Goal: Information Seeking & Learning: Learn about a topic

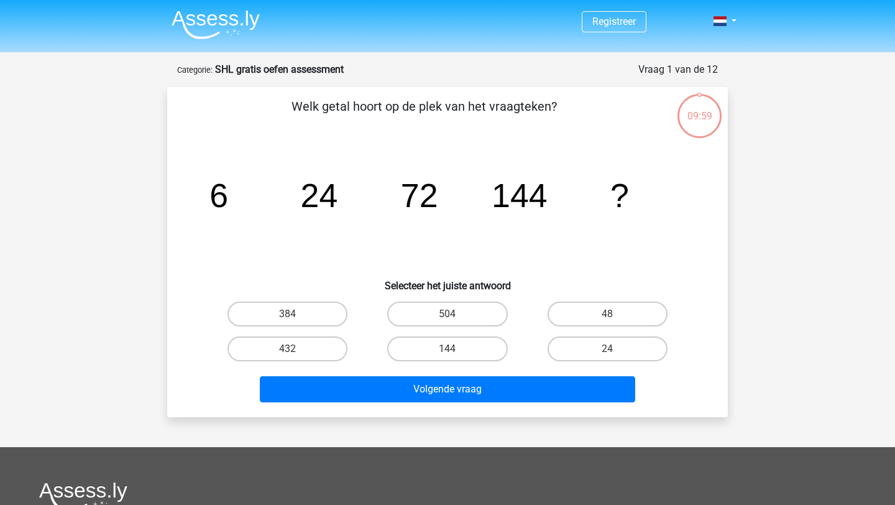
click at [231, 17] on img at bounding box center [216, 24] width 88 height 29
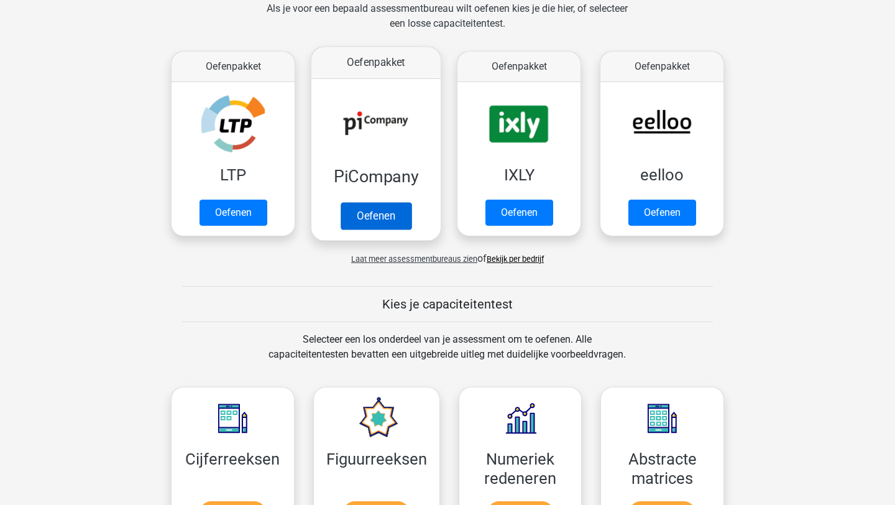
scroll to position [198, 0]
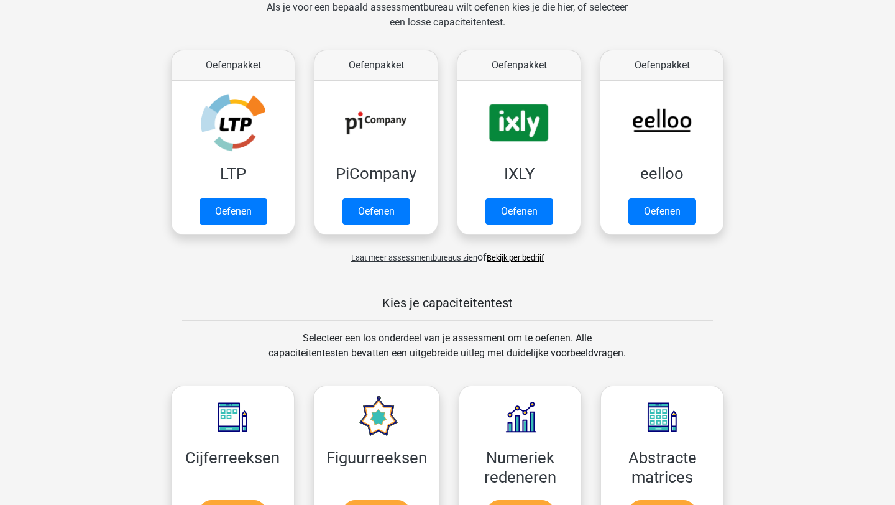
click at [526, 260] on link "Bekijk per bedrijf" at bounding box center [515, 257] width 57 height 9
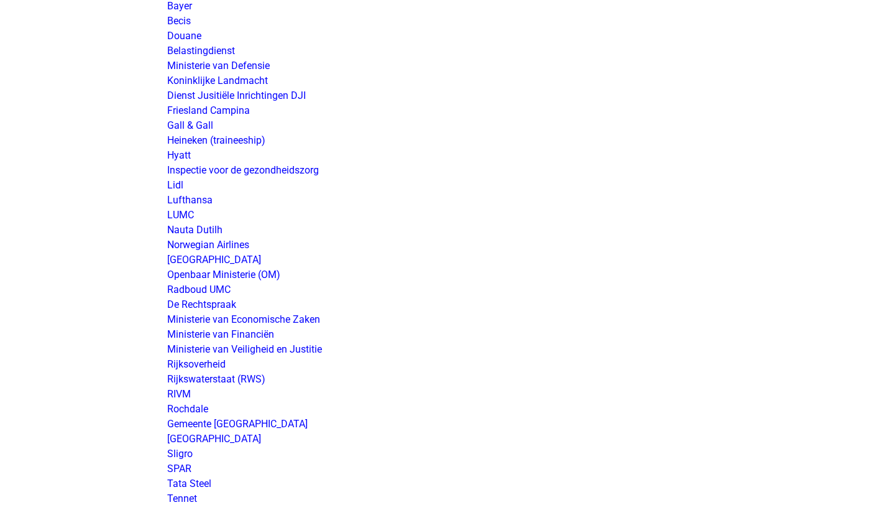
scroll to position [2102, 0]
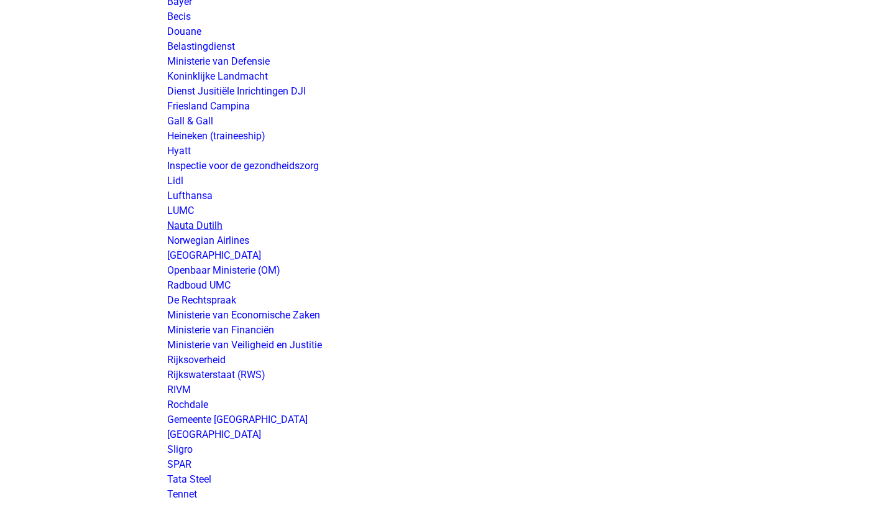
click at [208, 226] on link "Nauta Dutilh" at bounding box center [194, 225] width 55 height 12
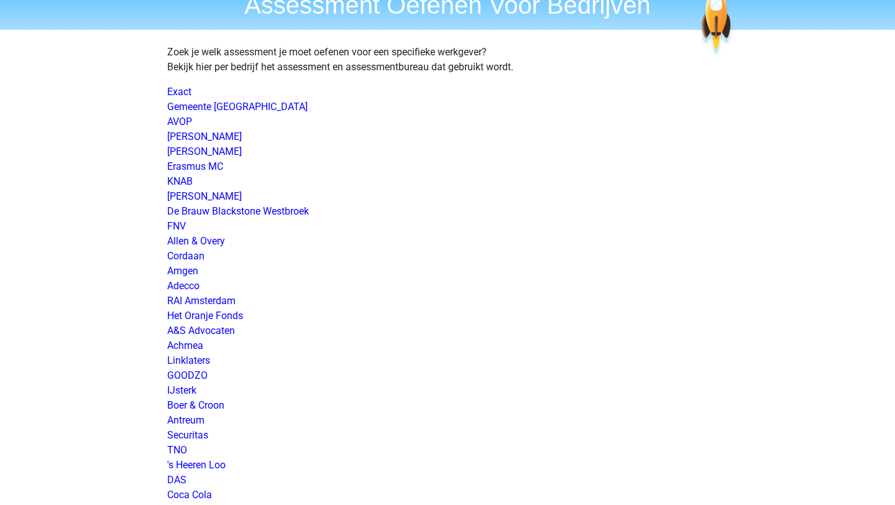
scroll to position [0, 0]
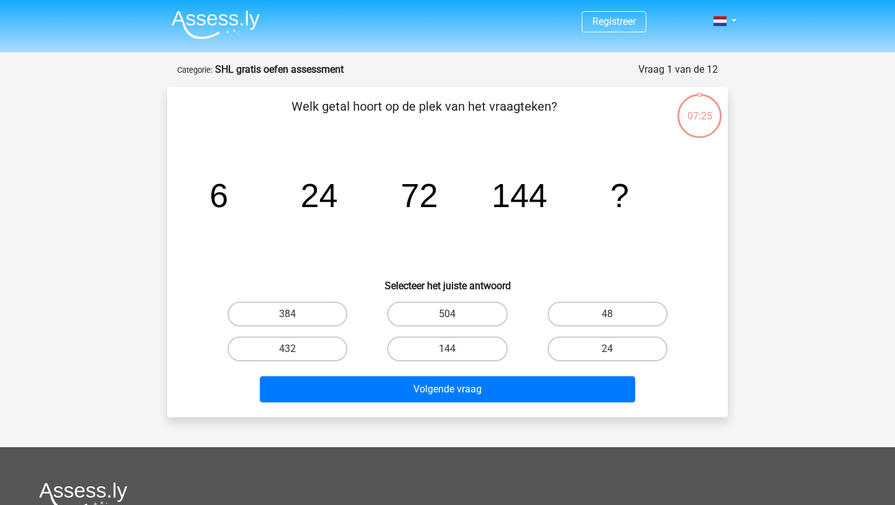
click at [242, 29] on img at bounding box center [216, 24] width 88 height 29
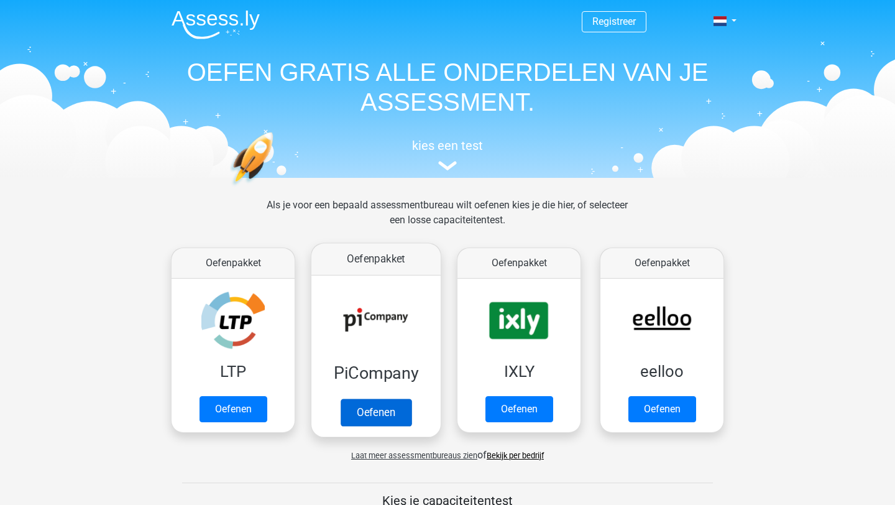
scroll to position [115, 0]
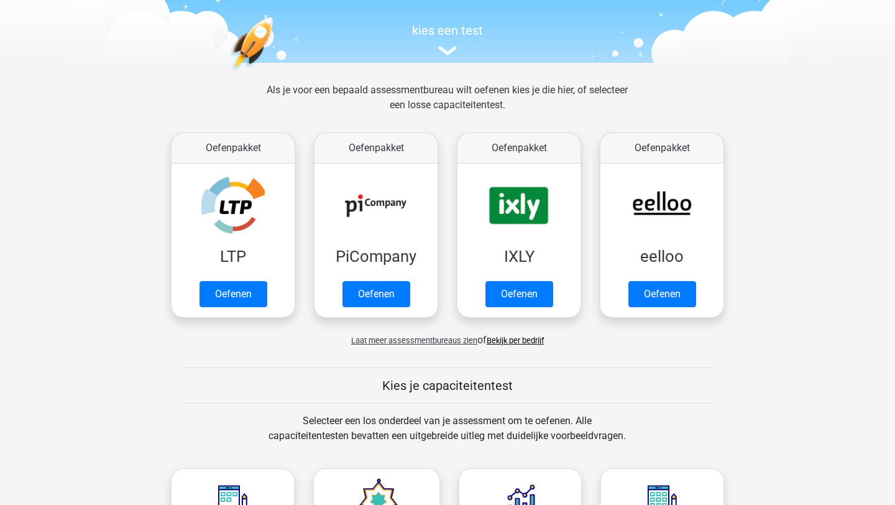
click at [458, 338] on span "Laat meer assessmentbureaus zien" at bounding box center [414, 340] width 126 height 9
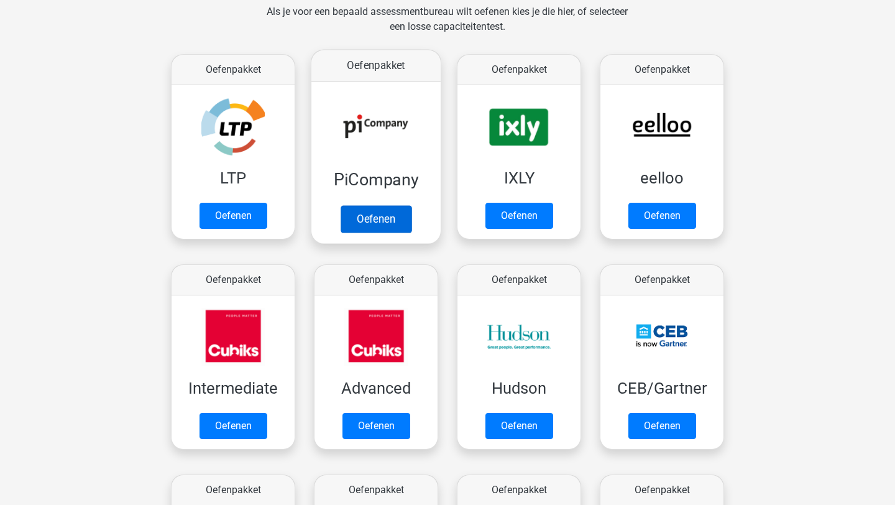
scroll to position [206, 0]
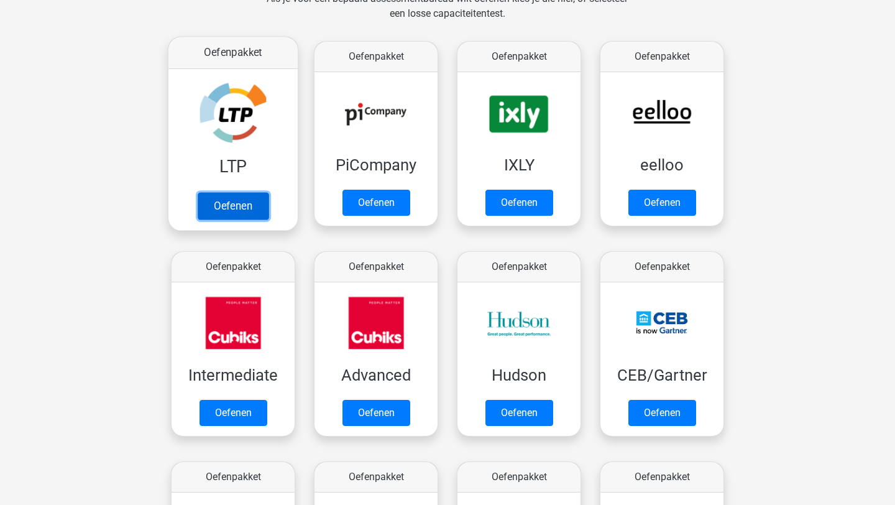
click at [251, 197] on link "Oefenen" at bounding box center [233, 205] width 71 height 27
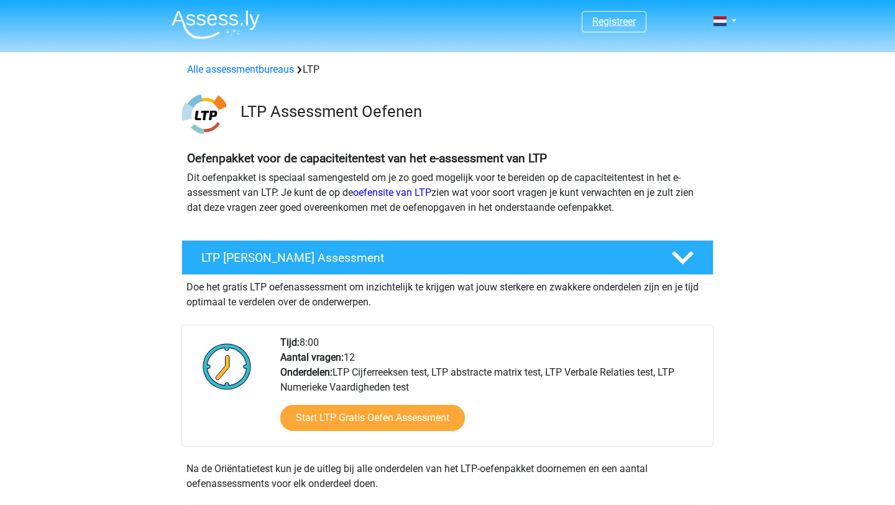
click at [625, 22] on link "Registreer" at bounding box center [615, 22] width 44 height 12
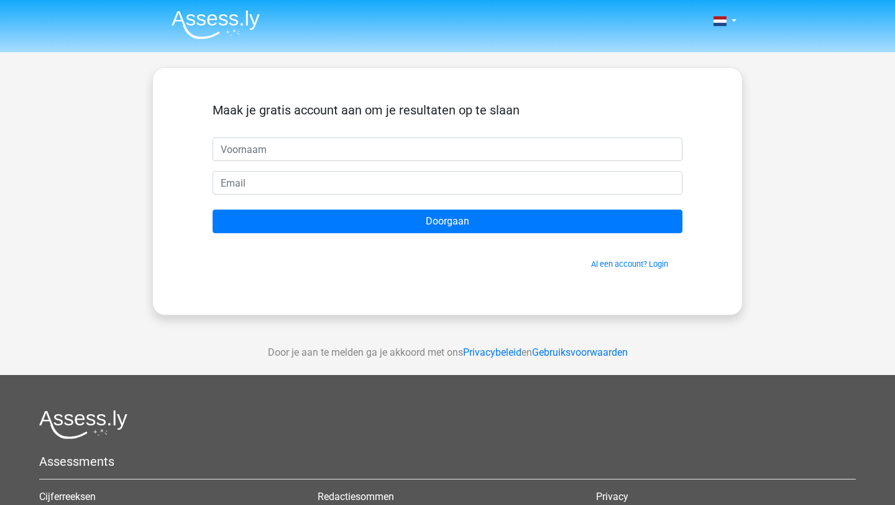
click at [632, 256] on div "Al een account? Login" at bounding box center [448, 256] width 470 height 27
click at [624, 263] on link "Al een account? Login" at bounding box center [629, 263] width 77 height 9
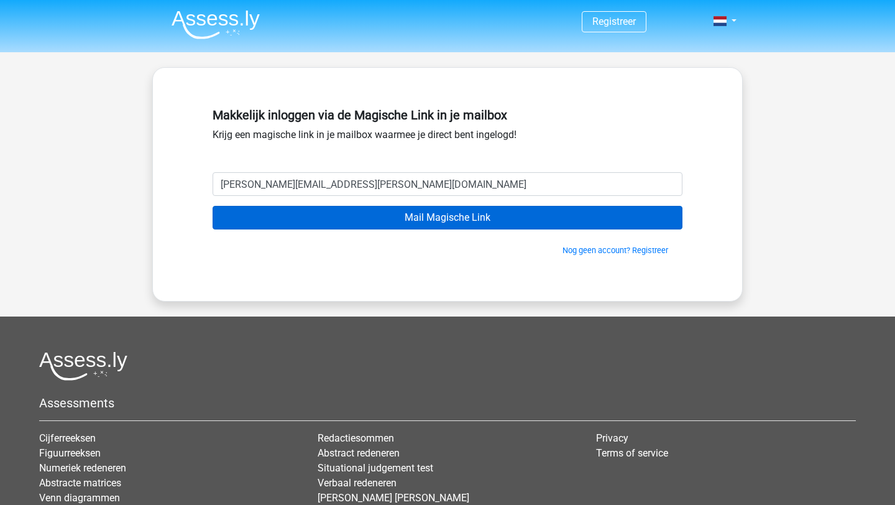
type input "[PERSON_NAME][EMAIL_ADDRESS][PERSON_NAME][DOMAIN_NAME]"
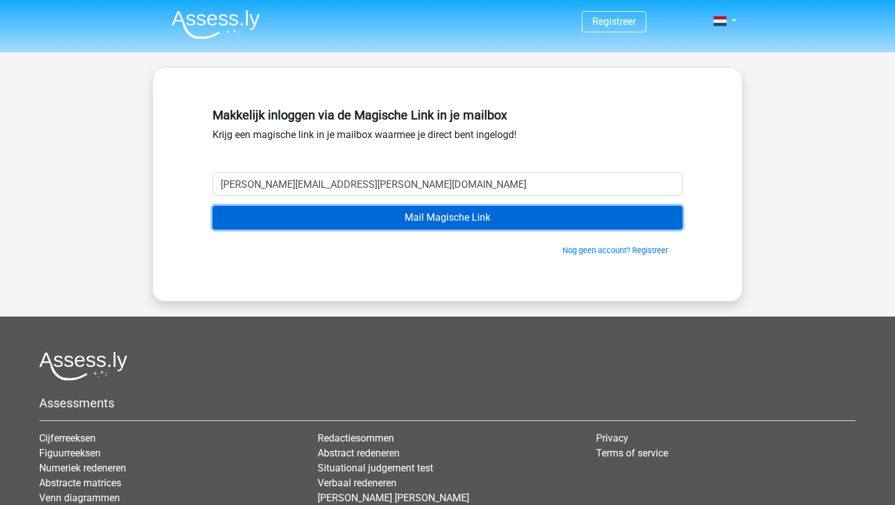
click at [359, 212] on input "Mail Magische Link" at bounding box center [448, 218] width 470 height 24
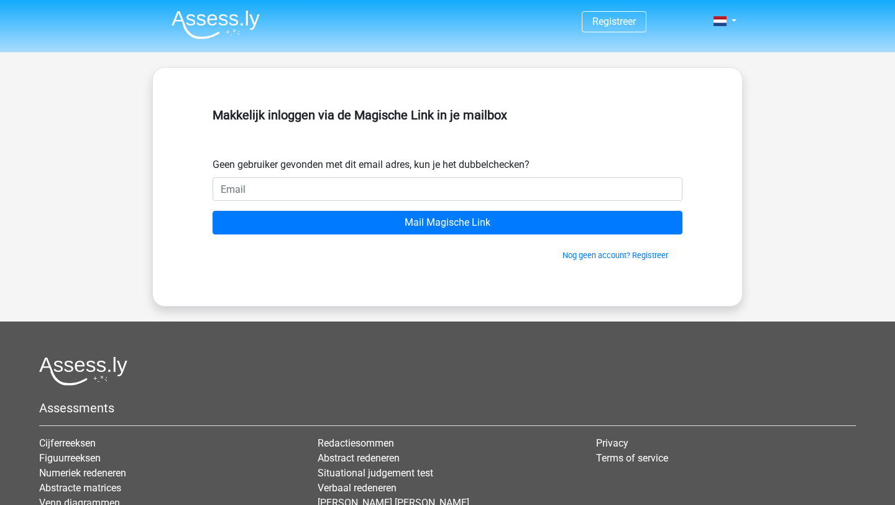
click at [360, 188] on input "email" at bounding box center [448, 189] width 470 height 24
type input "[EMAIL_ADDRESS][DOMAIN_NAME]"
click at [213, 211] on input "Mail Magische Link" at bounding box center [448, 223] width 470 height 24
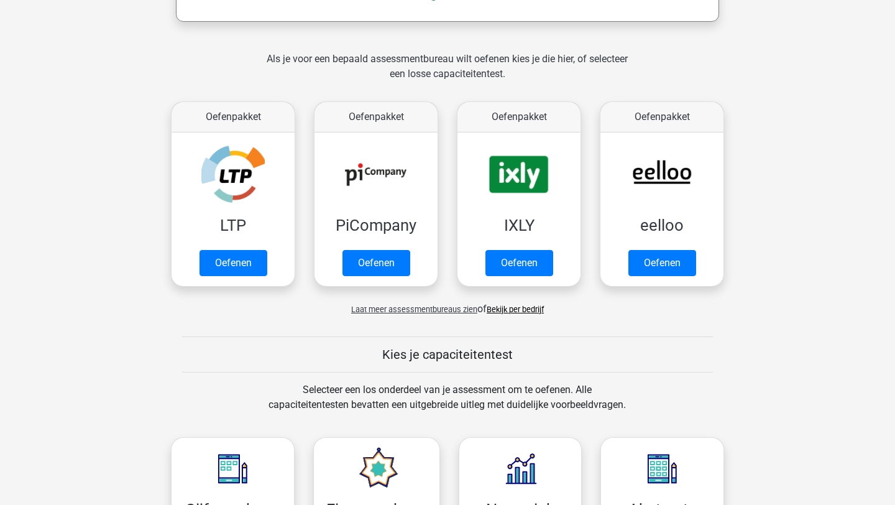
scroll to position [233, 0]
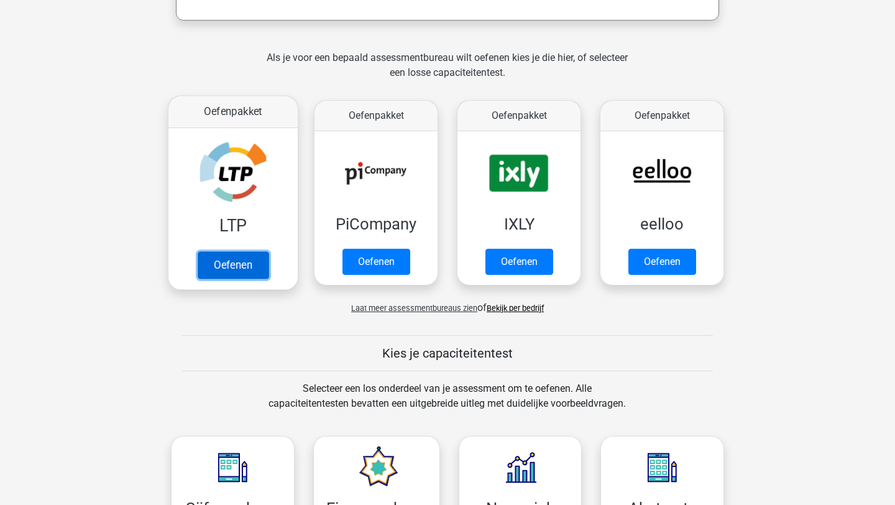
click at [221, 260] on link "Oefenen" at bounding box center [233, 264] width 71 height 27
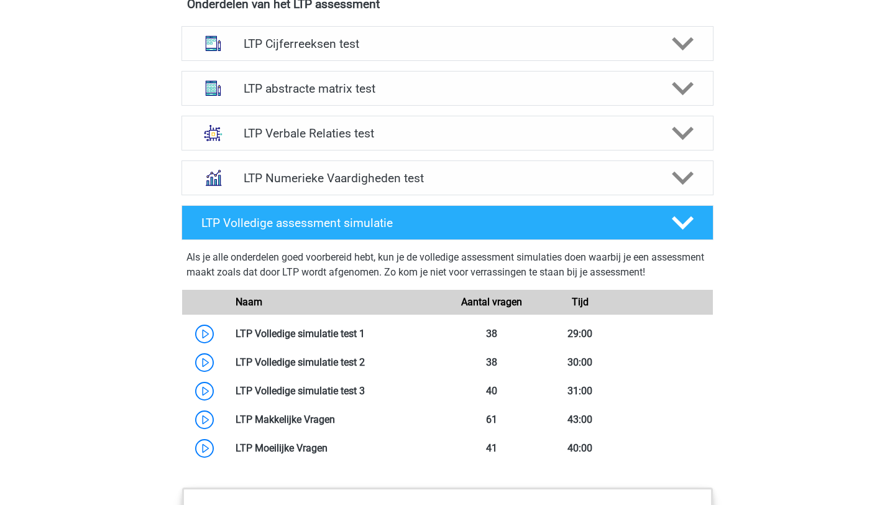
scroll to position [966, 0]
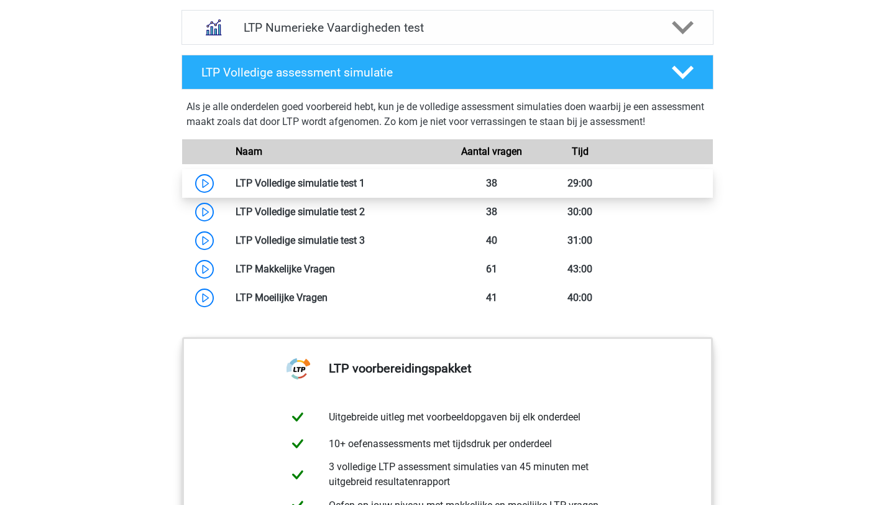
click at [365, 177] on link at bounding box center [365, 183] width 0 height 12
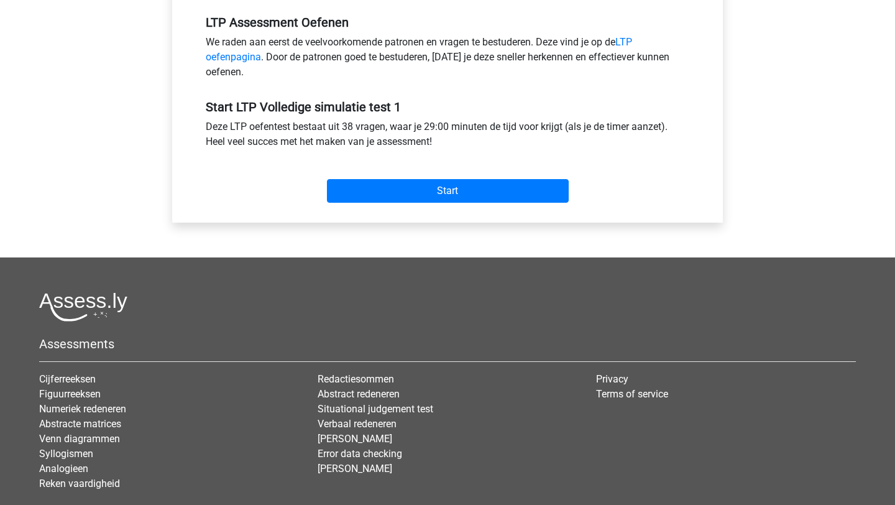
scroll to position [400, 0]
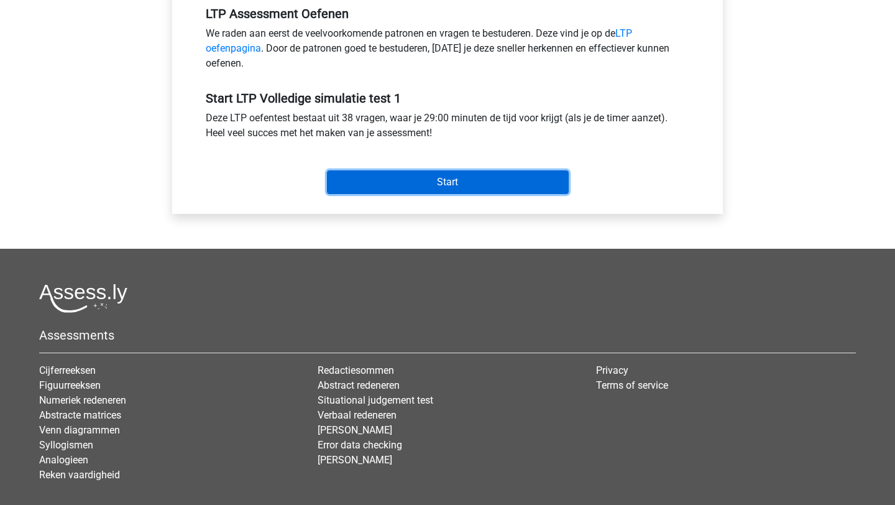
click at [456, 190] on input "Start" at bounding box center [448, 182] width 242 height 24
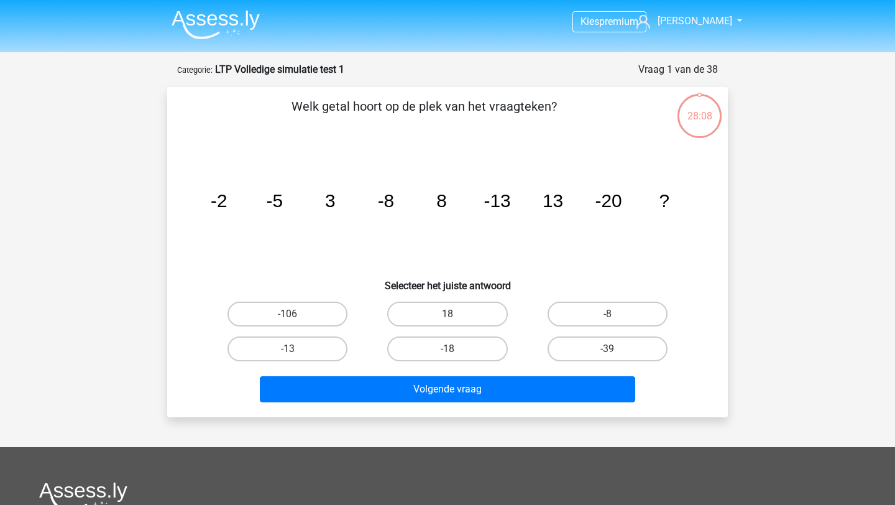
click at [448, 316] on input "18" at bounding box center [452, 318] width 8 height 8
radio input "true"
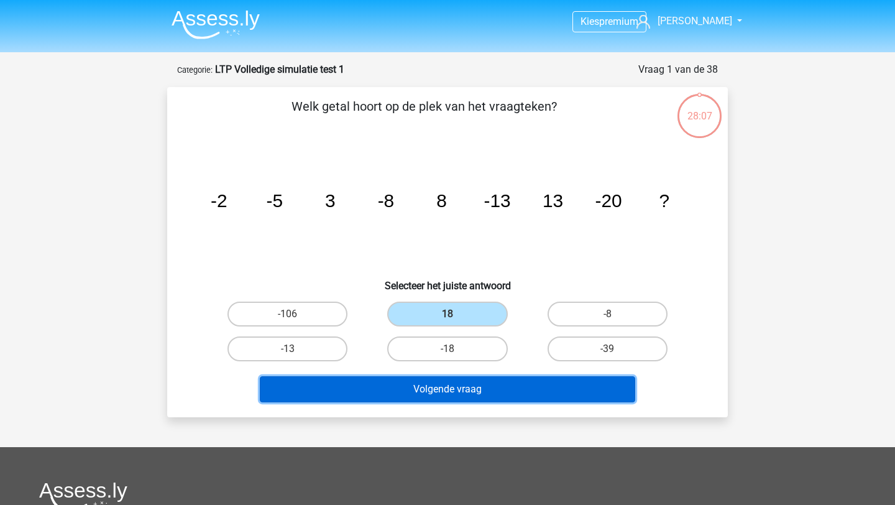
click at [452, 383] on button "Volgende vraag" at bounding box center [448, 389] width 376 height 26
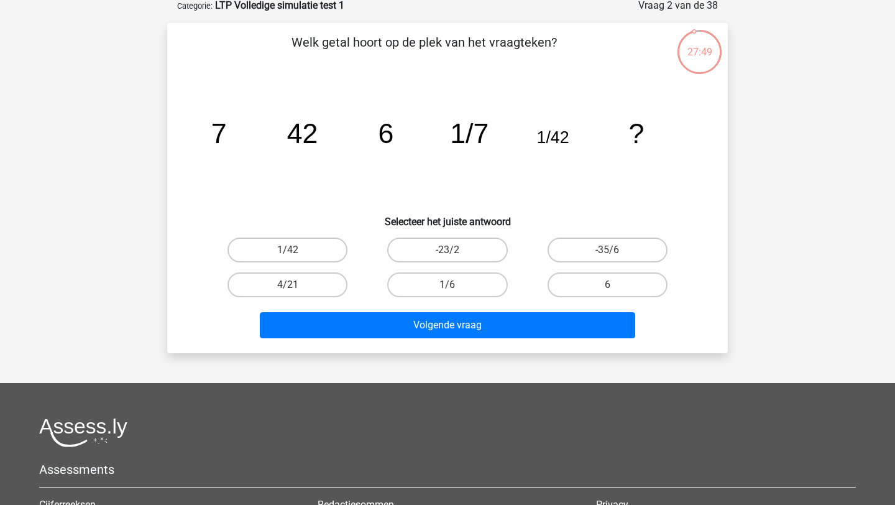
scroll to position [104, 0]
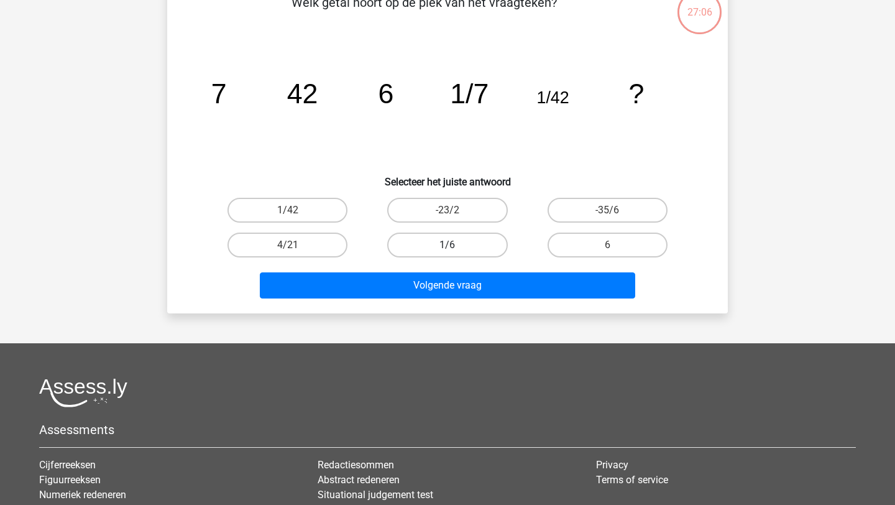
click at [478, 242] on label "1/6" at bounding box center [447, 245] width 120 height 25
click at [456, 245] on input "1/6" at bounding box center [452, 249] width 8 height 8
radio input "true"
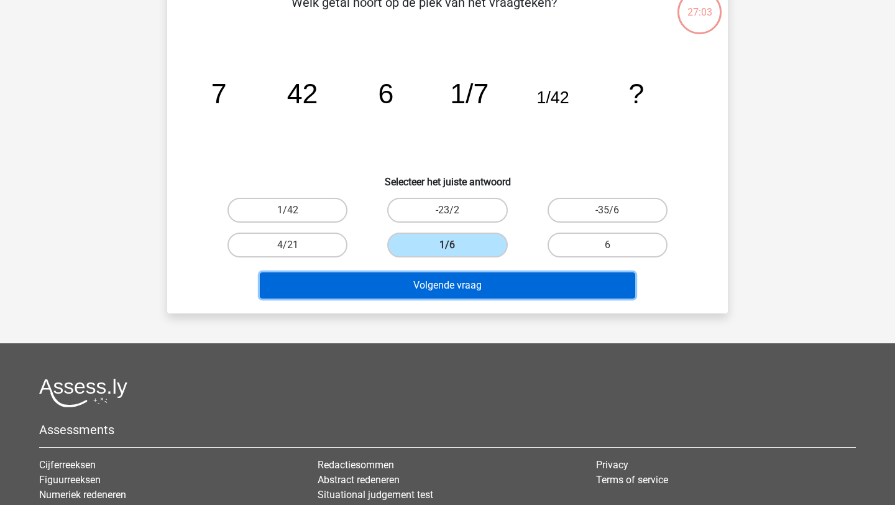
click at [548, 284] on button "Volgende vraag" at bounding box center [448, 285] width 376 height 26
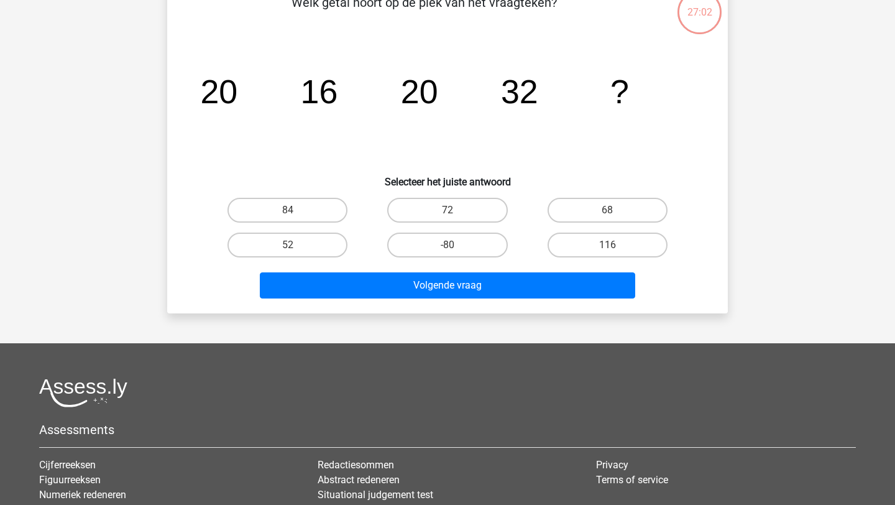
scroll to position [62, 0]
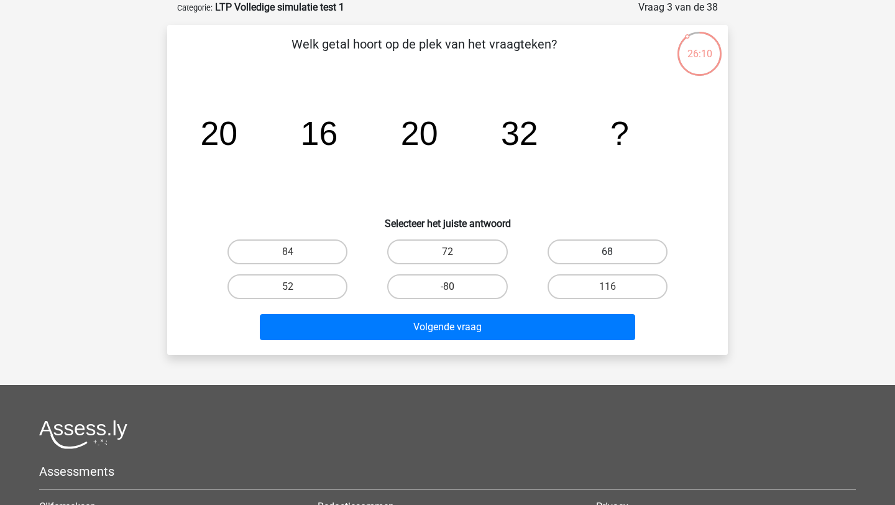
click at [604, 255] on label "68" at bounding box center [608, 251] width 120 height 25
click at [607, 255] on input "68" at bounding box center [611, 256] width 8 height 8
radio input "true"
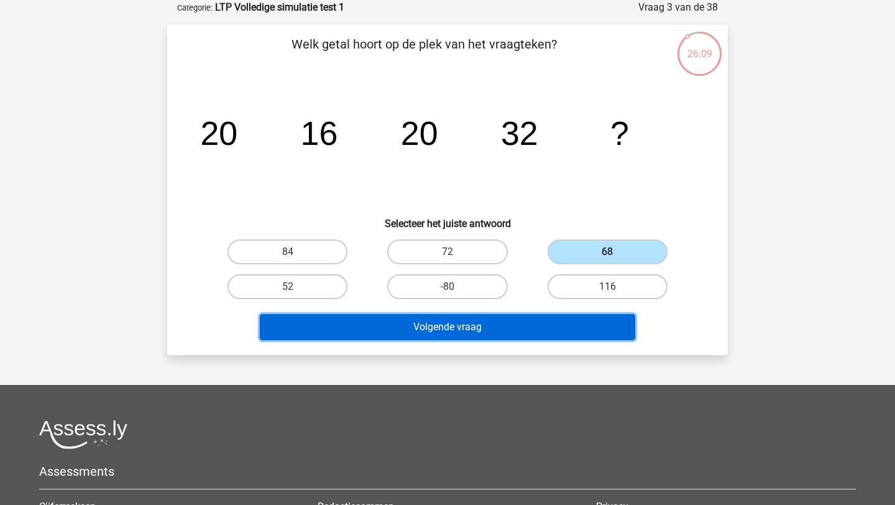
click at [525, 326] on button "Volgende vraag" at bounding box center [448, 327] width 376 height 26
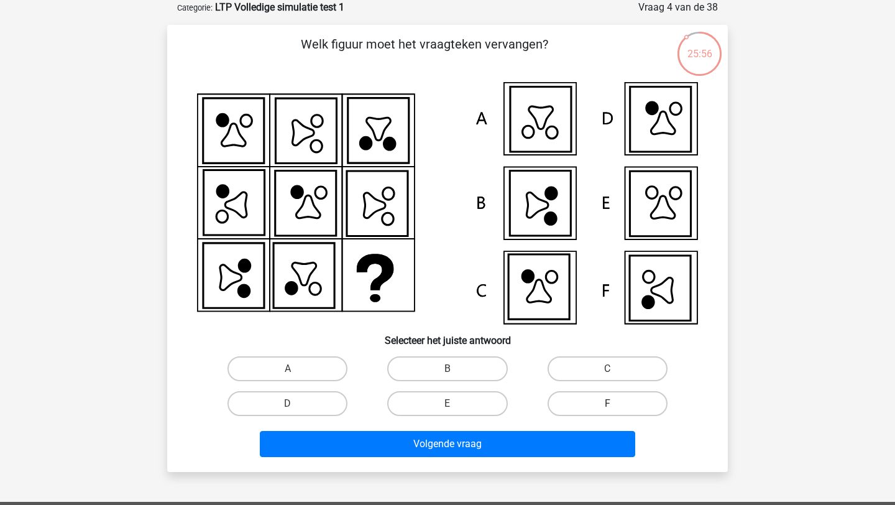
click at [596, 405] on label "F" at bounding box center [608, 403] width 120 height 25
click at [607, 405] on input "F" at bounding box center [611, 408] width 8 height 8
radio input "true"
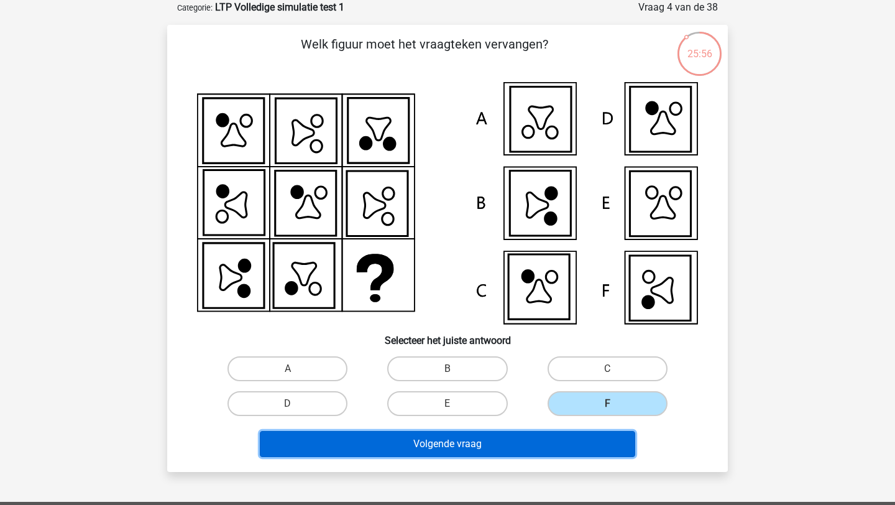
click at [570, 442] on button "Volgende vraag" at bounding box center [448, 444] width 376 height 26
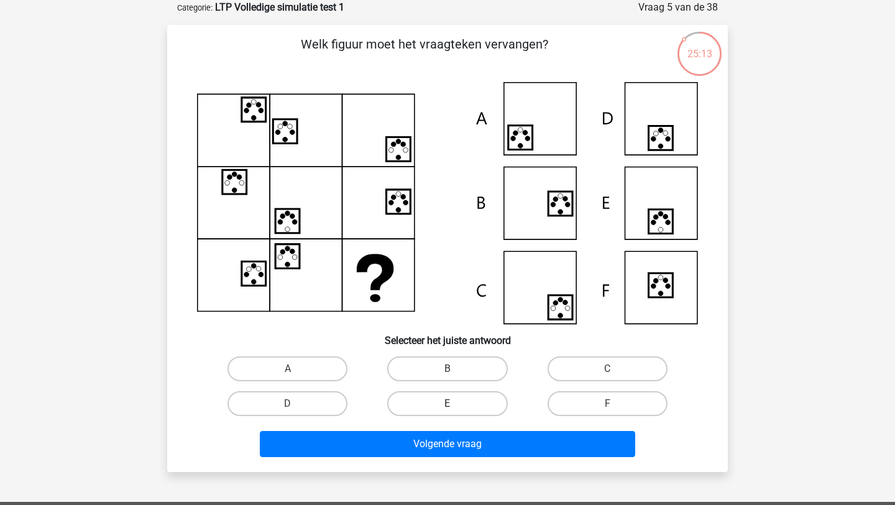
click at [462, 400] on label "E" at bounding box center [447, 403] width 120 height 25
click at [456, 404] on input "E" at bounding box center [452, 408] width 8 height 8
radio input "true"
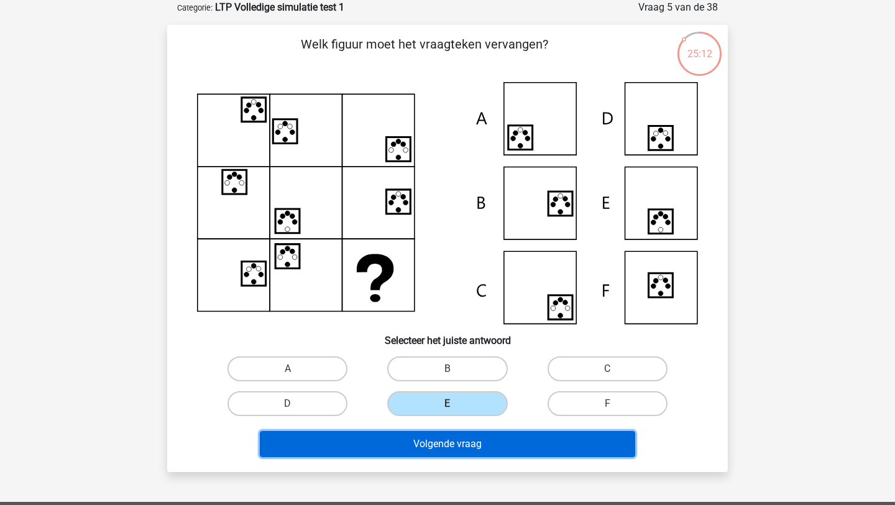
click at [462, 445] on button "Volgende vraag" at bounding box center [448, 444] width 376 height 26
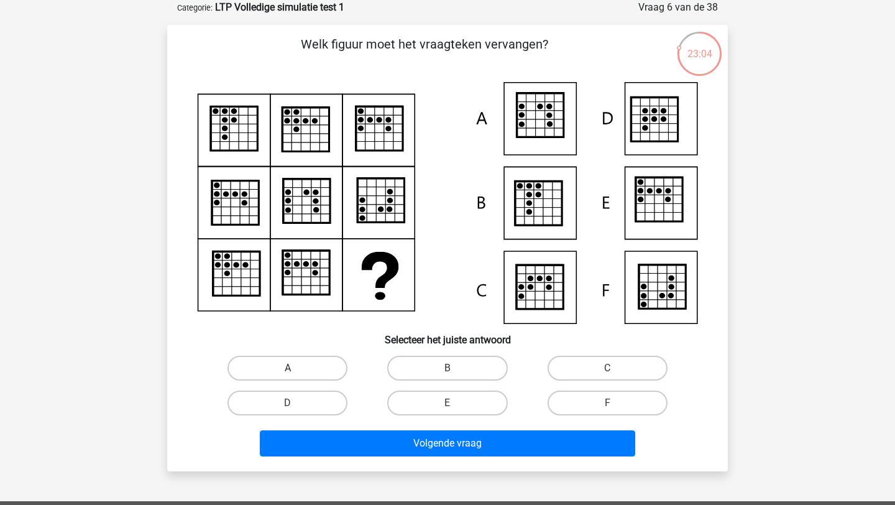
click at [255, 379] on label "A" at bounding box center [288, 368] width 120 height 25
click at [288, 376] on input "A" at bounding box center [292, 372] width 8 height 8
radio input "true"
click at [351, 457] on div "Volgende vraag" at bounding box center [448, 445] width 480 height 31
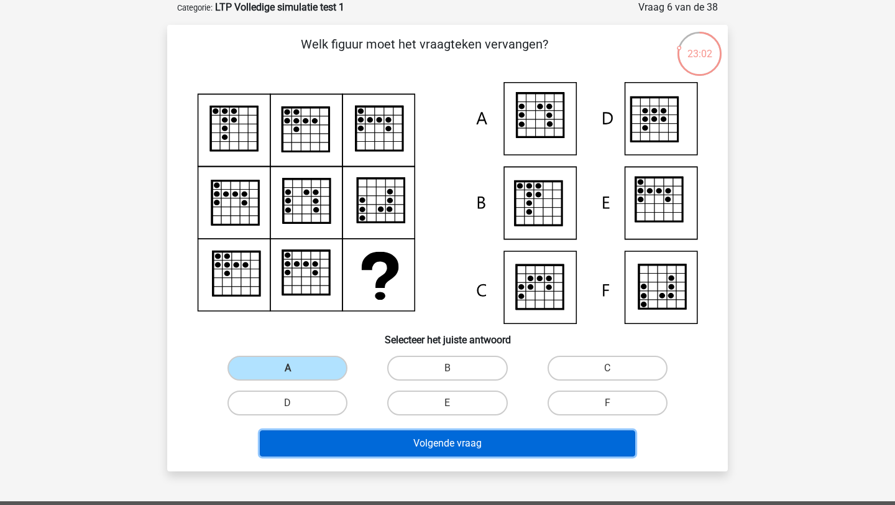
click at [360, 445] on button "Volgende vraag" at bounding box center [448, 443] width 376 height 26
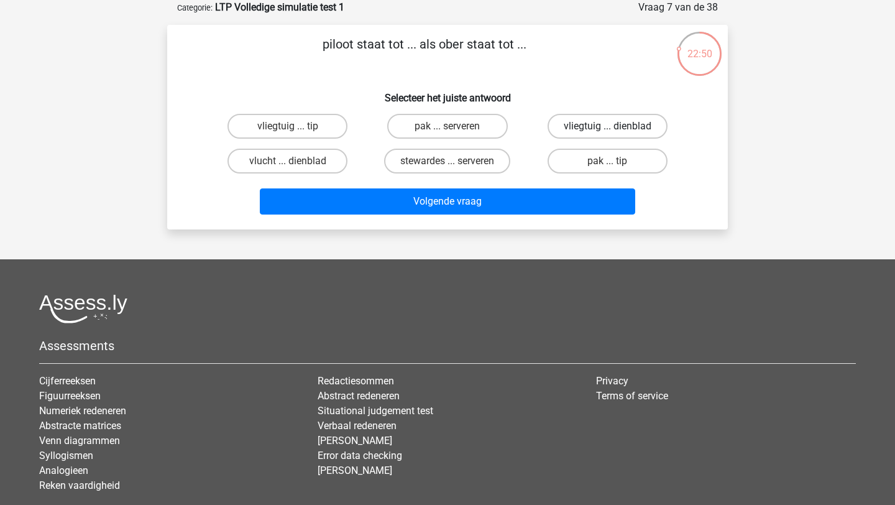
click at [647, 130] on label "vliegtuig ... dienblad" at bounding box center [608, 126] width 120 height 25
click at [616, 130] on input "vliegtuig ... dienblad" at bounding box center [611, 130] width 8 height 8
radio input "true"
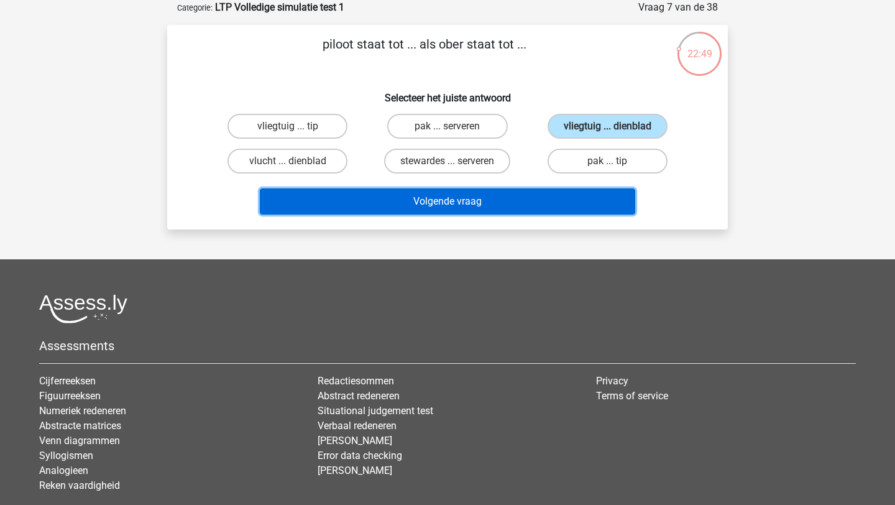
click at [567, 201] on button "Volgende vraag" at bounding box center [448, 201] width 376 height 26
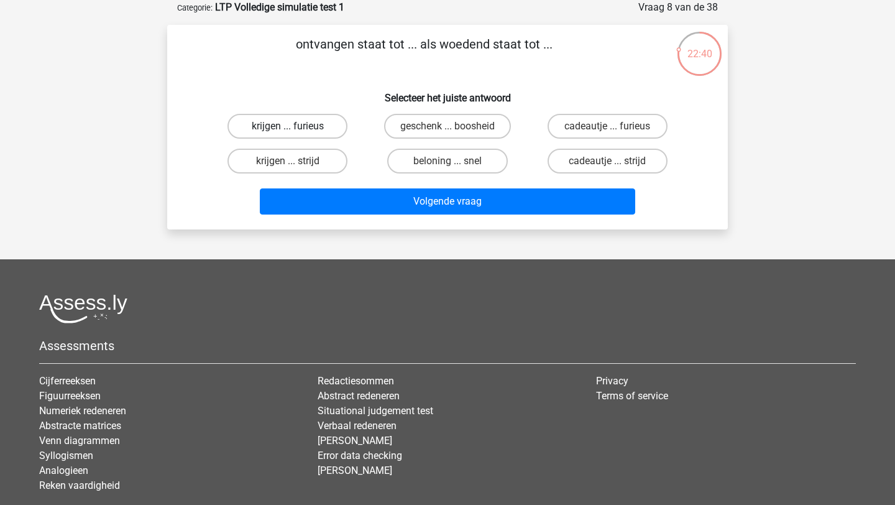
click at [320, 126] on label "krijgen ... furieus" at bounding box center [288, 126] width 120 height 25
click at [296, 126] on input "krijgen ... furieus" at bounding box center [292, 130] width 8 height 8
radio input "true"
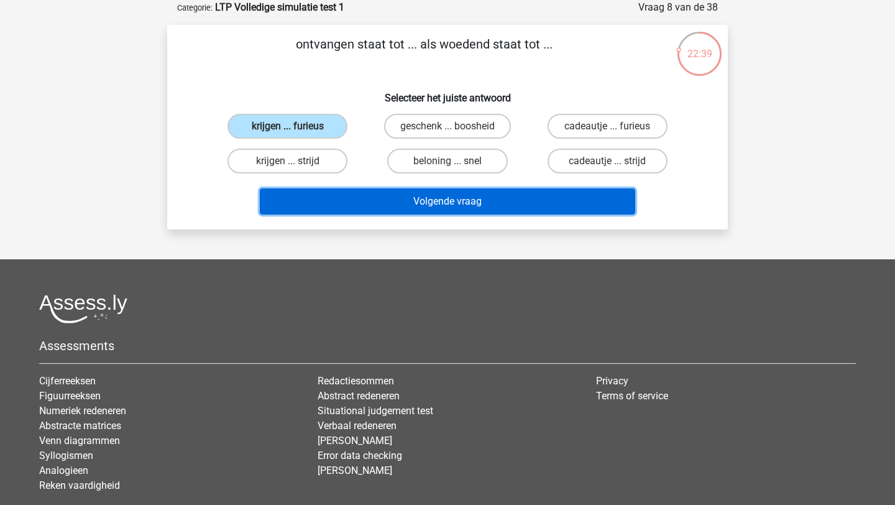
click at [392, 201] on button "Volgende vraag" at bounding box center [448, 201] width 376 height 26
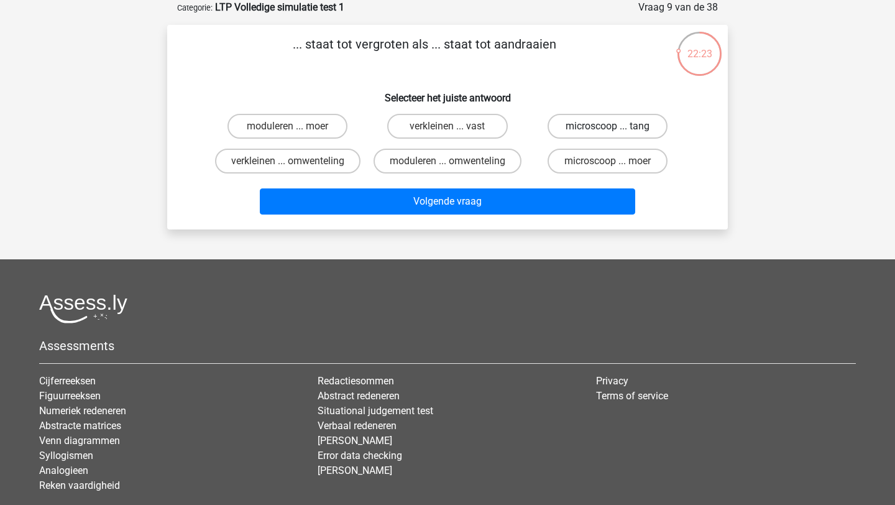
click at [645, 135] on label "microscoop ... tang" at bounding box center [608, 126] width 120 height 25
click at [616, 134] on input "microscoop ... tang" at bounding box center [611, 130] width 8 height 8
radio input "true"
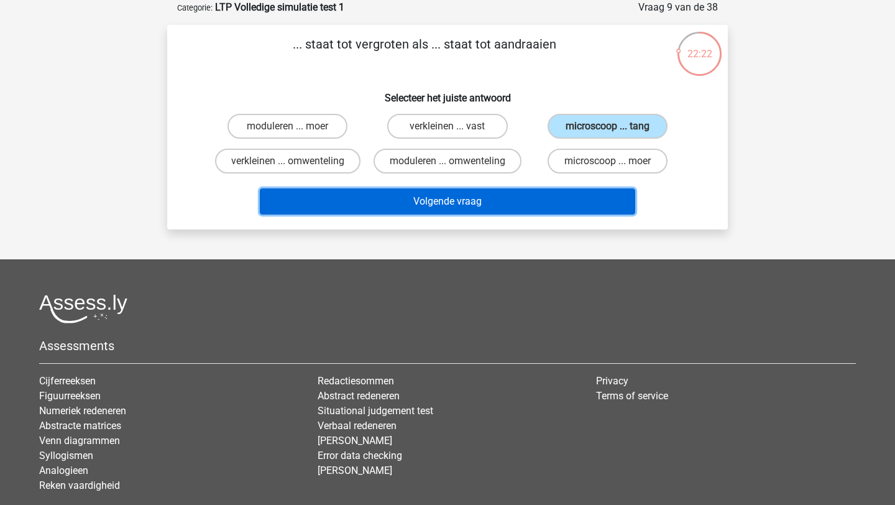
click at [569, 198] on button "Volgende vraag" at bounding box center [448, 201] width 376 height 26
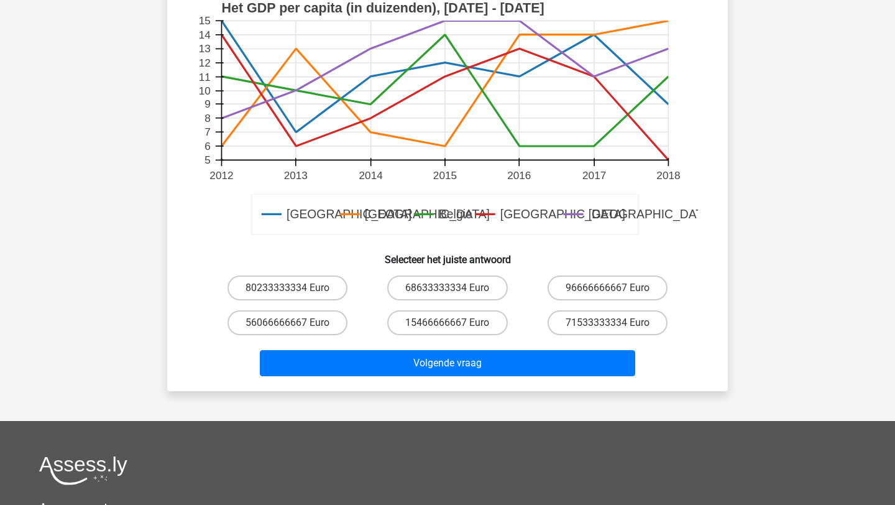
scroll to position [406, 0]
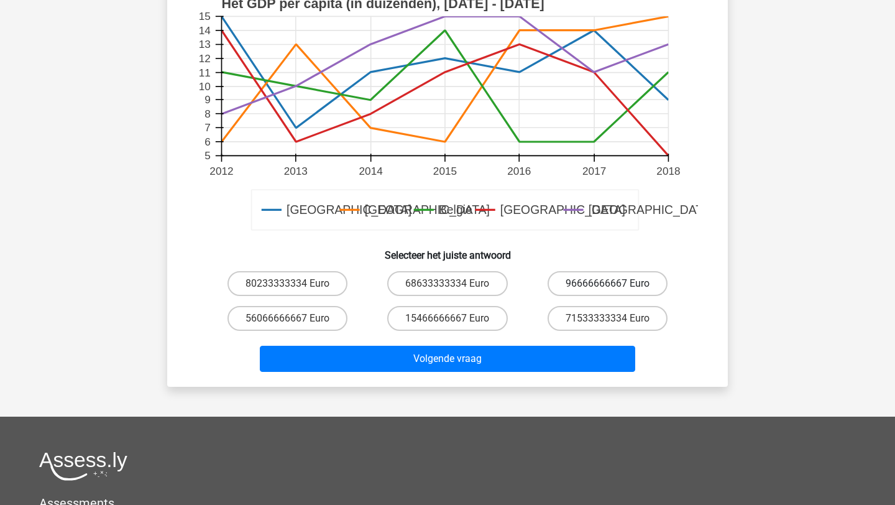
click at [576, 277] on label "96666666667 Euro" at bounding box center [608, 283] width 120 height 25
click at [607, 284] on input "96666666667 Euro" at bounding box center [611, 288] width 8 height 8
radio input "true"
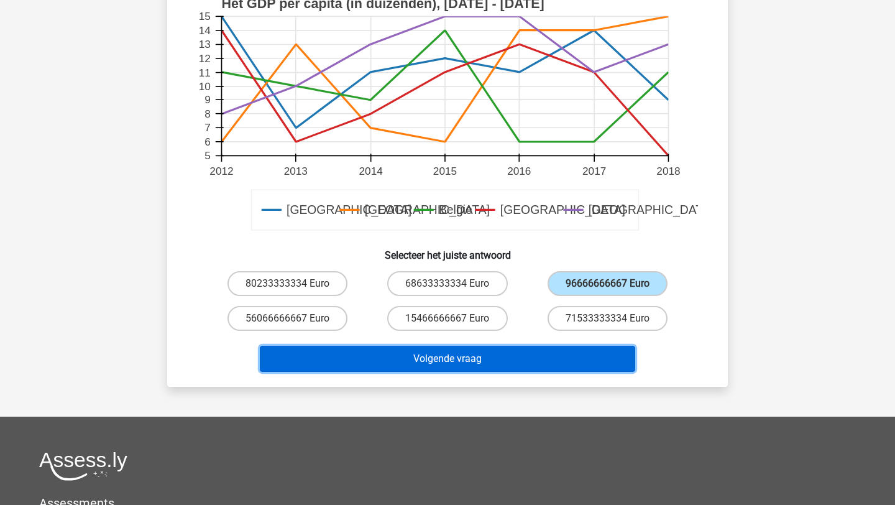
click at [483, 366] on button "Volgende vraag" at bounding box center [448, 359] width 376 height 26
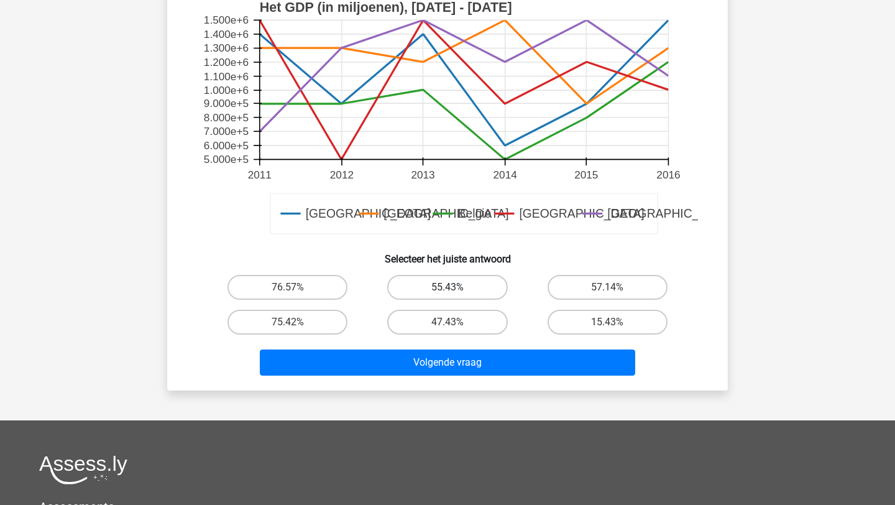
scroll to position [407, 0]
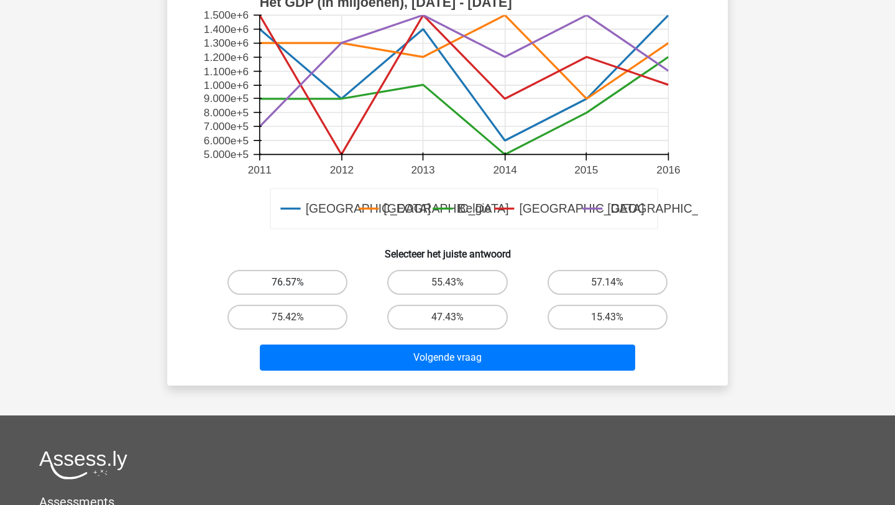
click at [322, 282] on label "76.57%" at bounding box center [288, 282] width 120 height 25
click at [296, 282] on input "76.57%" at bounding box center [292, 286] width 8 height 8
radio input "true"
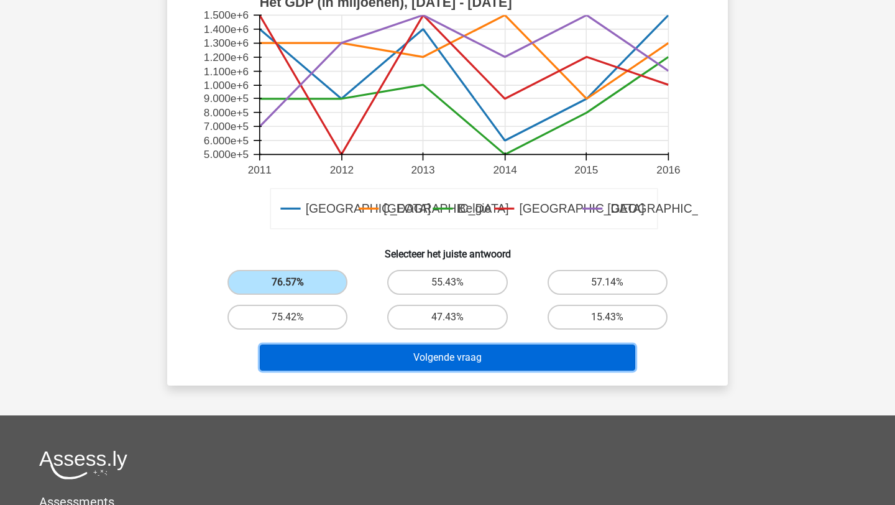
click at [394, 354] on button "Volgende vraag" at bounding box center [448, 357] width 376 height 26
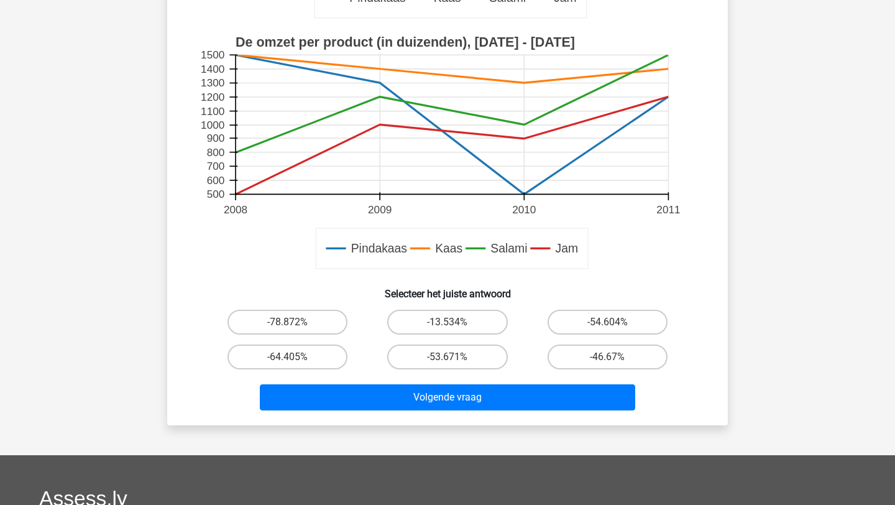
scroll to position [366, 0]
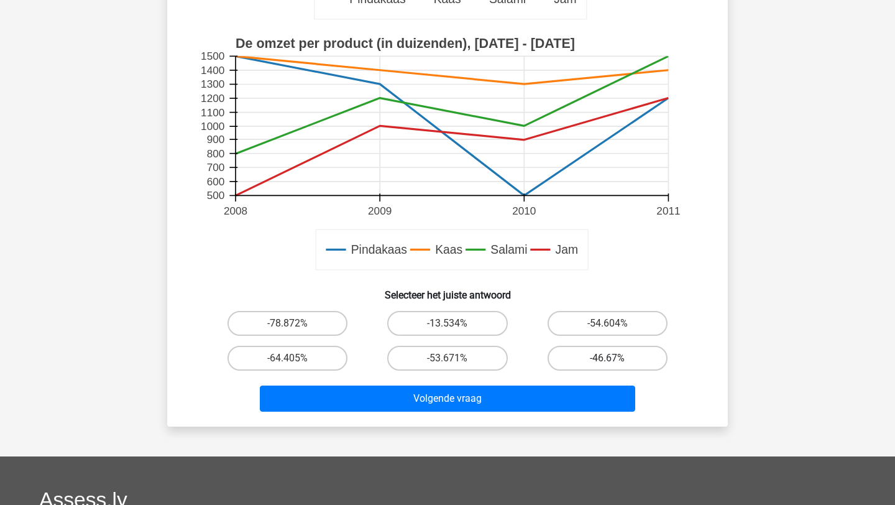
click at [609, 353] on label "-46.67%" at bounding box center [608, 358] width 120 height 25
click at [609, 358] on input "-46.67%" at bounding box center [611, 362] width 8 height 8
radio input "true"
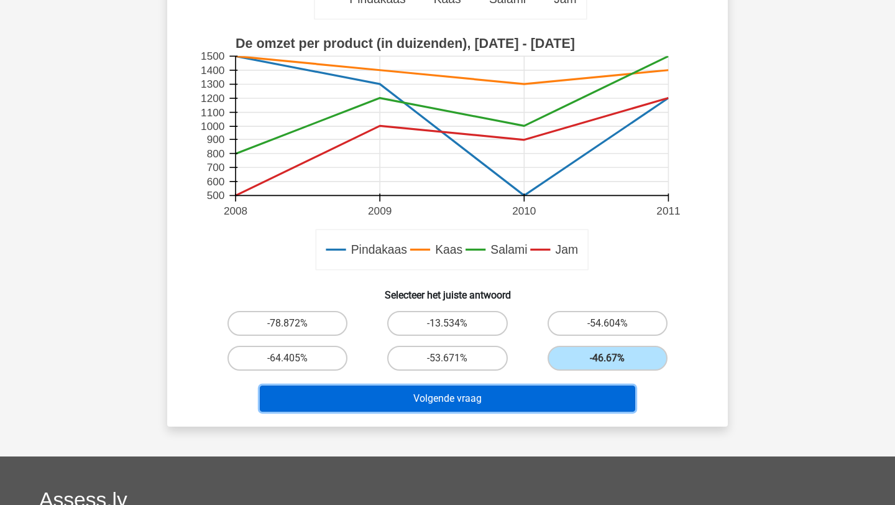
click at [562, 391] on button "Volgende vraag" at bounding box center [448, 399] width 376 height 26
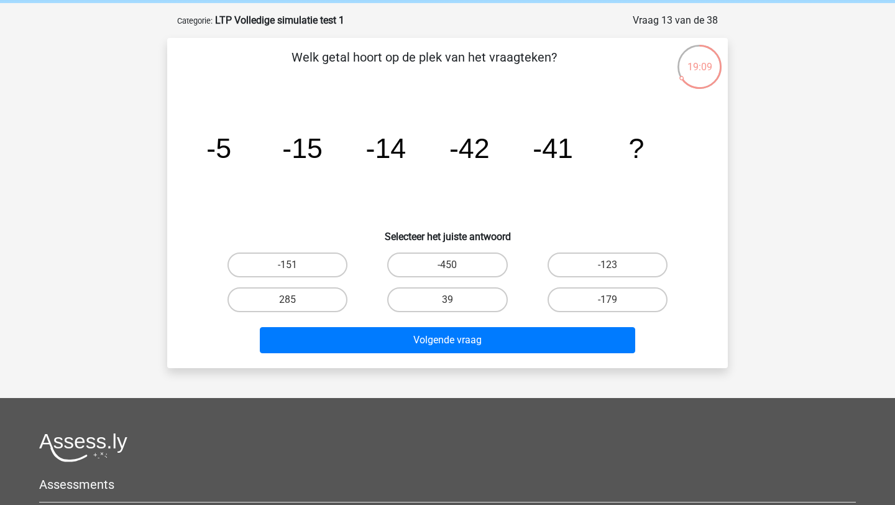
scroll to position [48, 0]
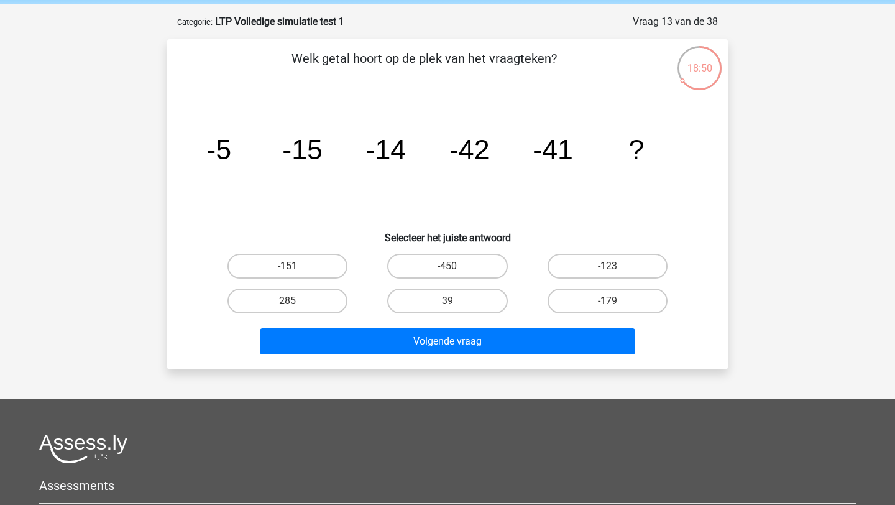
click at [510, 252] on div "-450" at bounding box center [447, 266] width 160 height 35
click at [597, 265] on label "-123" at bounding box center [608, 266] width 120 height 25
click at [607, 266] on input "-123" at bounding box center [611, 270] width 8 height 8
radio input "true"
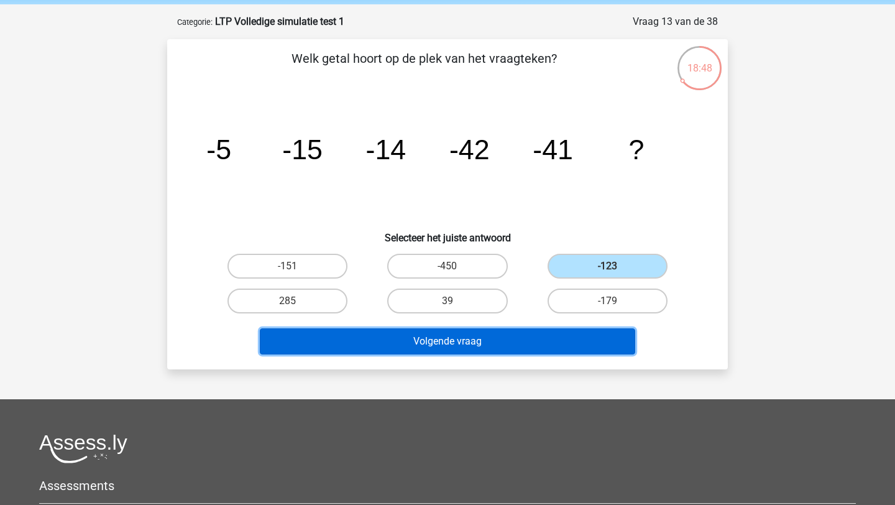
click at [522, 342] on button "Volgende vraag" at bounding box center [448, 341] width 376 height 26
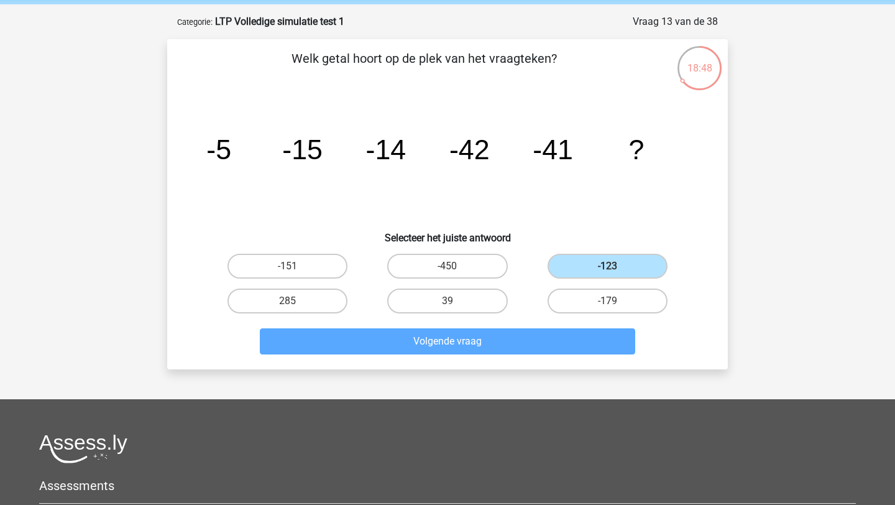
scroll to position [62, 0]
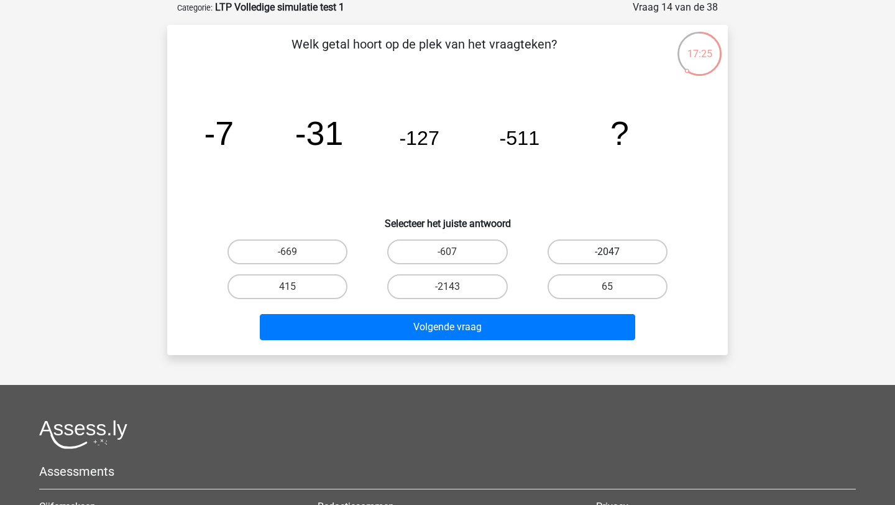
click at [605, 247] on label "-2047" at bounding box center [608, 251] width 120 height 25
click at [607, 252] on input "-2047" at bounding box center [611, 256] width 8 height 8
radio input "true"
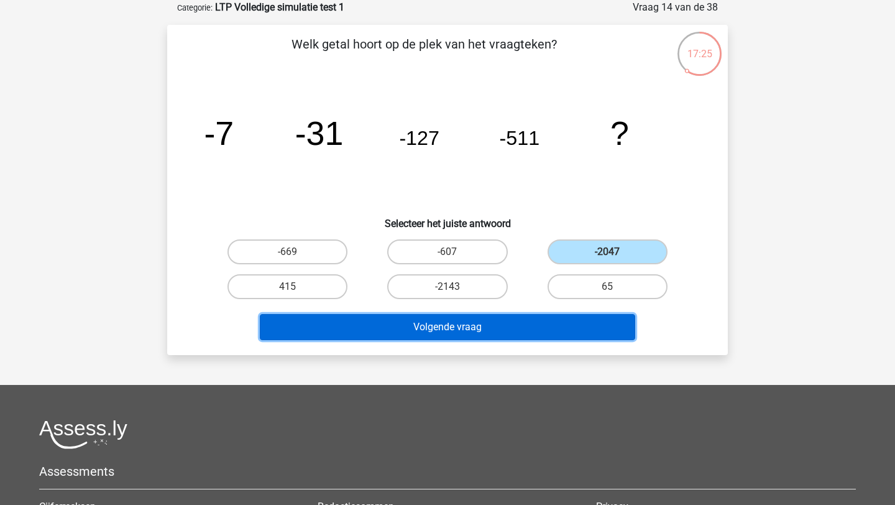
click at [584, 318] on button "Volgende vraag" at bounding box center [448, 327] width 376 height 26
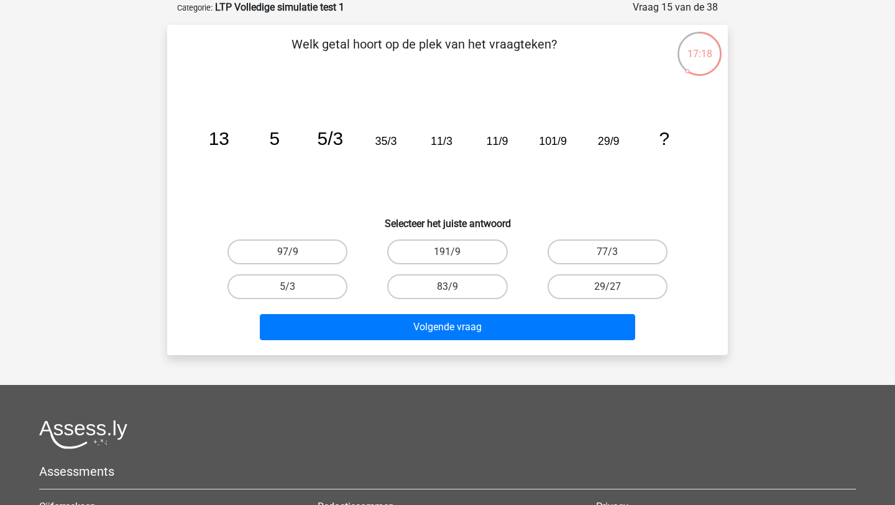
click at [274, 147] on tspan "5" at bounding box center [275, 138] width 11 height 21
click at [590, 244] on label "77/3" at bounding box center [608, 251] width 120 height 25
click at [607, 252] on input "77/3" at bounding box center [611, 256] width 8 height 8
radio input "true"
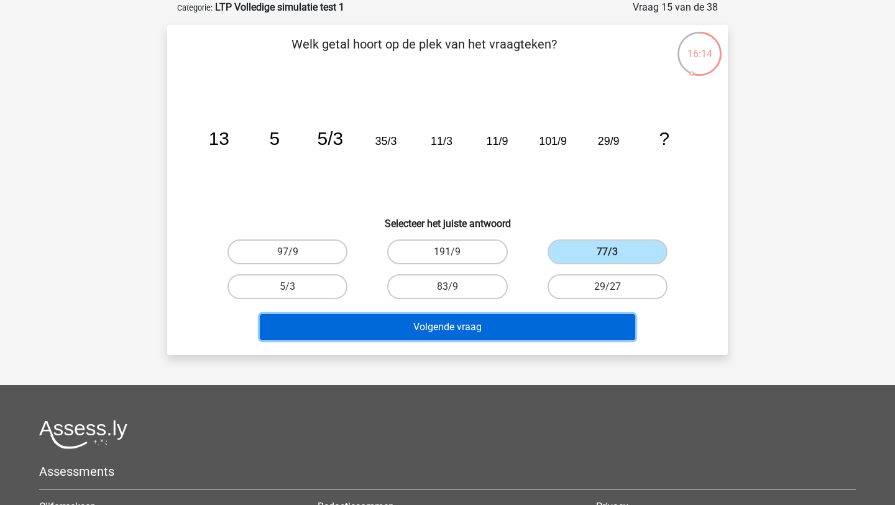
click at [547, 318] on button "Volgende vraag" at bounding box center [448, 327] width 376 height 26
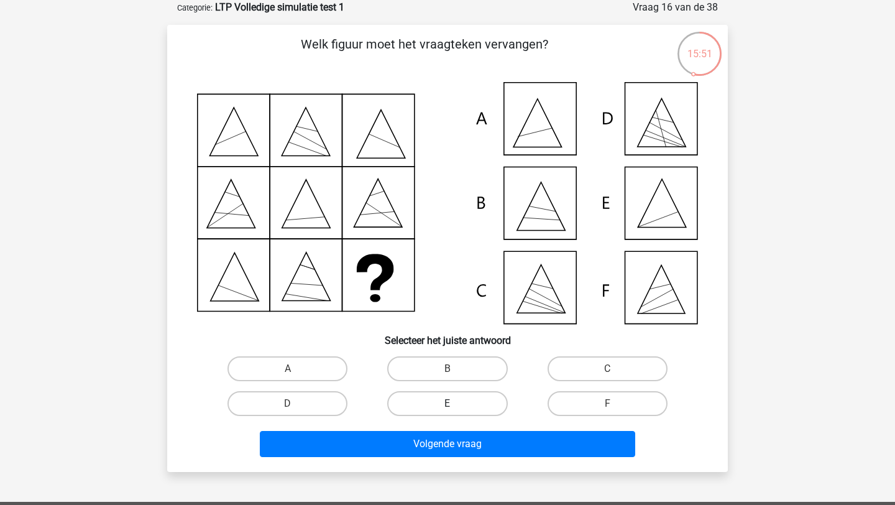
click at [477, 406] on label "E" at bounding box center [447, 403] width 120 height 25
click at [456, 406] on input "E" at bounding box center [452, 408] width 8 height 8
radio input "true"
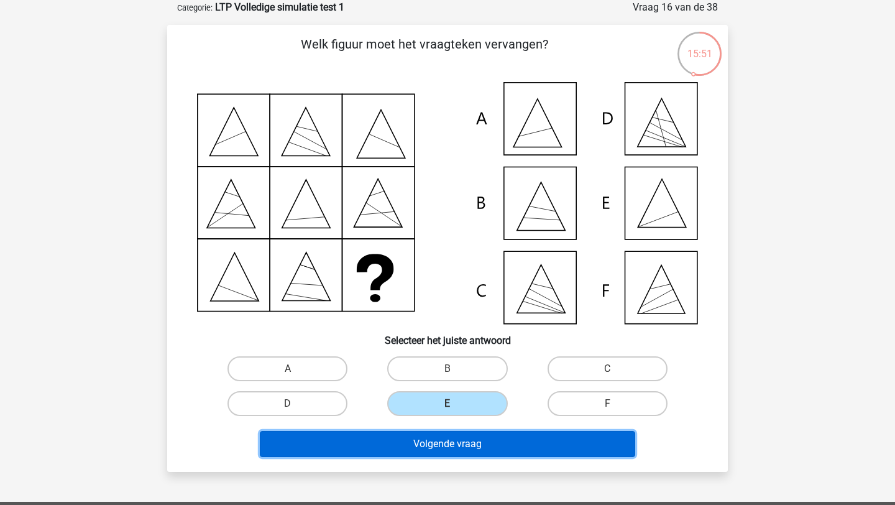
click at [489, 447] on button "Volgende vraag" at bounding box center [448, 444] width 376 height 26
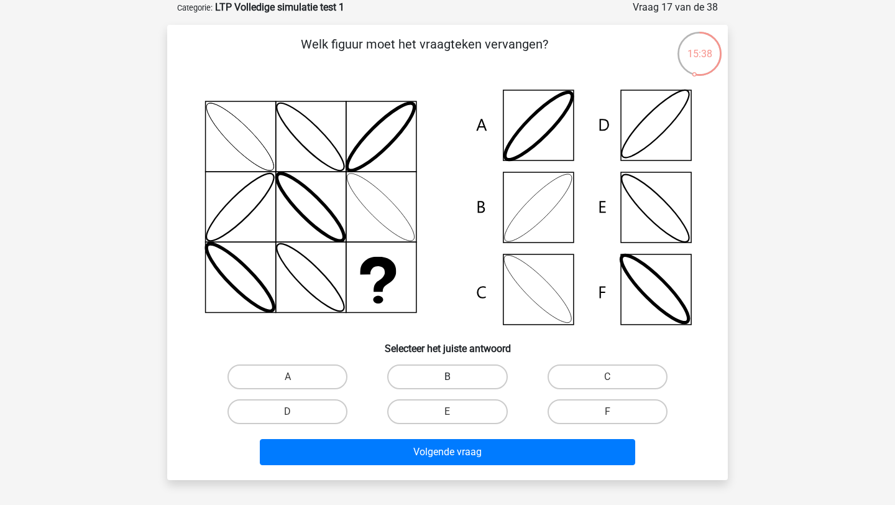
click at [458, 377] on label "B" at bounding box center [447, 376] width 120 height 25
click at [456, 377] on input "B" at bounding box center [452, 381] width 8 height 8
radio input "true"
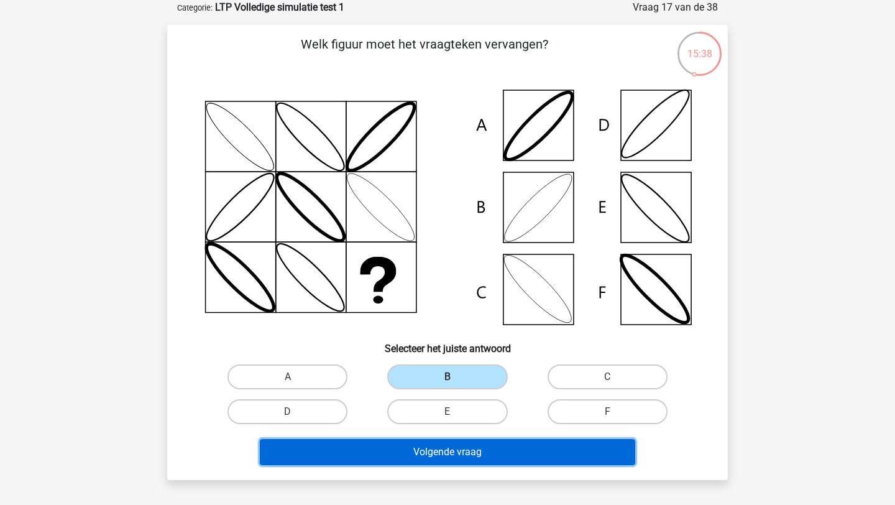
click at [460, 450] on button "Volgende vraag" at bounding box center [448, 452] width 376 height 26
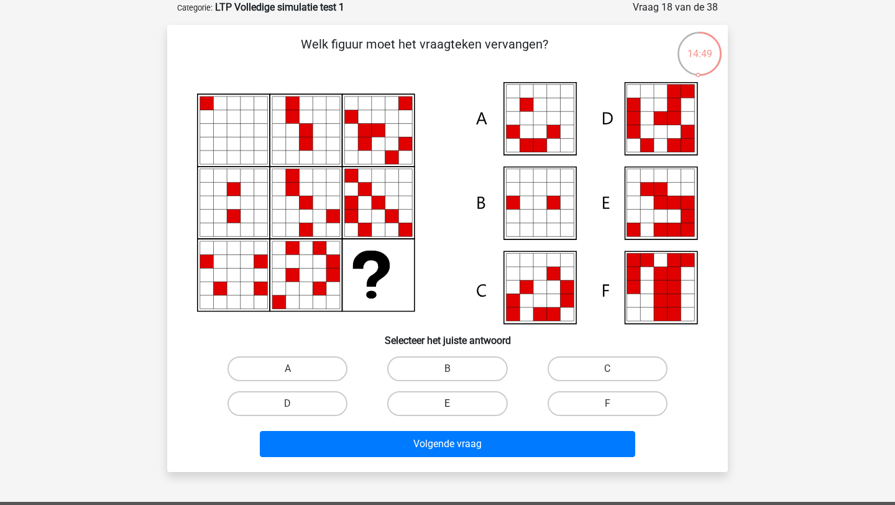
click at [466, 406] on label "E" at bounding box center [447, 403] width 120 height 25
click at [456, 406] on input "E" at bounding box center [452, 408] width 8 height 8
radio input "true"
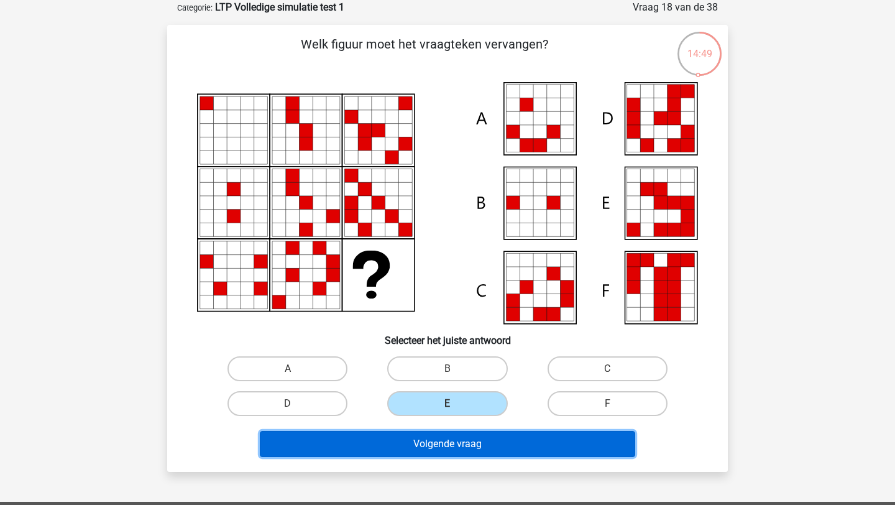
click at [471, 443] on button "Volgende vraag" at bounding box center [448, 444] width 376 height 26
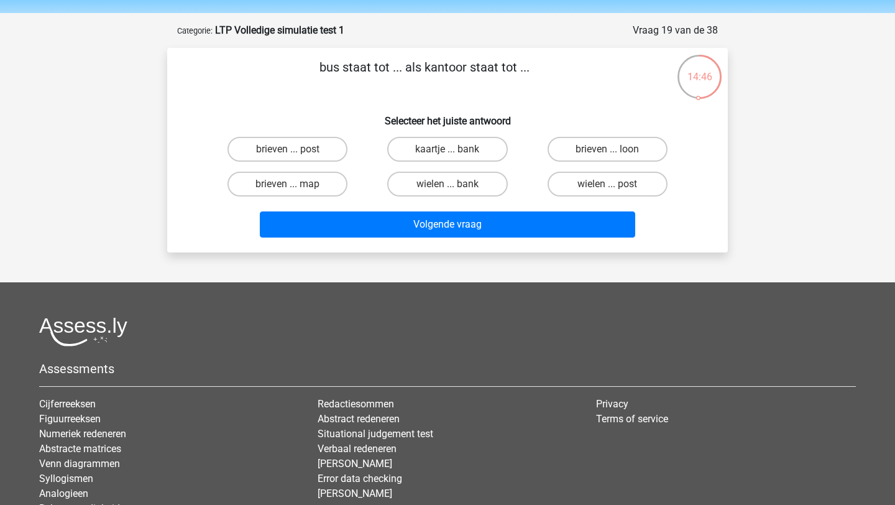
scroll to position [39, 0]
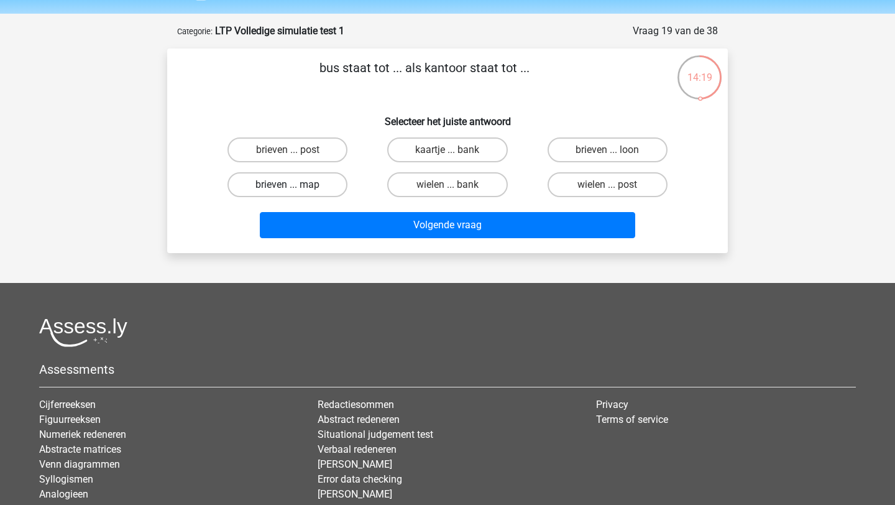
click at [315, 183] on label "brieven ... map" at bounding box center [288, 184] width 120 height 25
click at [296, 185] on input "brieven ... map" at bounding box center [292, 189] width 8 height 8
radio input "true"
click at [354, 244] on div "bus staat tot ... als kantoor staat tot ... Selecteer het juiste antwoord briev…" at bounding box center [447, 150] width 561 height 205
click at [348, 239] on div "Volgende vraag" at bounding box center [448, 227] width 480 height 31
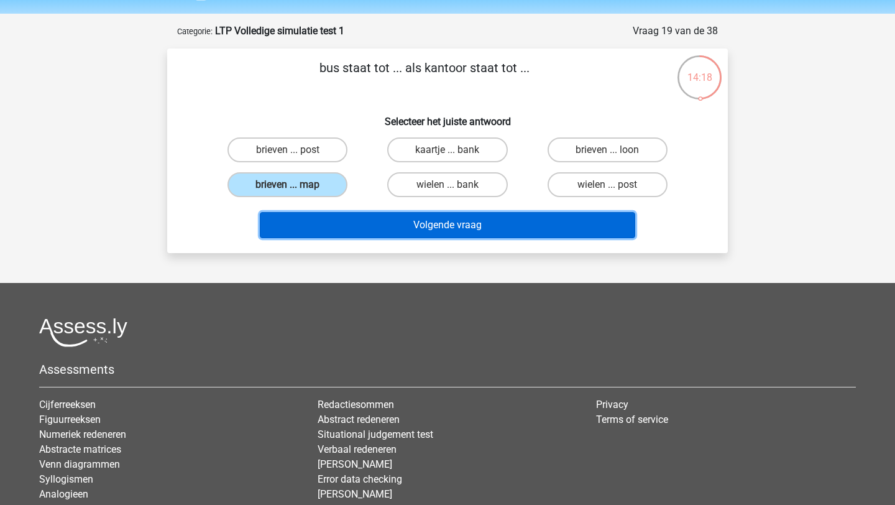
click at [340, 233] on button "Volgende vraag" at bounding box center [448, 225] width 376 height 26
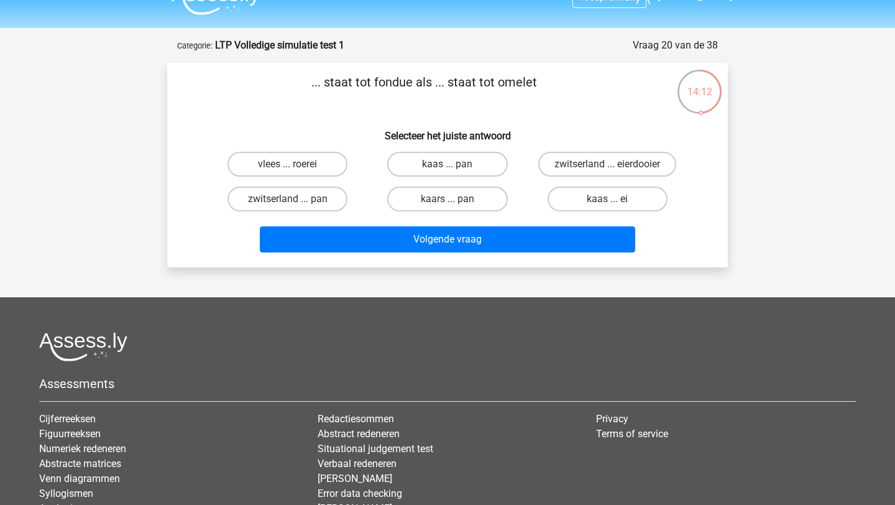
scroll to position [25, 0]
click at [605, 201] on label "kaas ... ei" at bounding box center [608, 198] width 120 height 25
click at [607, 201] on input "kaas ... ei" at bounding box center [611, 202] width 8 height 8
radio input "true"
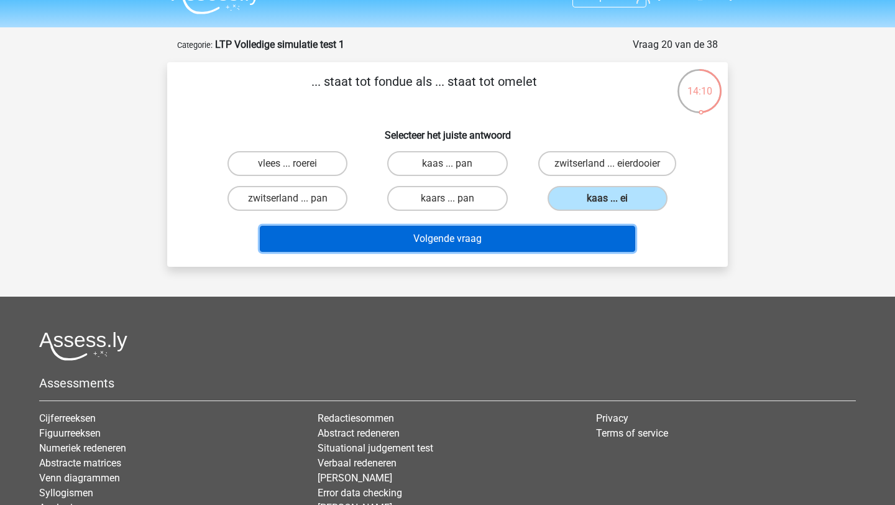
click at [563, 235] on button "Volgende vraag" at bounding box center [448, 239] width 376 height 26
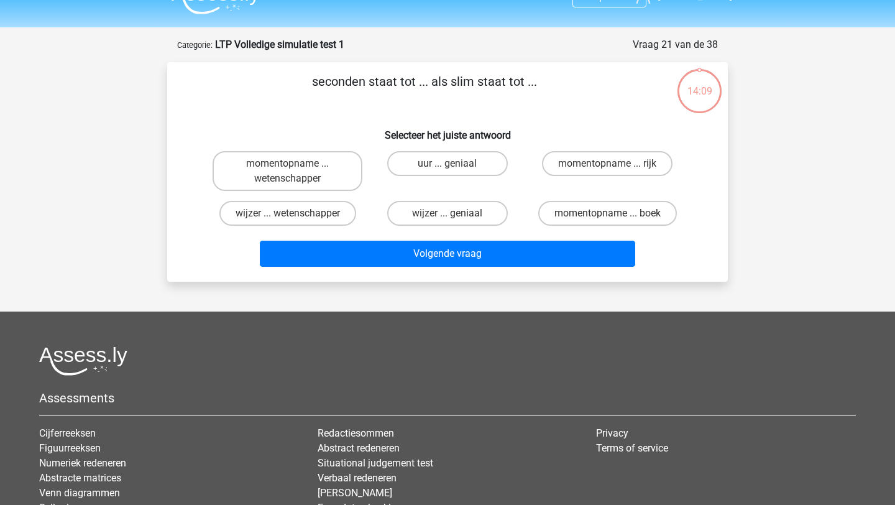
scroll to position [62, 0]
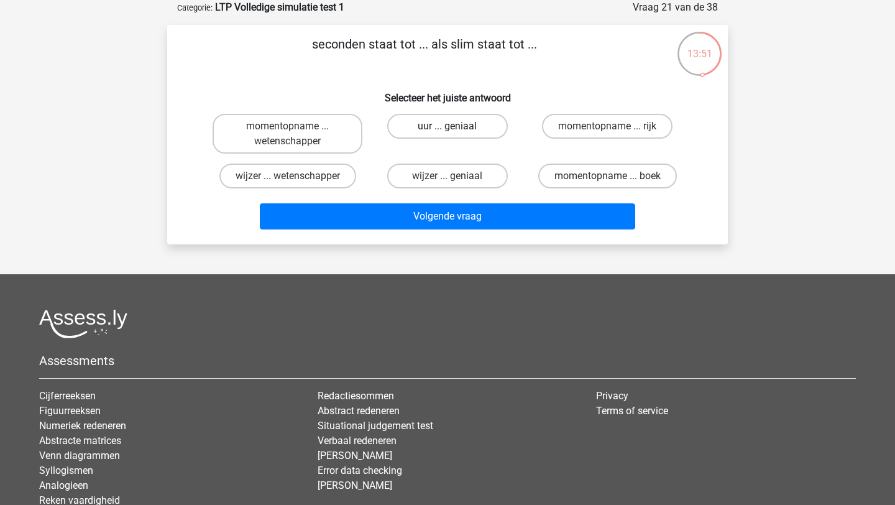
click at [479, 134] on label "uur ... geniaal" at bounding box center [447, 126] width 120 height 25
click at [456, 134] on input "uur ... geniaal" at bounding box center [452, 130] width 8 height 8
radio input "true"
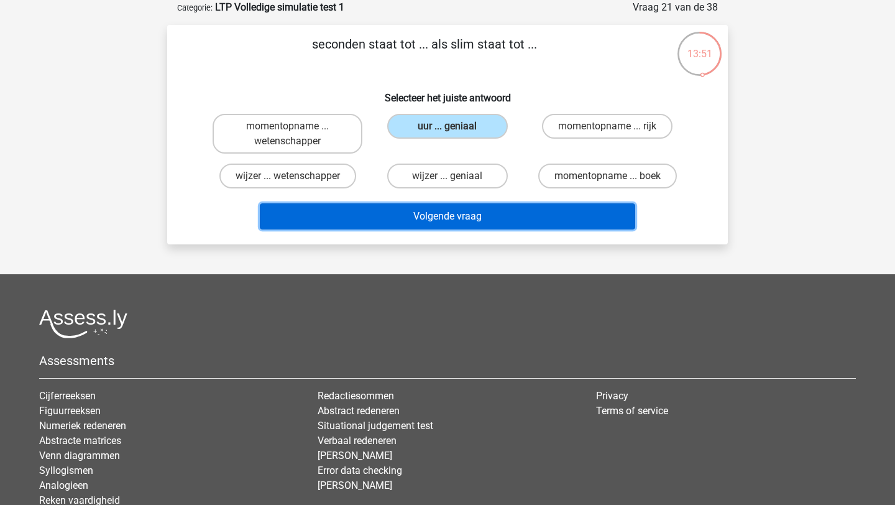
click at [479, 211] on button "Volgende vraag" at bounding box center [448, 216] width 376 height 26
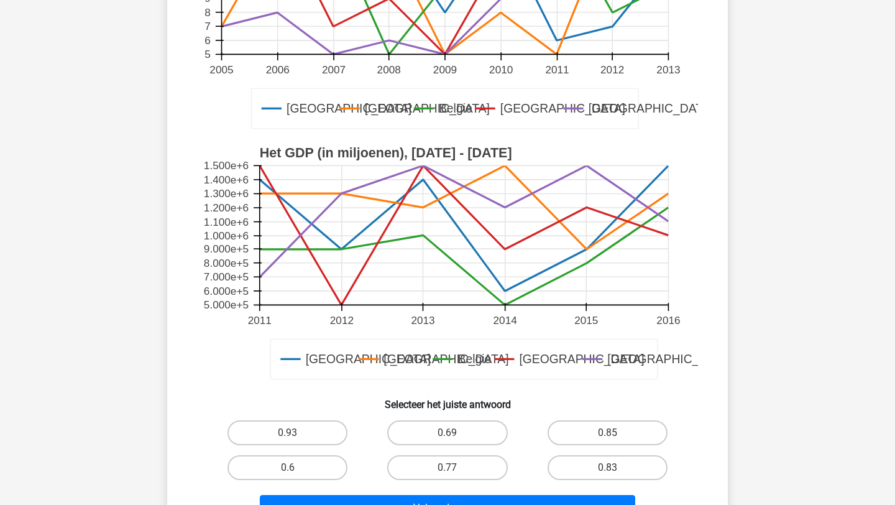
scroll to position [267, 0]
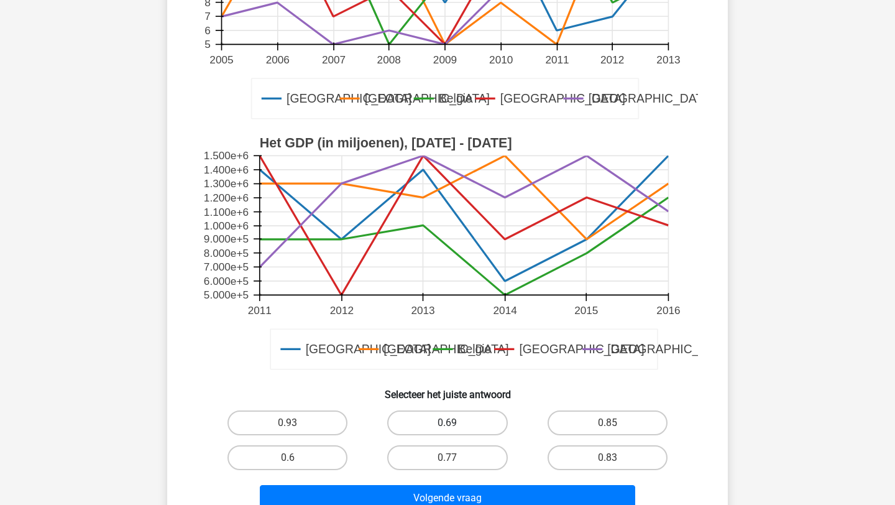
click at [463, 430] on label "0.69" at bounding box center [447, 422] width 120 height 25
click at [456, 430] on input "0.69" at bounding box center [452, 427] width 8 height 8
radio input "true"
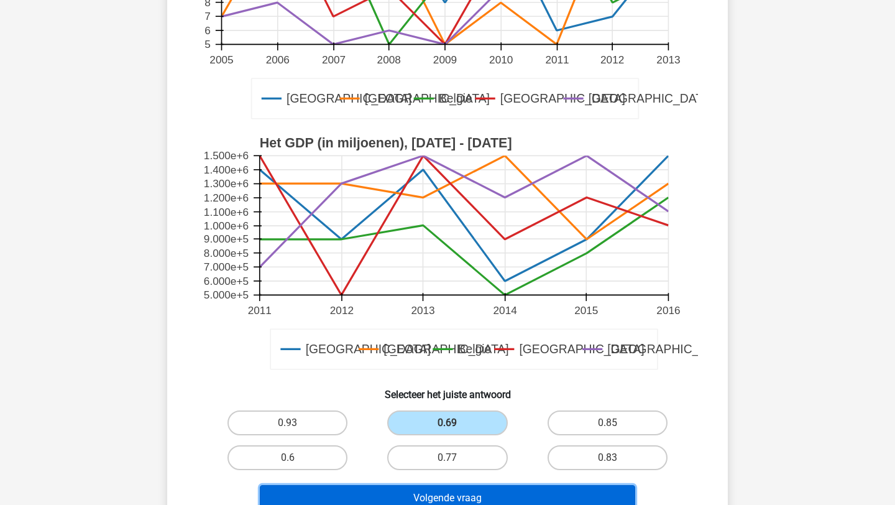
click at [479, 487] on button "Volgende vraag" at bounding box center [448, 498] width 376 height 26
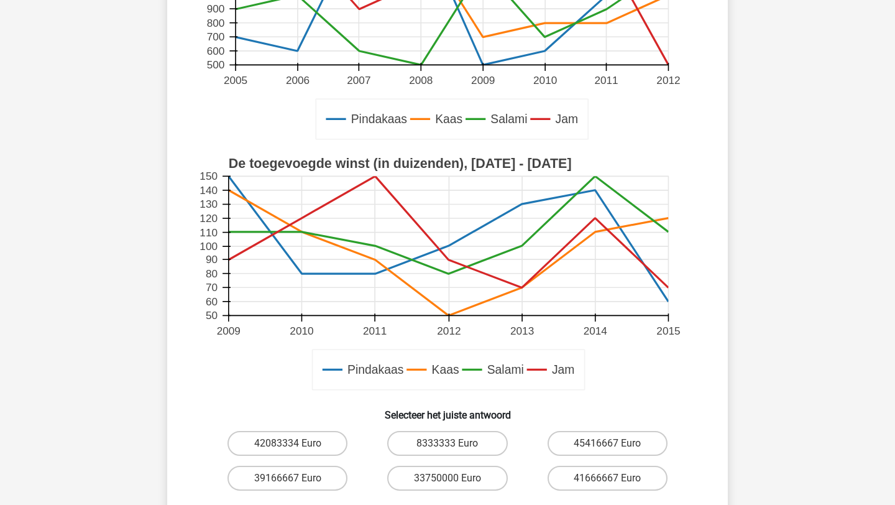
scroll to position [325, 0]
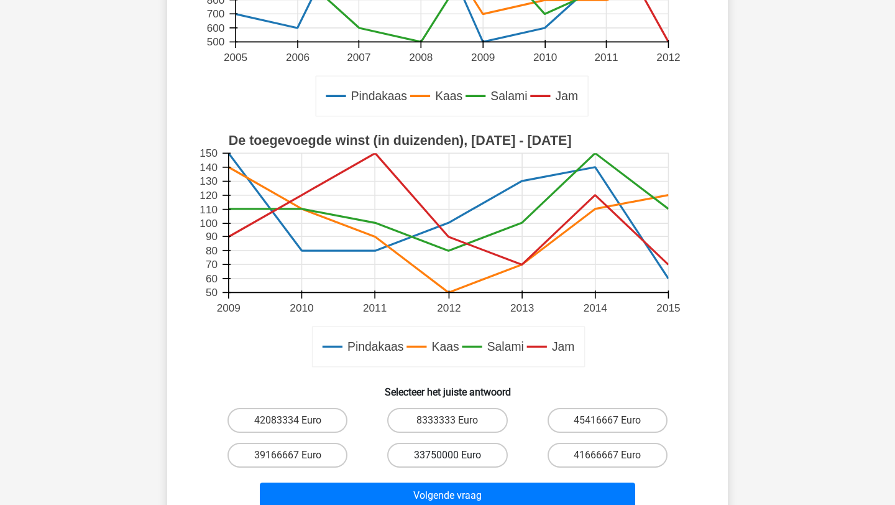
click at [473, 448] on label "33750000 Euro" at bounding box center [447, 455] width 120 height 25
click at [456, 455] on input "33750000 Euro" at bounding box center [452, 459] width 8 height 8
radio input "true"
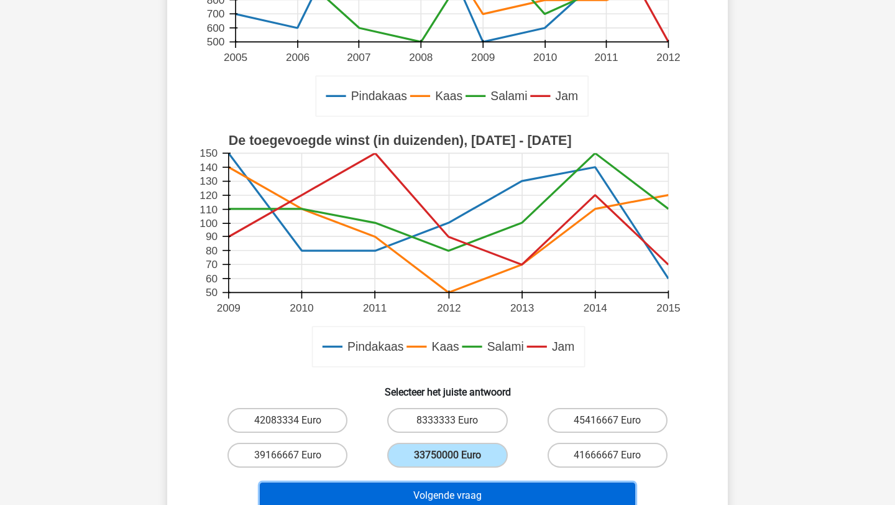
click at [466, 494] on button "Volgende vraag" at bounding box center [448, 496] width 376 height 26
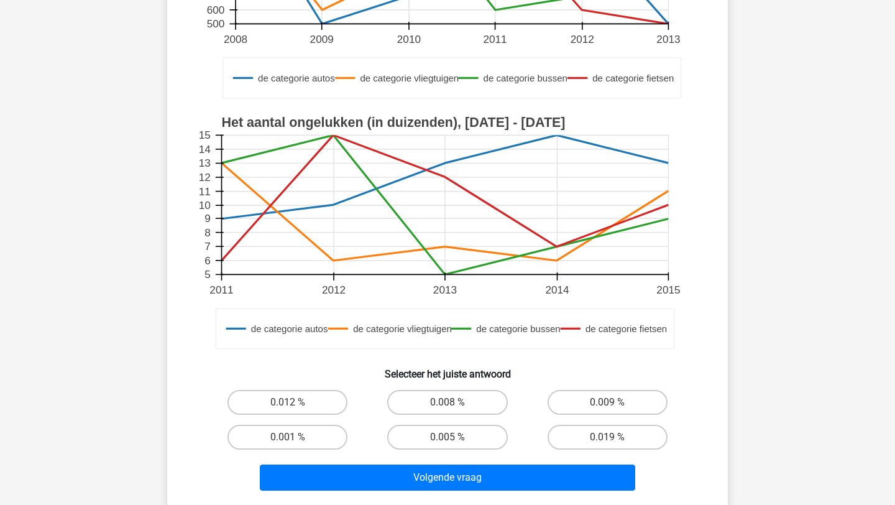
scroll to position [345, 0]
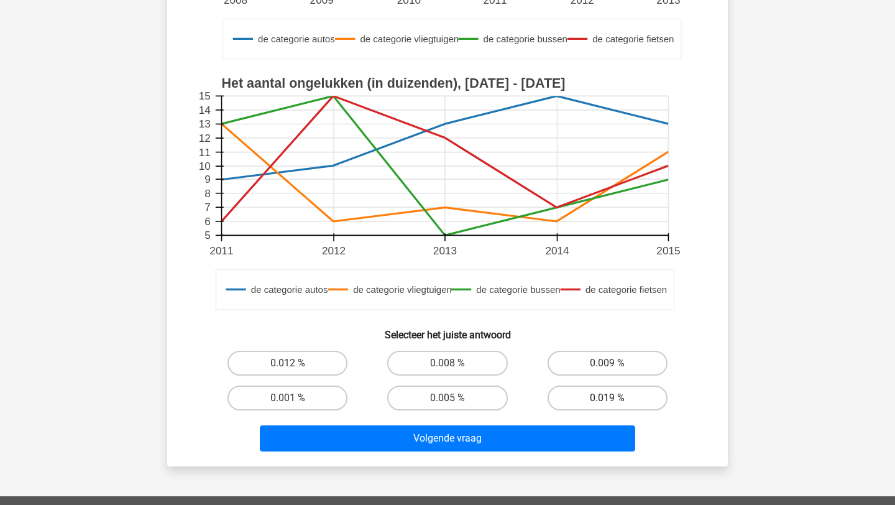
click at [587, 402] on label "0.019 %" at bounding box center [608, 398] width 120 height 25
click at [607, 402] on input "0.019 %" at bounding box center [611, 402] width 8 height 8
radio input "true"
click at [579, 420] on div "Volgende vraag" at bounding box center [447, 435] width 521 height 41
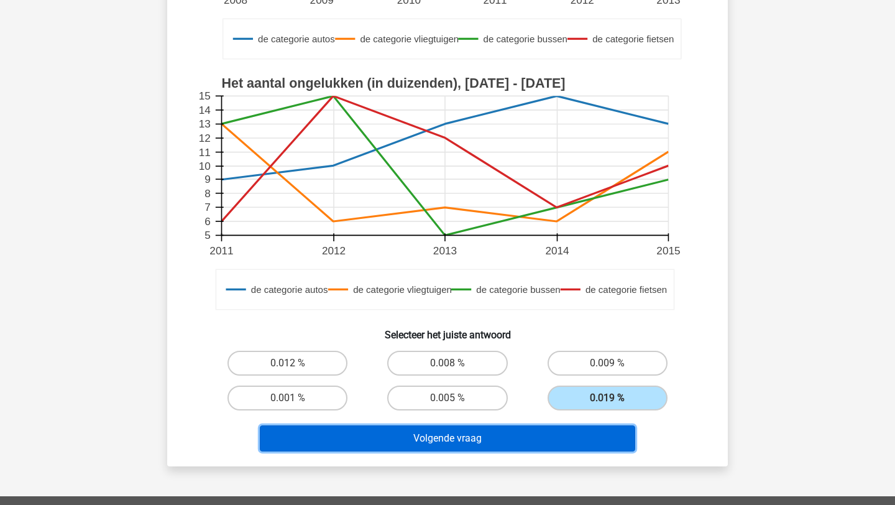
click at [565, 433] on button "Volgende vraag" at bounding box center [448, 438] width 376 height 26
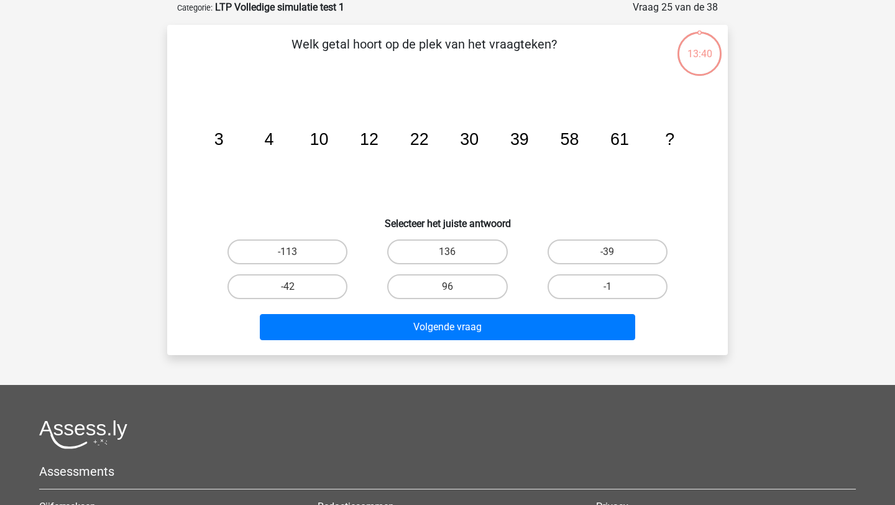
scroll to position [62, 0]
click at [473, 286] on label "96" at bounding box center [447, 286] width 120 height 25
click at [456, 287] on input "96" at bounding box center [452, 291] width 8 height 8
radio input "true"
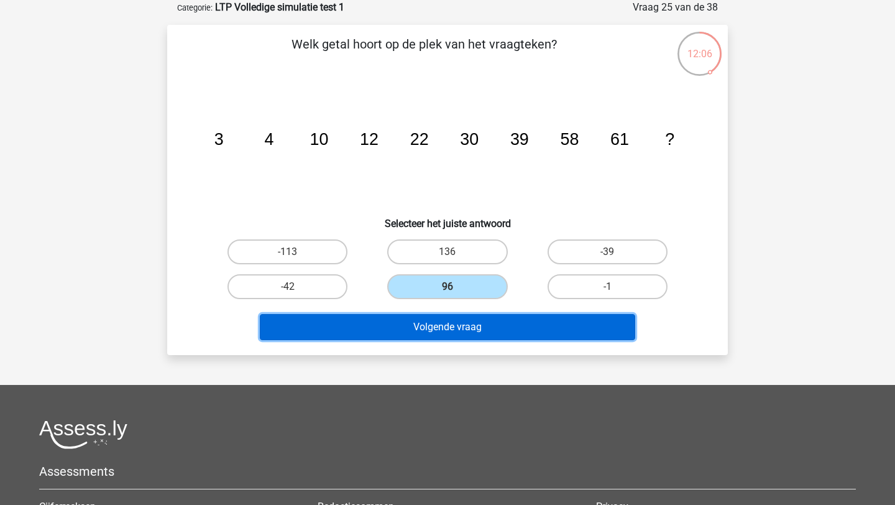
click at [480, 326] on button "Volgende vraag" at bounding box center [448, 327] width 376 height 26
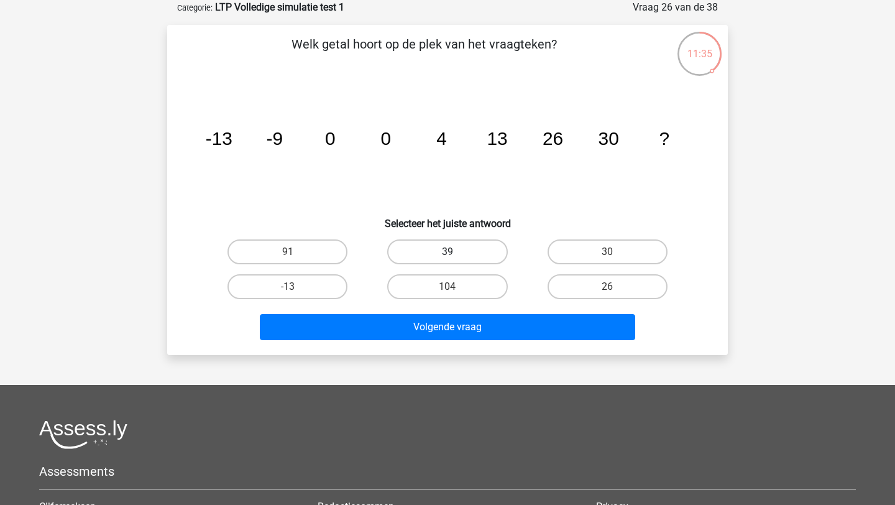
click at [451, 249] on label "39" at bounding box center [447, 251] width 120 height 25
click at [451, 252] on input "39" at bounding box center [452, 256] width 8 height 8
radio input "true"
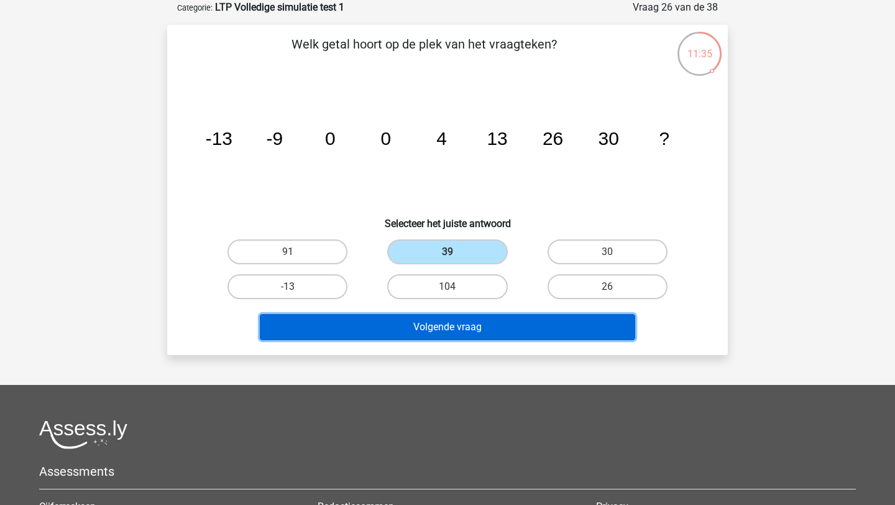
click at [463, 323] on button "Volgende vraag" at bounding box center [448, 327] width 376 height 26
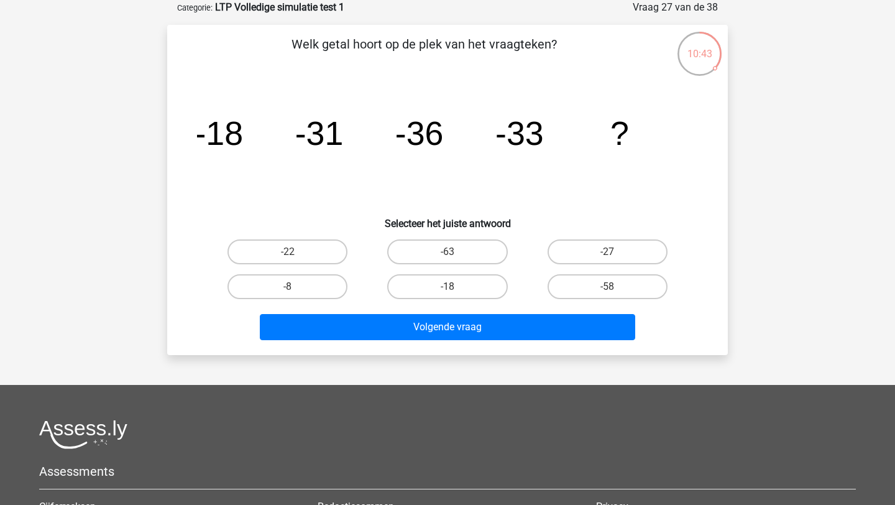
click at [521, 144] on tspan "-33" at bounding box center [520, 132] width 48 height 37
click at [586, 284] on label "-58" at bounding box center [608, 286] width 120 height 25
click at [607, 287] on input "-58" at bounding box center [611, 291] width 8 height 8
radio input "true"
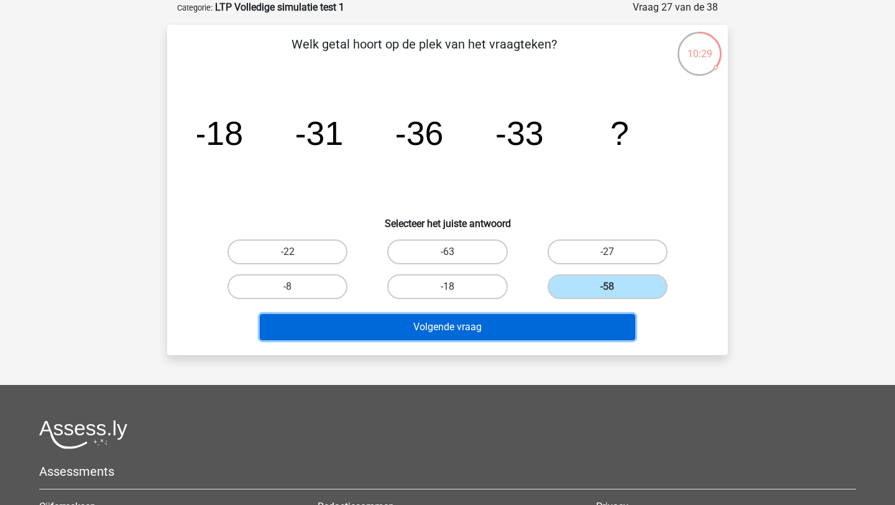
click at [564, 324] on button "Volgende vraag" at bounding box center [448, 327] width 376 height 26
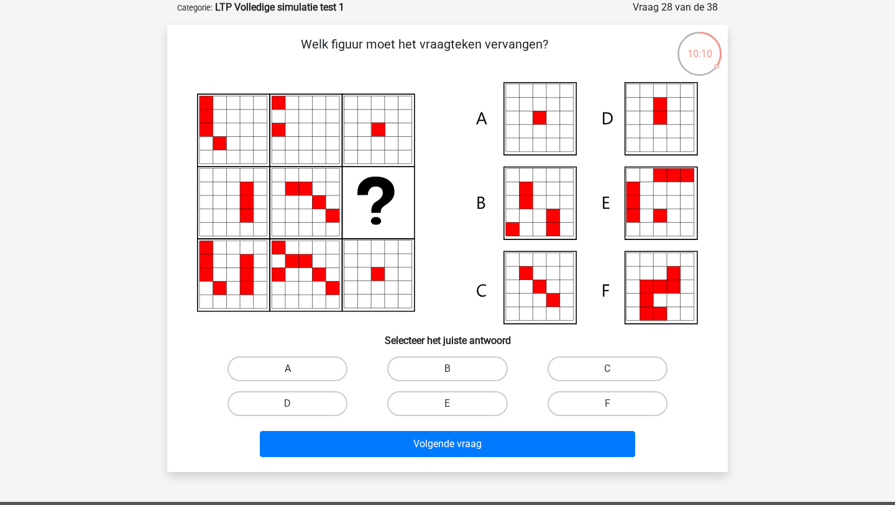
click at [326, 371] on label "A" at bounding box center [288, 368] width 120 height 25
click at [296, 371] on input "A" at bounding box center [292, 373] width 8 height 8
radio input "true"
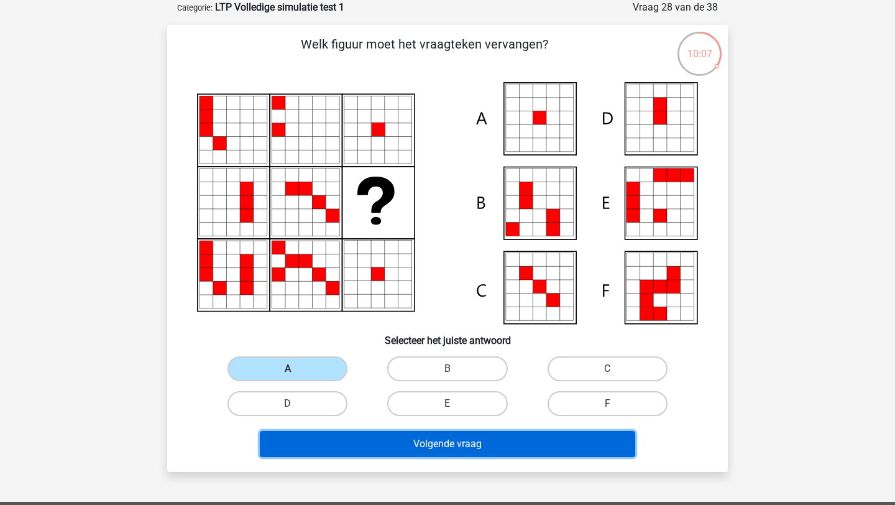
click at [452, 445] on button "Volgende vraag" at bounding box center [448, 444] width 376 height 26
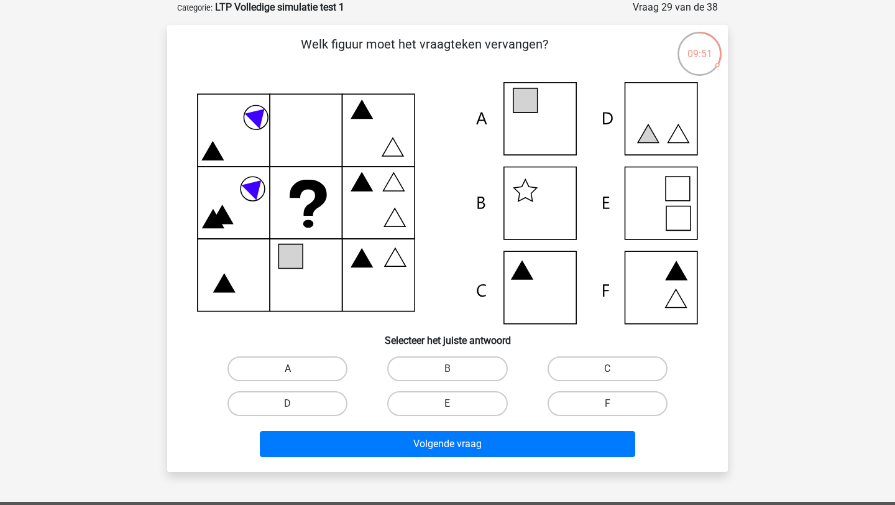
click at [316, 363] on label "A" at bounding box center [288, 368] width 120 height 25
click at [296, 369] on input "A" at bounding box center [292, 373] width 8 height 8
radio input "true"
click at [358, 462] on div "Welk figuur moet het vraagteken vervangen? Selecteer het juiste antwoord A" at bounding box center [447, 248] width 561 height 447
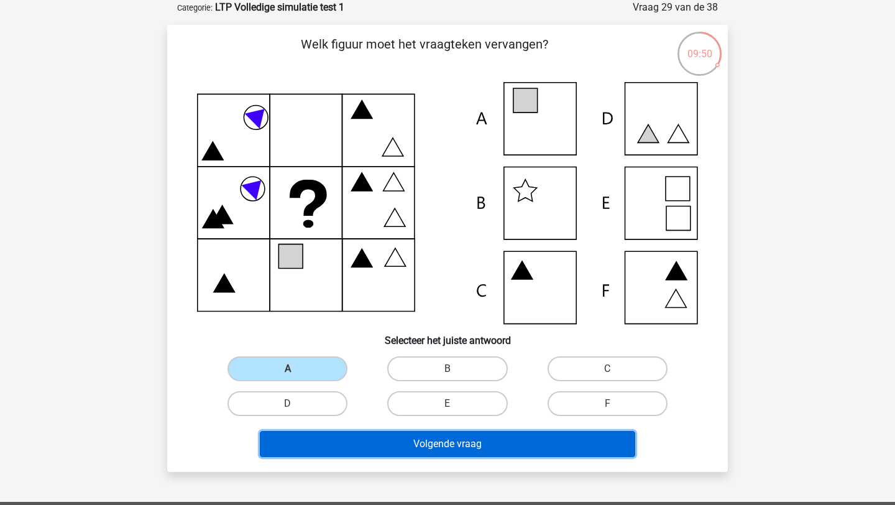
click at [351, 452] on button "Volgende vraag" at bounding box center [448, 444] width 376 height 26
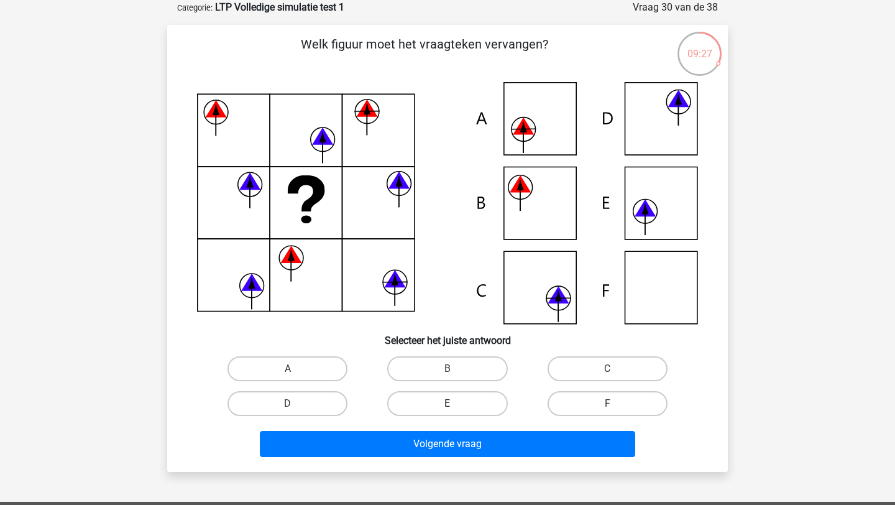
click at [444, 404] on label "E" at bounding box center [447, 403] width 120 height 25
click at [448, 404] on input "E" at bounding box center [452, 408] width 8 height 8
radio input "true"
click at [443, 463] on div "Welk figuur moet het vraagteken vervangen?" at bounding box center [447, 248] width 561 height 447
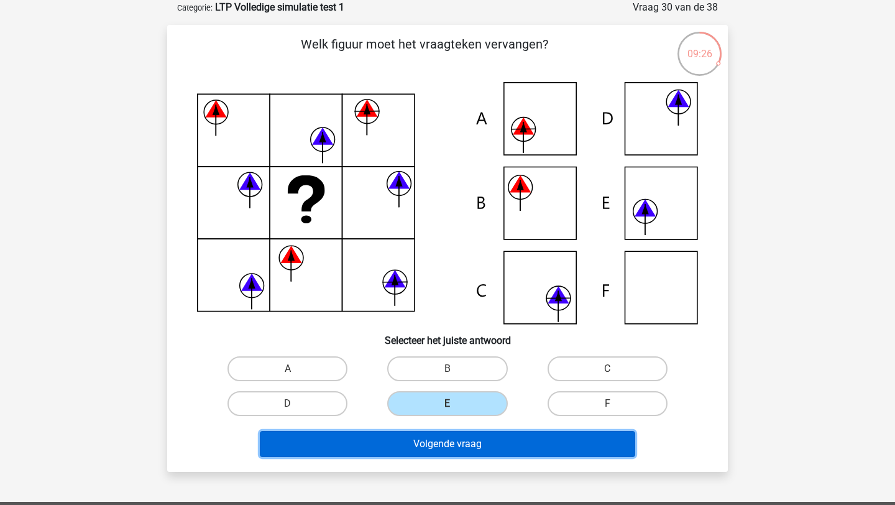
click at [435, 451] on button "Volgende vraag" at bounding box center [448, 444] width 376 height 26
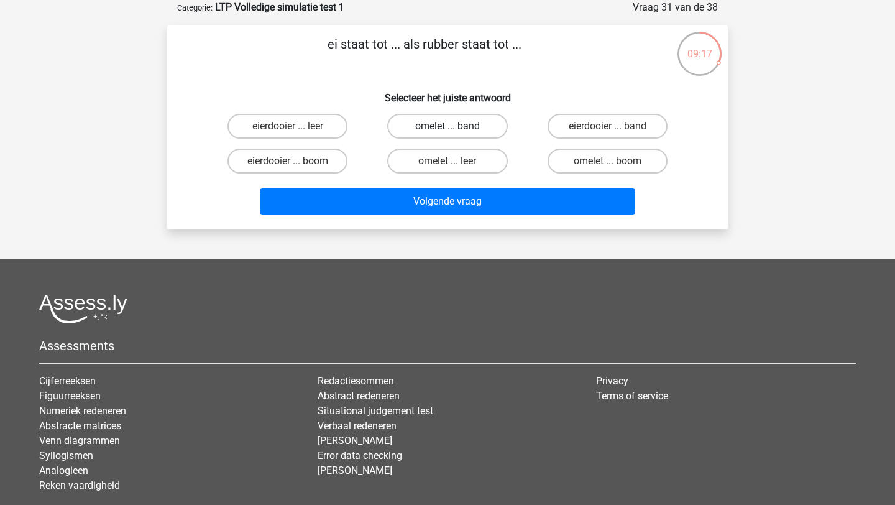
click at [453, 124] on label "omelet ... band" at bounding box center [447, 126] width 120 height 25
click at [453, 126] on input "omelet ... band" at bounding box center [452, 130] width 8 height 8
radio input "true"
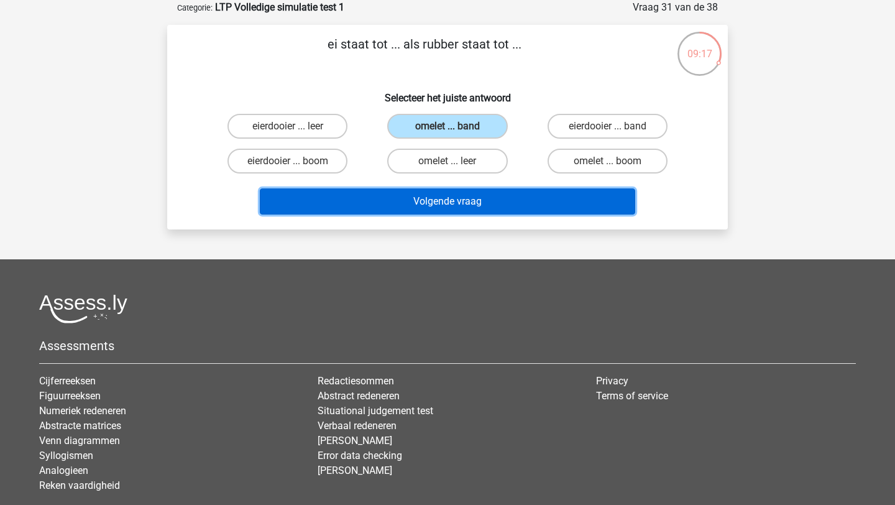
click at [474, 198] on button "Volgende vraag" at bounding box center [448, 201] width 376 height 26
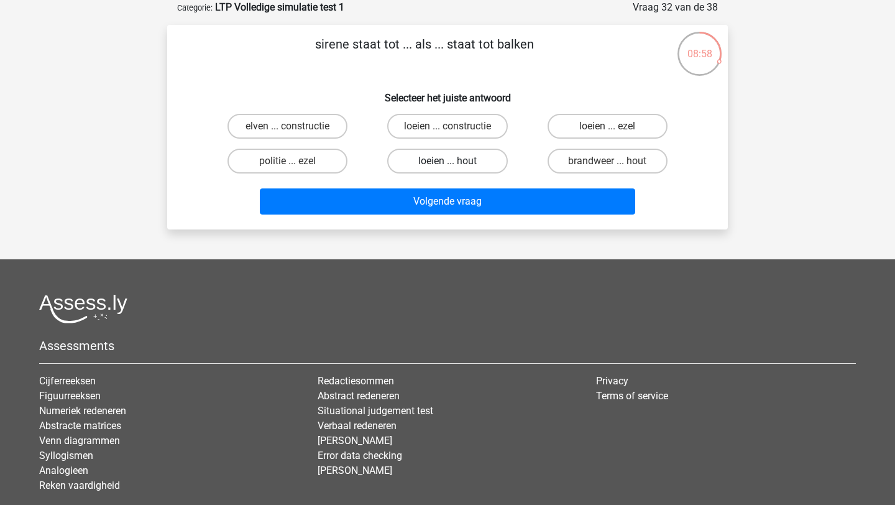
click at [433, 160] on label "loeien ... hout" at bounding box center [447, 161] width 120 height 25
click at [448, 161] on input "loeien ... hout" at bounding box center [452, 165] width 8 height 8
radio input "true"
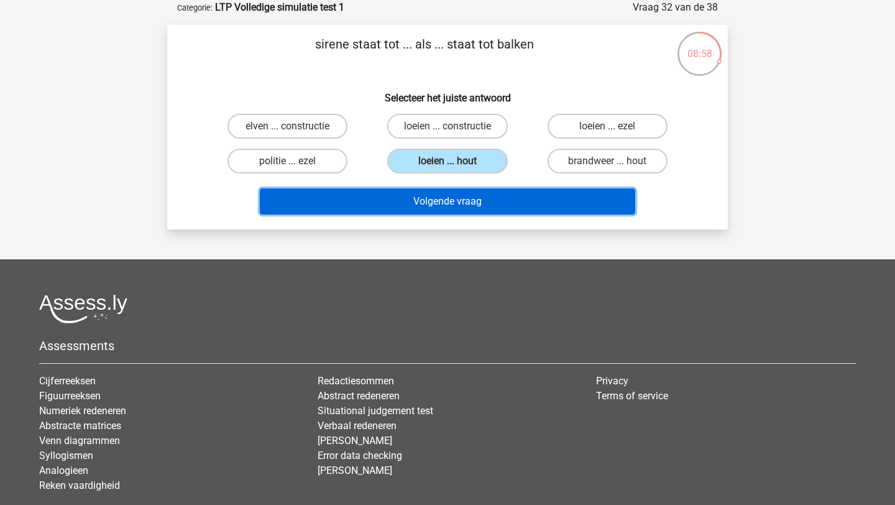
click at [432, 210] on button "Volgende vraag" at bounding box center [448, 201] width 376 height 26
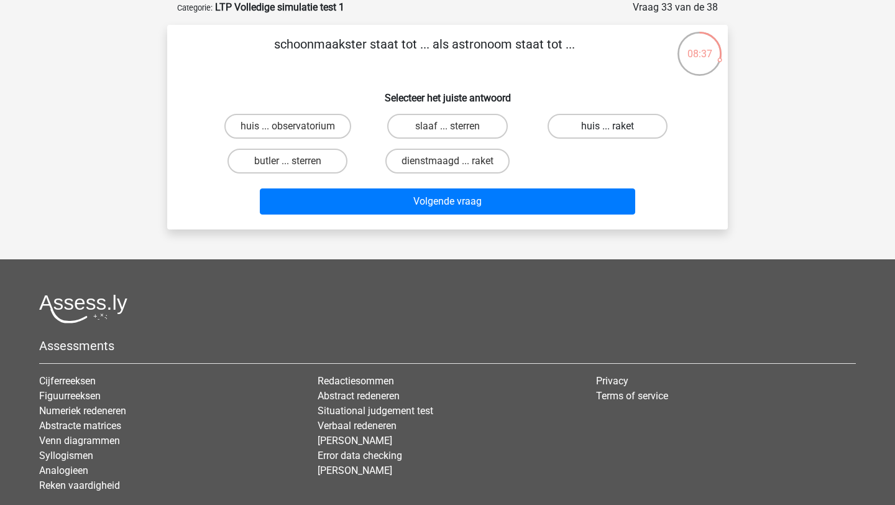
click at [600, 118] on label "huis ... raket" at bounding box center [608, 126] width 120 height 25
click at [607, 126] on input "huis ... raket" at bounding box center [611, 130] width 8 height 8
radio input "true"
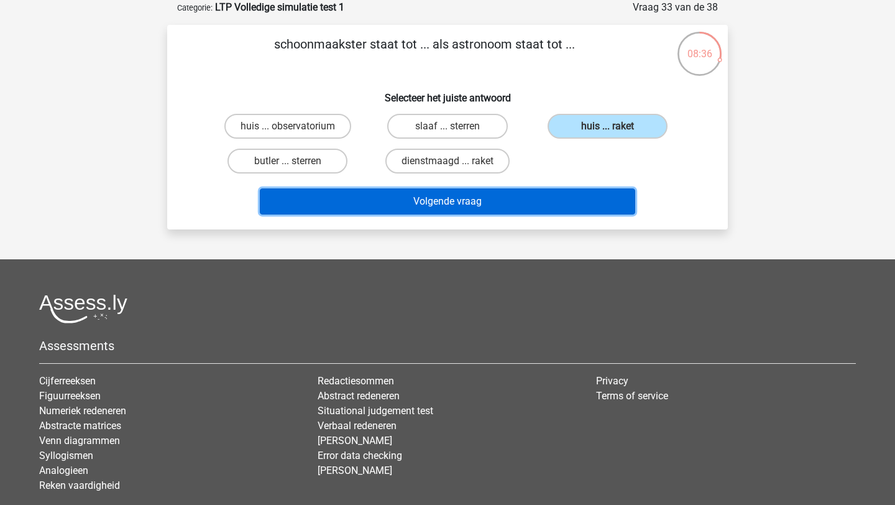
click at [560, 205] on button "Volgende vraag" at bounding box center [448, 201] width 376 height 26
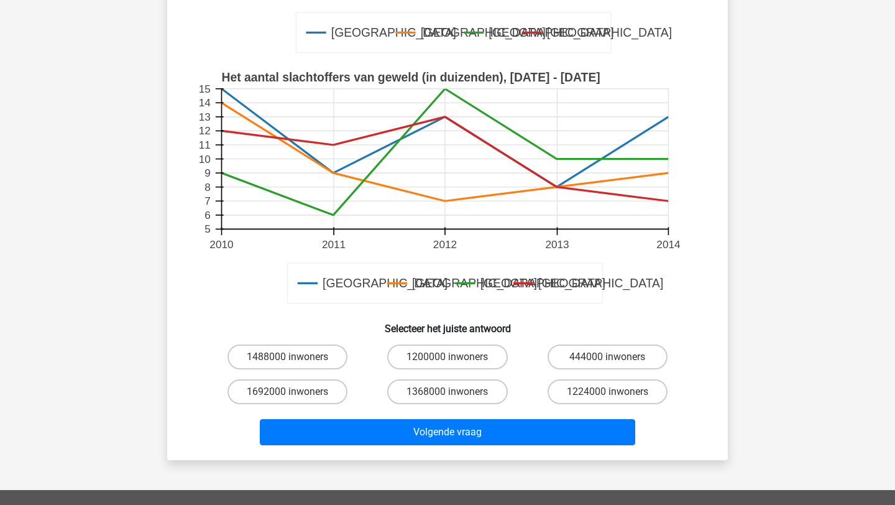
scroll to position [334, 0]
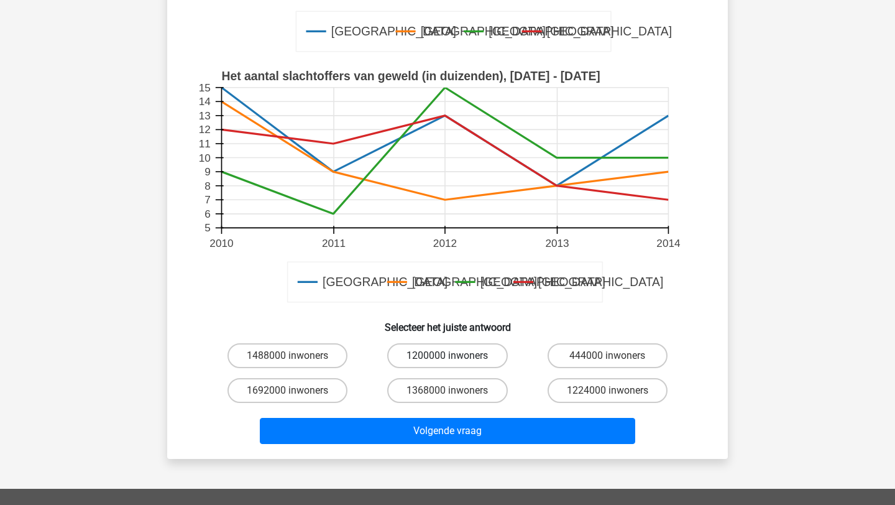
click at [479, 355] on label "1200000 inwoners" at bounding box center [447, 355] width 120 height 25
click at [456, 356] on input "1200000 inwoners" at bounding box center [452, 360] width 8 height 8
radio input "true"
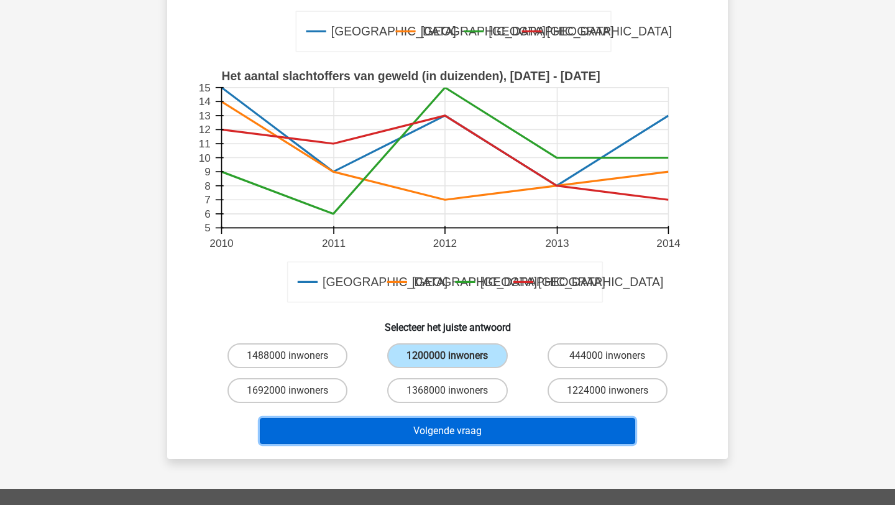
click at [468, 428] on button "Volgende vraag" at bounding box center [448, 431] width 376 height 26
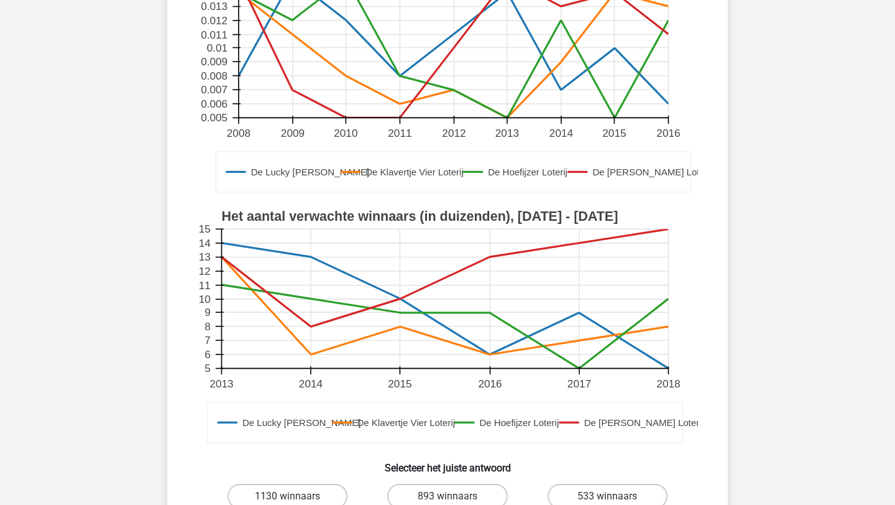
scroll to position [344, 0]
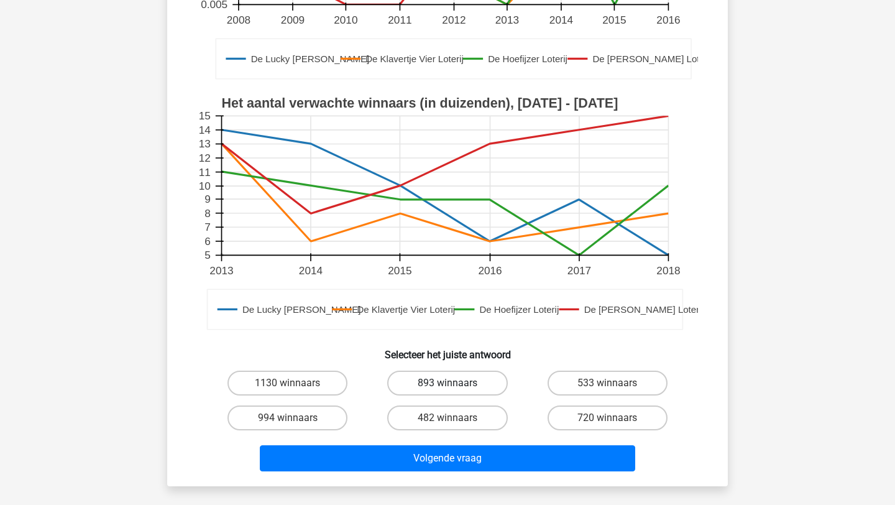
click at [467, 379] on label "893 winnaars" at bounding box center [447, 383] width 120 height 25
click at [456, 383] on input "893 winnaars" at bounding box center [452, 387] width 8 height 8
radio input "true"
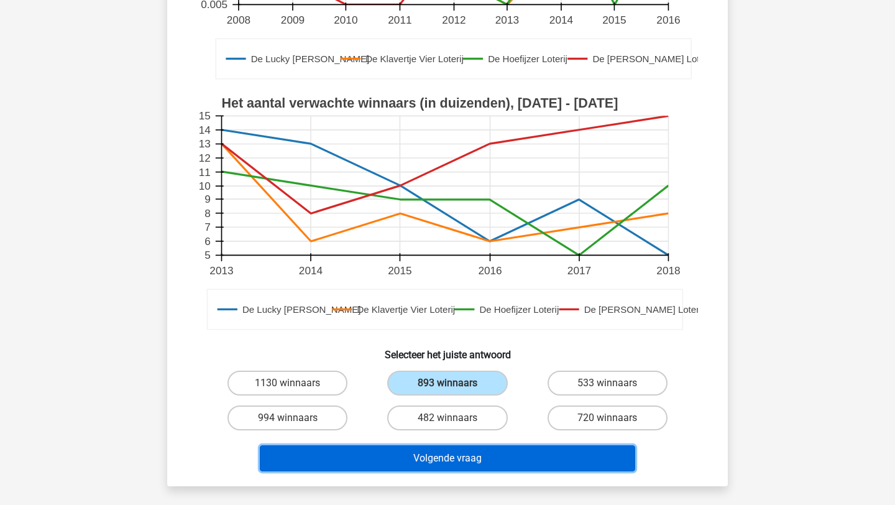
click at [464, 458] on button "Volgende vraag" at bounding box center [448, 458] width 376 height 26
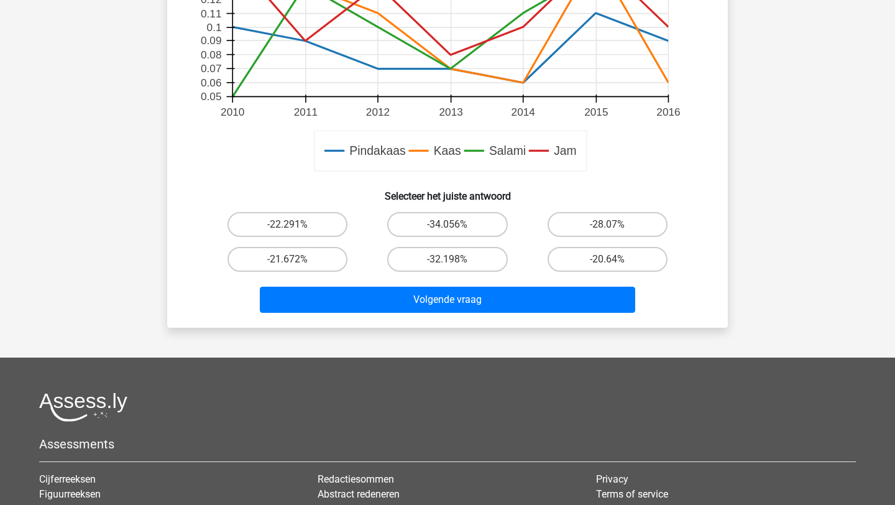
scroll to position [503, 0]
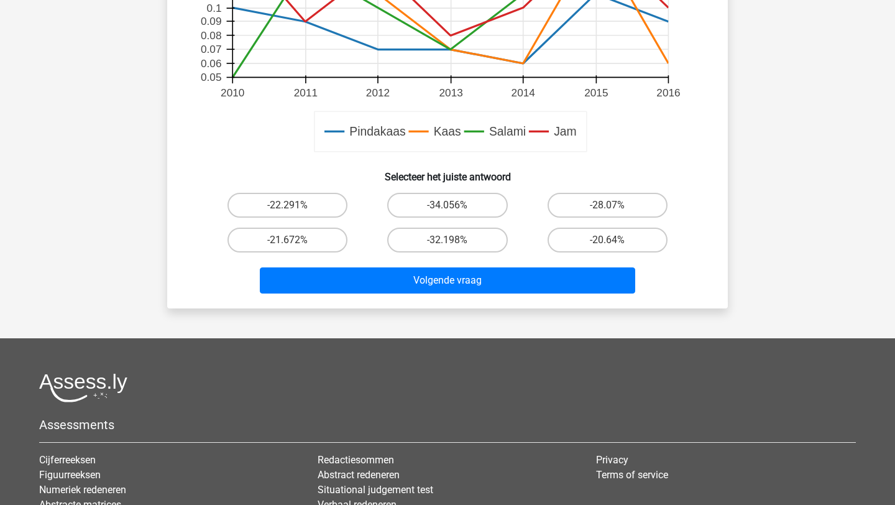
click at [576, 224] on div "-20.64%" at bounding box center [608, 240] width 160 height 35
click at [576, 235] on label "-20.64%" at bounding box center [608, 240] width 120 height 25
click at [607, 240] on input "-20.64%" at bounding box center [611, 244] width 8 height 8
radio input "true"
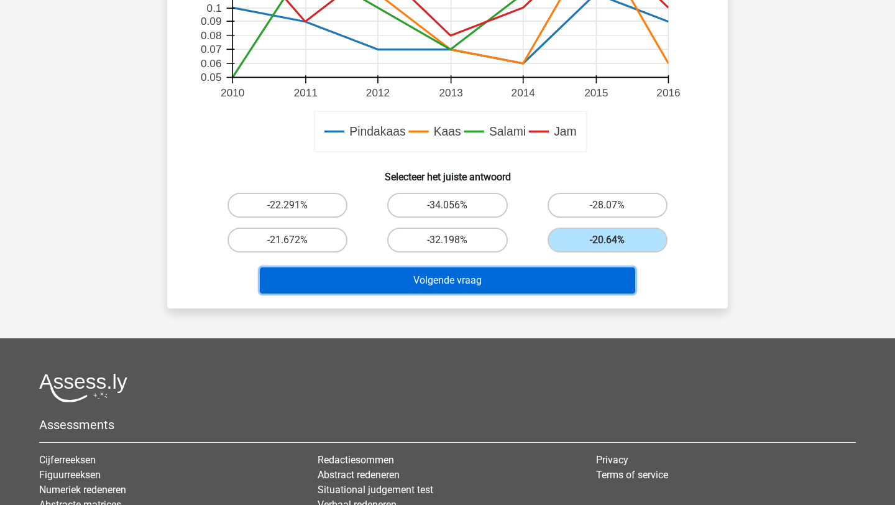
click at [558, 284] on button "Volgende vraag" at bounding box center [448, 280] width 376 height 26
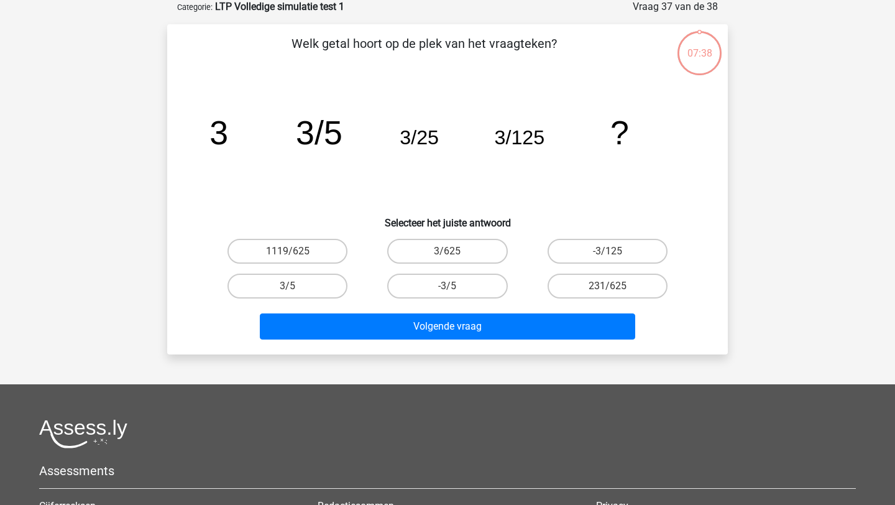
scroll to position [62, 0]
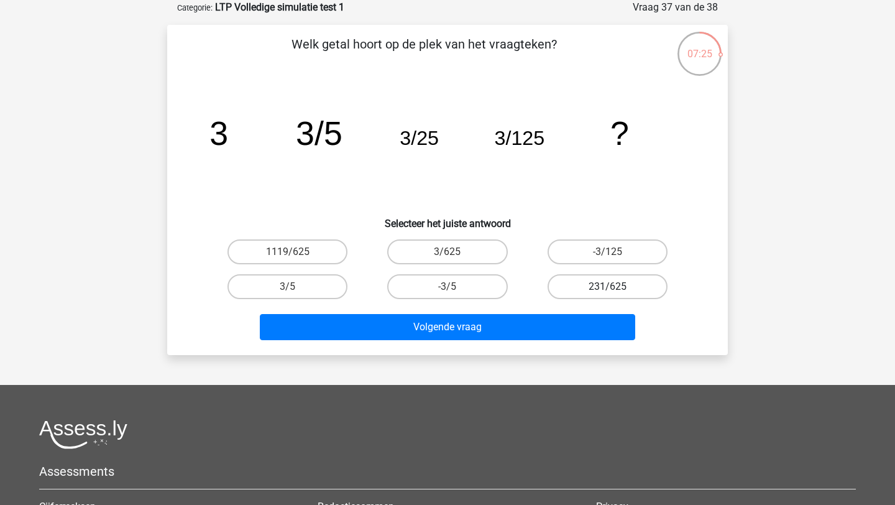
click at [596, 281] on label "231/625" at bounding box center [608, 286] width 120 height 25
click at [607, 287] on input "231/625" at bounding box center [611, 291] width 8 height 8
radio input "true"
click at [484, 254] on label "3/625" at bounding box center [447, 251] width 120 height 25
click at [456, 254] on input "3/625" at bounding box center [452, 256] width 8 height 8
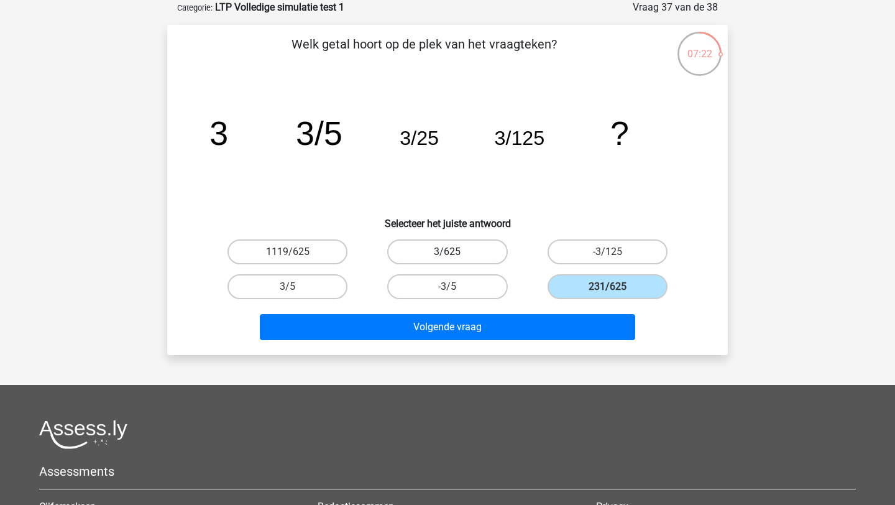
radio input "true"
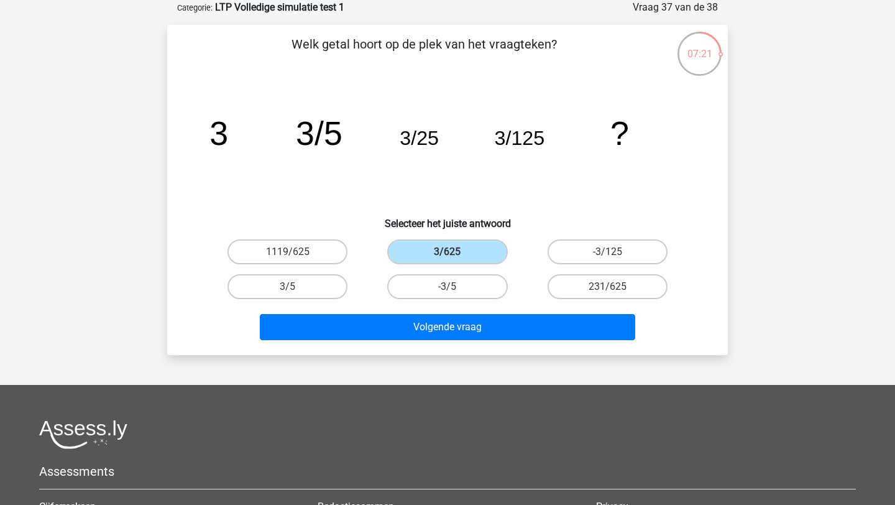
click at [513, 307] on div "Volgende vraag" at bounding box center [447, 324] width 521 height 41
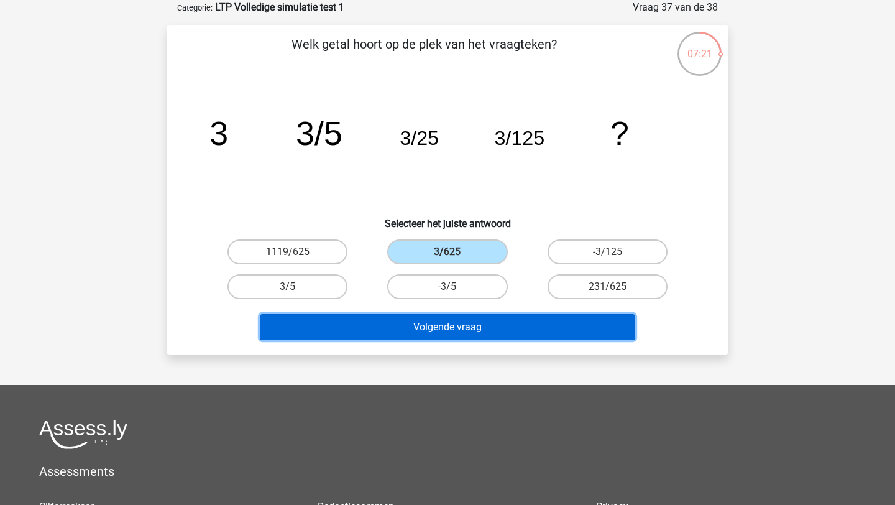
click at [504, 330] on button "Volgende vraag" at bounding box center [448, 327] width 376 height 26
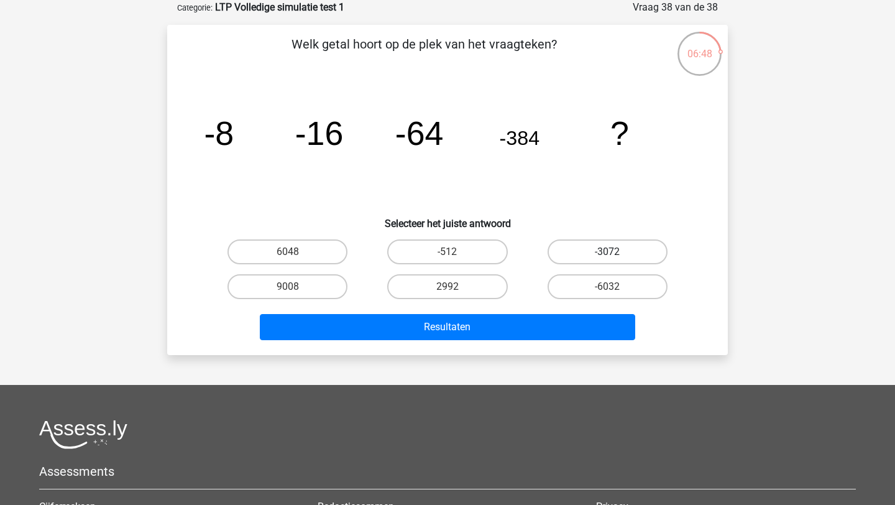
click at [628, 246] on label "-3072" at bounding box center [608, 251] width 120 height 25
click at [616, 252] on input "-3072" at bounding box center [611, 256] width 8 height 8
radio input "true"
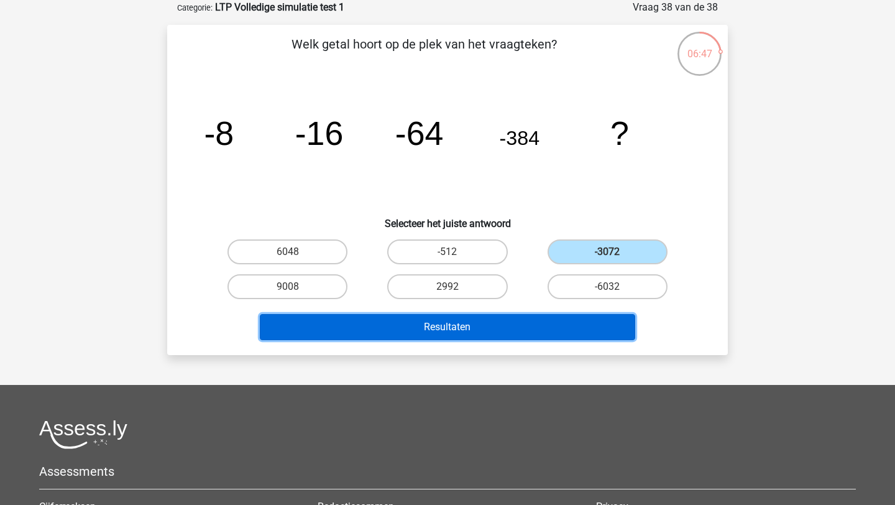
click at [558, 330] on button "Resultaten" at bounding box center [448, 327] width 376 height 26
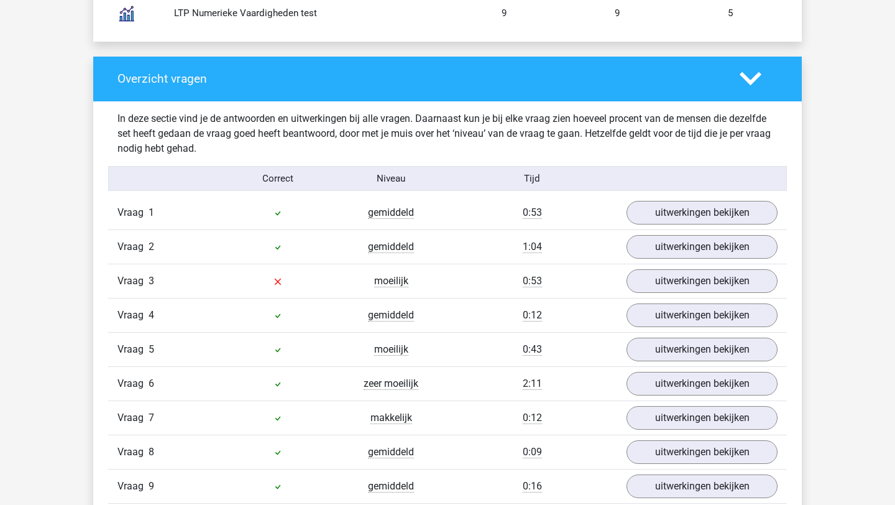
scroll to position [1231, 0]
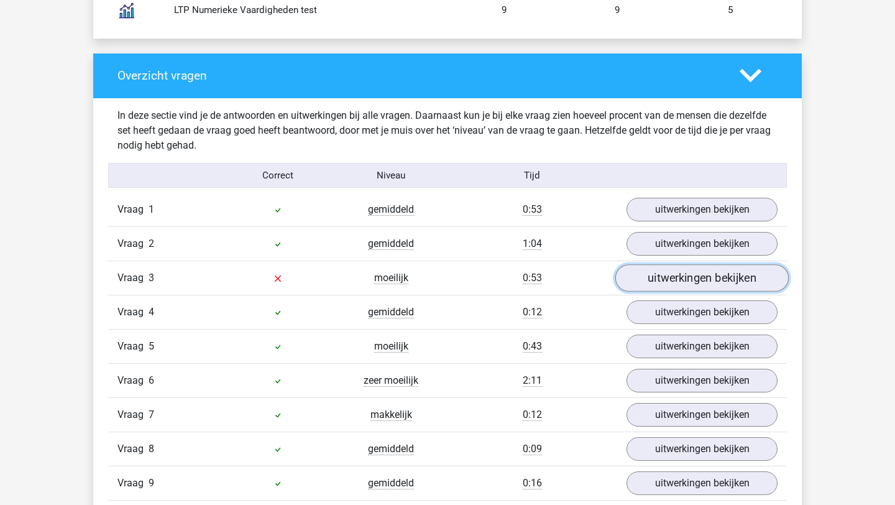
click at [661, 277] on link "uitwerkingen bekijken" at bounding box center [702, 278] width 173 height 27
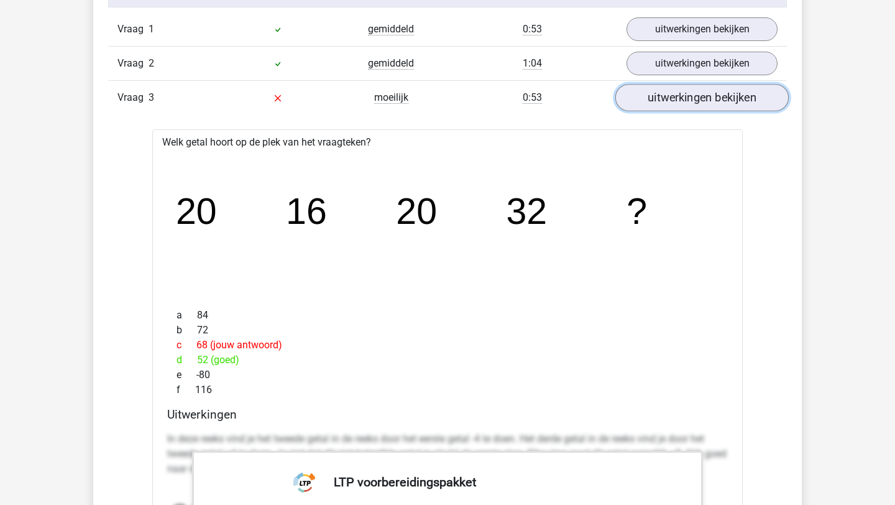
scroll to position [1335, 0]
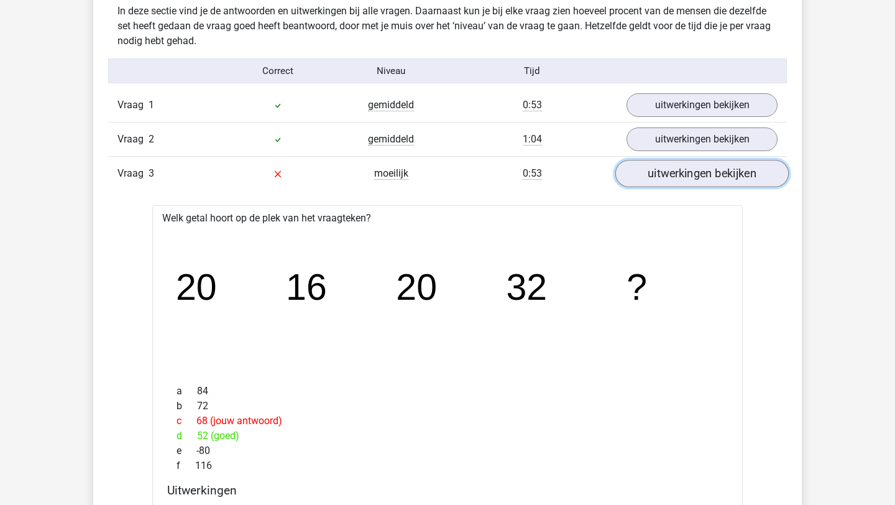
click at [660, 175] on link "uitwerkingen bekijken" at bounding box center [702, 173] width 173 height 27
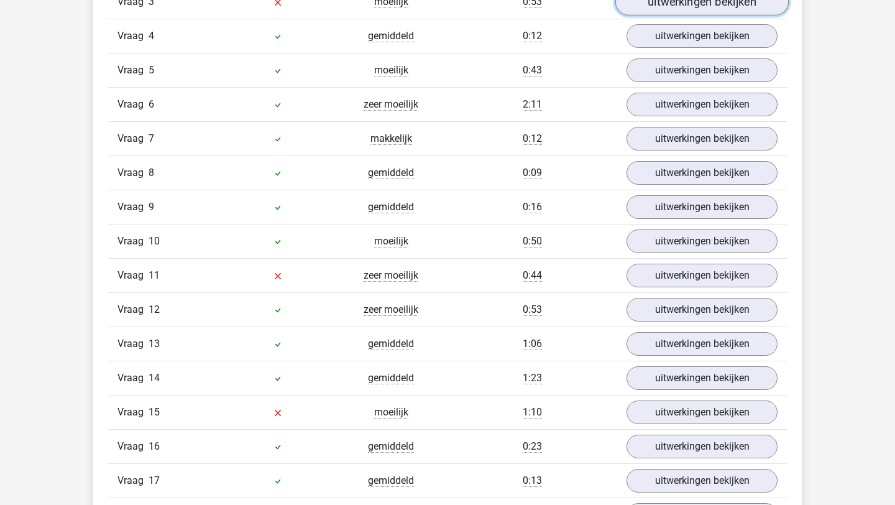
scroll to position [1507, 0]
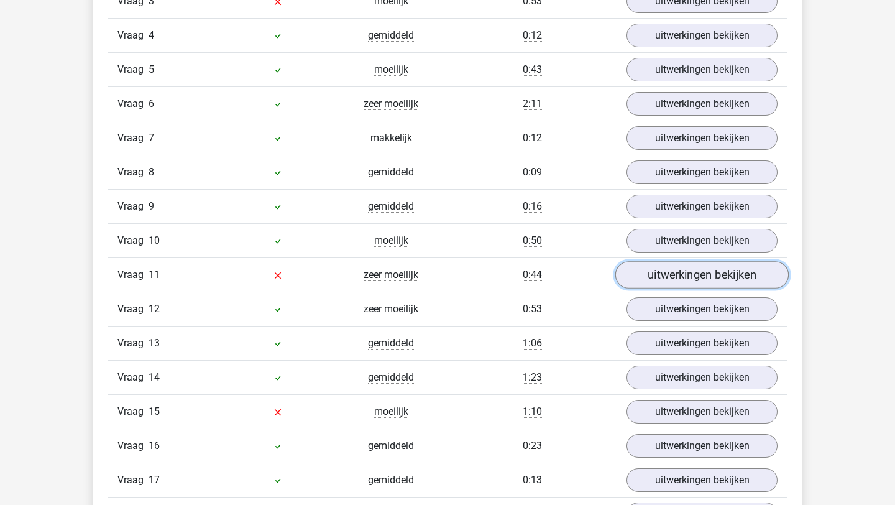
click at [700, 269] on link "uitwerkingen bekijken" at bounding box center [702, 275] width 173 height 27
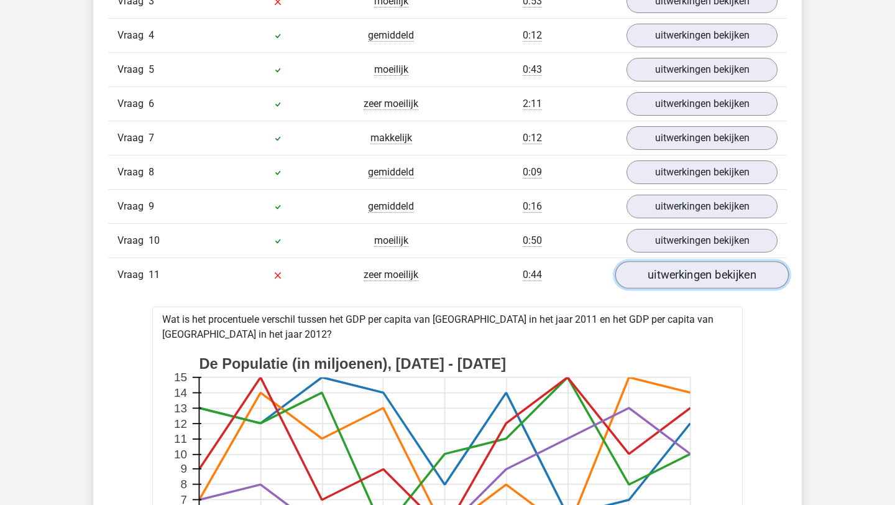
click at [700, 270] on link "uitwerkingen bekijken" at bounding box center [702, 275] width 173 height 27
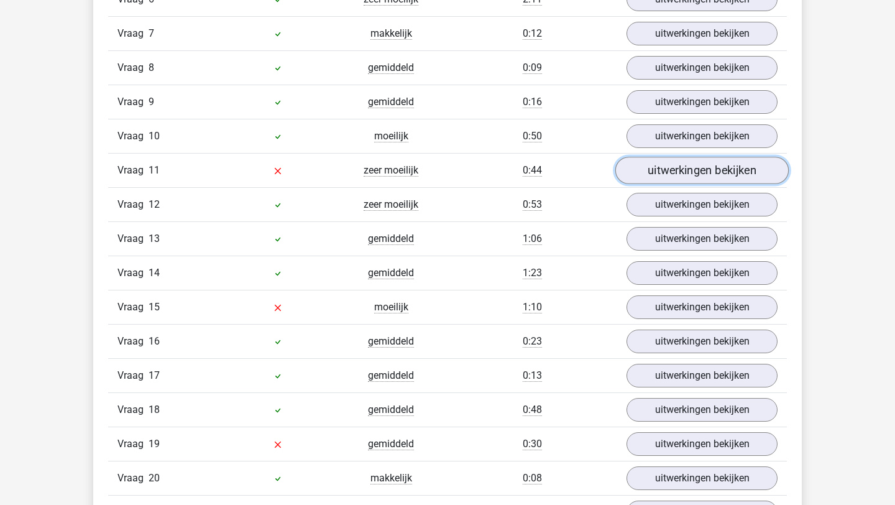
scroll to position [1617, 0]
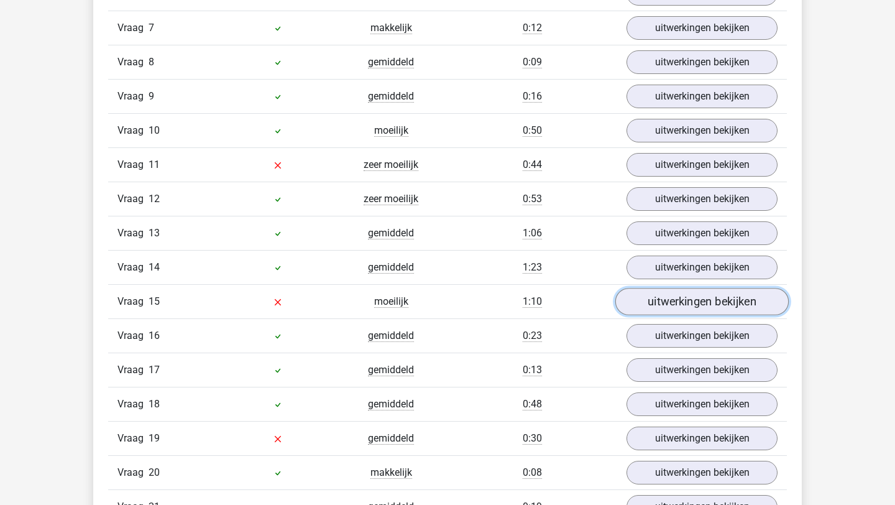
click at [684, 293] on link "uitwerkingen bekijken" at bounding box center [702, 302] width 173 height 27
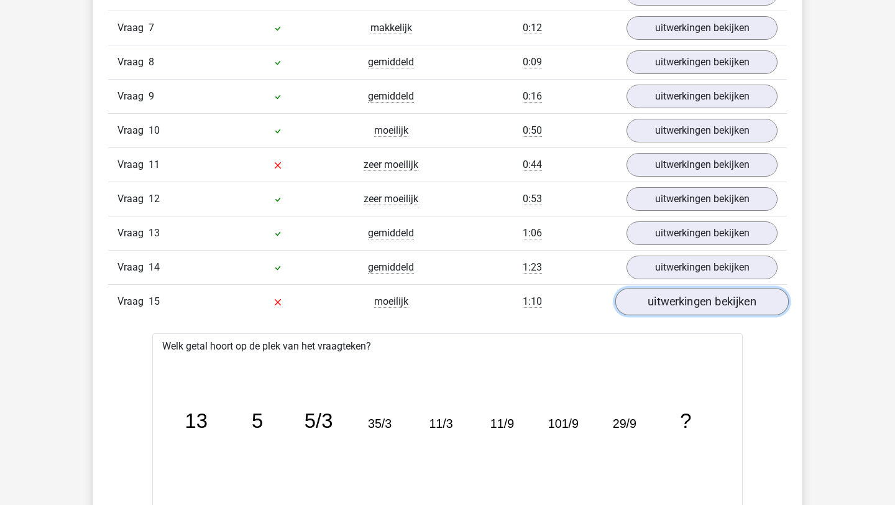
click at [684, 293] on link "uitwerkingen bekijken" at bounding box center [702, 302] width 173 height 27
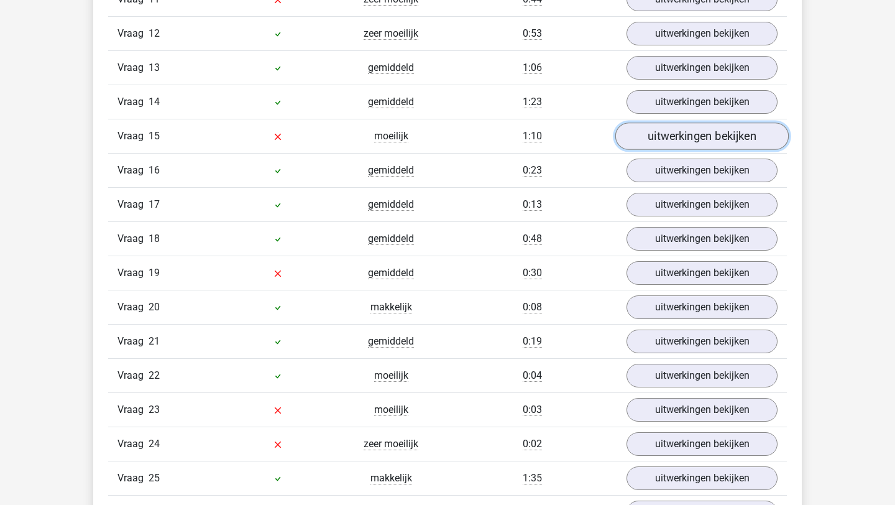
scroll to position [1787, 0]
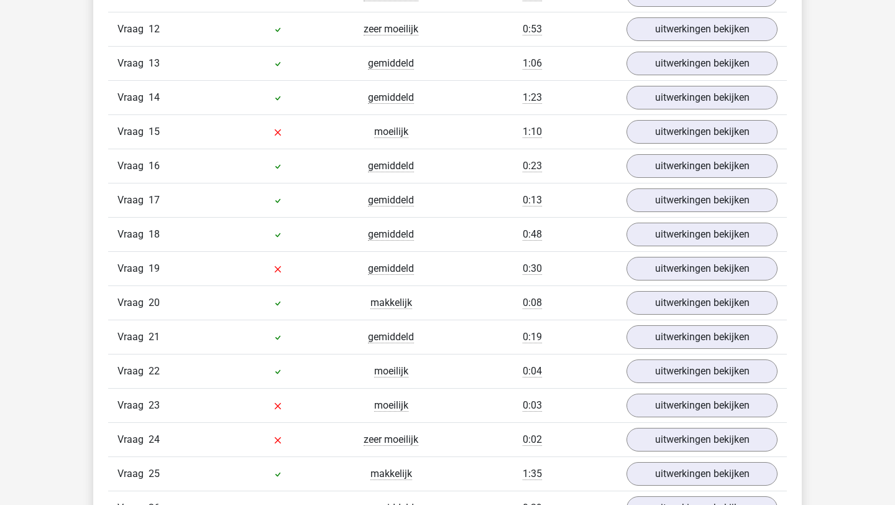
click at [673, 284] on div "Vraag 19 gemiddeld 0:30 uitwerkingen bekijken" at bounding box center [447, 268] width 679 height 34
click at [672, 271] on link "uitwerkingen bekijken" at bounding box center [702, 269] width 173 height 27
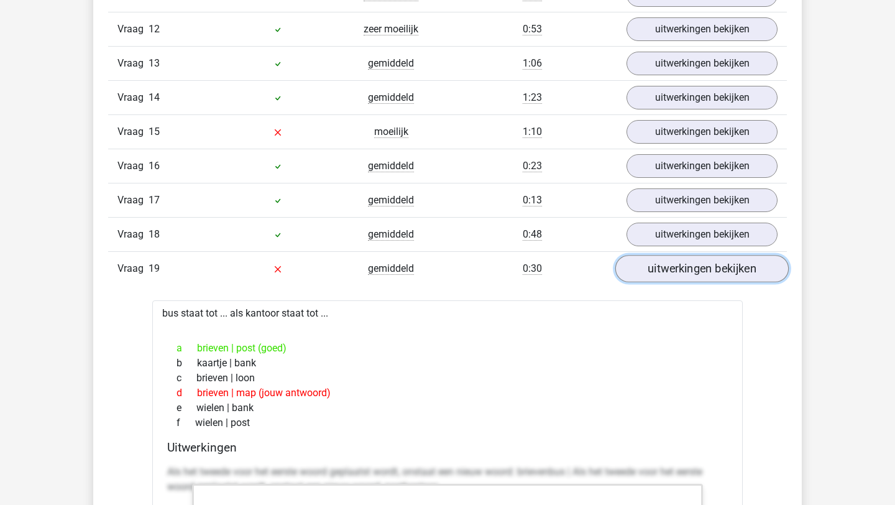
click at [672, 271] on link "uitwerkingen bekijken" at bounding box center [702, 269] width 173 height 27
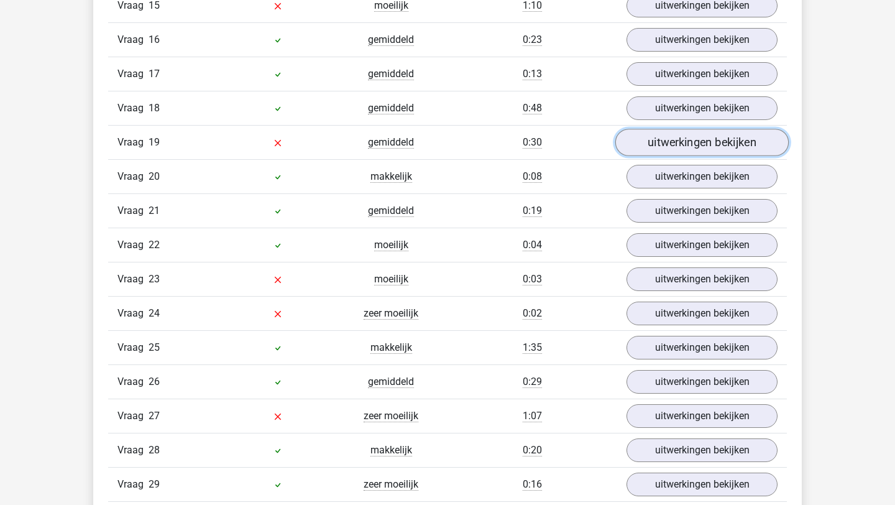
scroll to position [1915, 0]
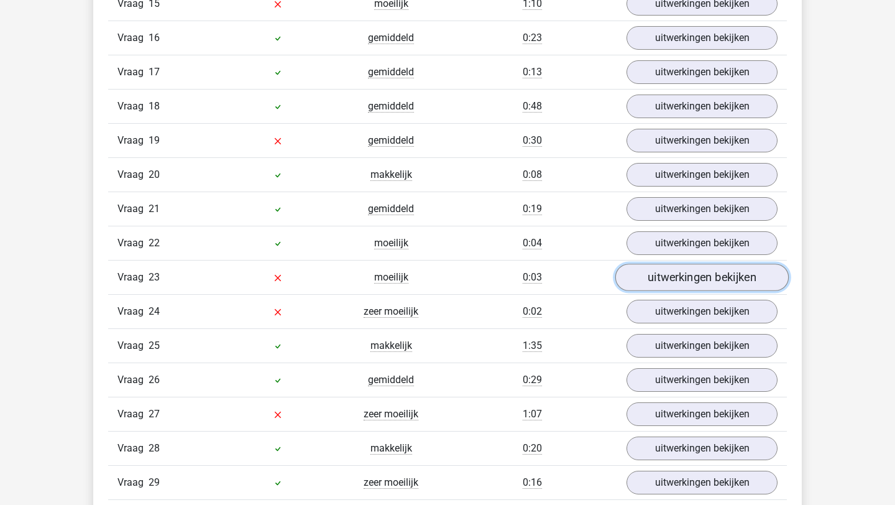
click at [675, 285] on link "uitwerkingen bekijken" at bounding box center [702, 277] width 173 height 27
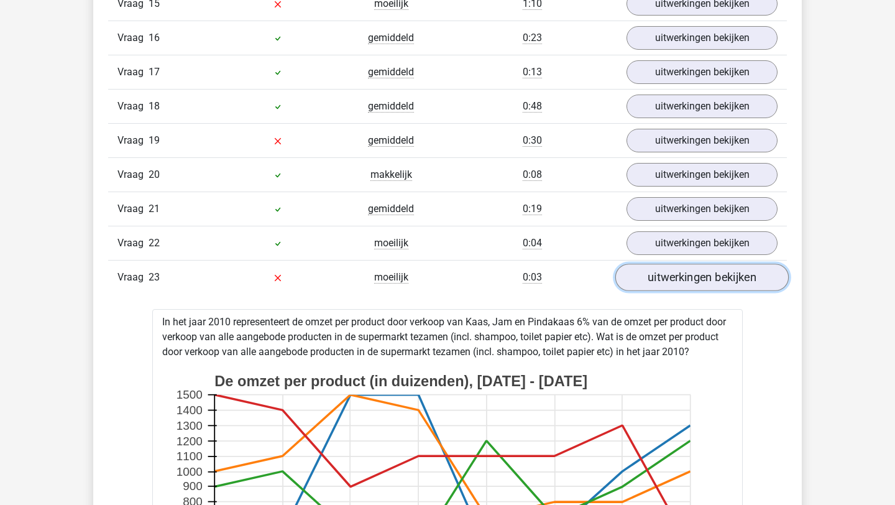
click at [675, 285] on link "uitwerkingen bekijken" at bounding box center [702, 277] width 173 height 27
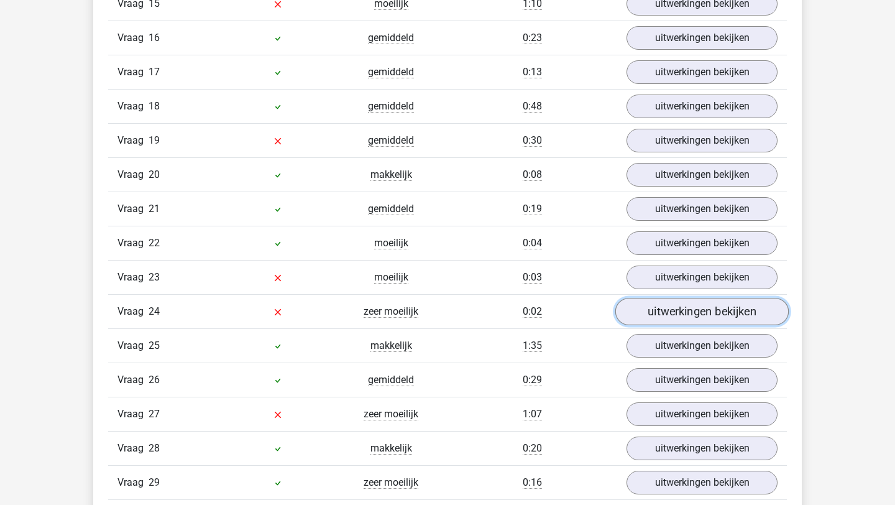
click at [670, 310] on link "uitwerkingen bekijken" at bounding box center [702, 311] width 173 height 27
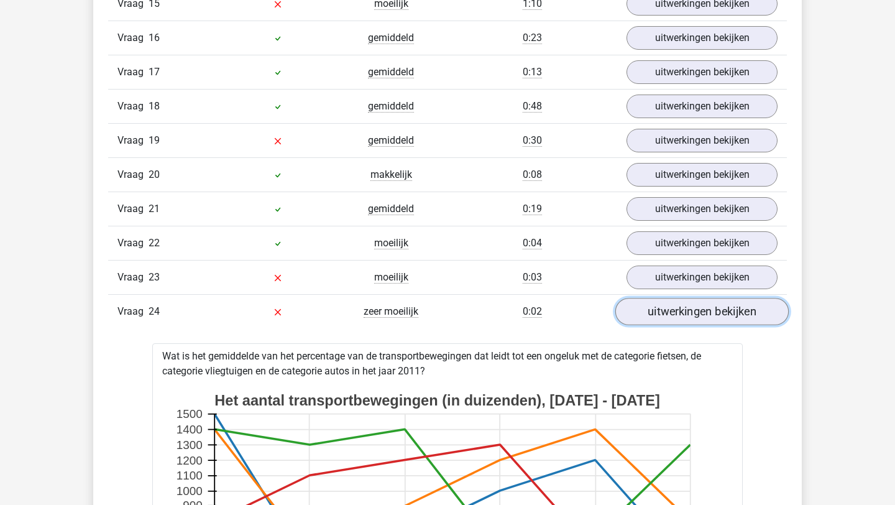
click at [670, 310] on link "uitwerkingen bekijken" at bounding box center [702, 311] width 173 height 27
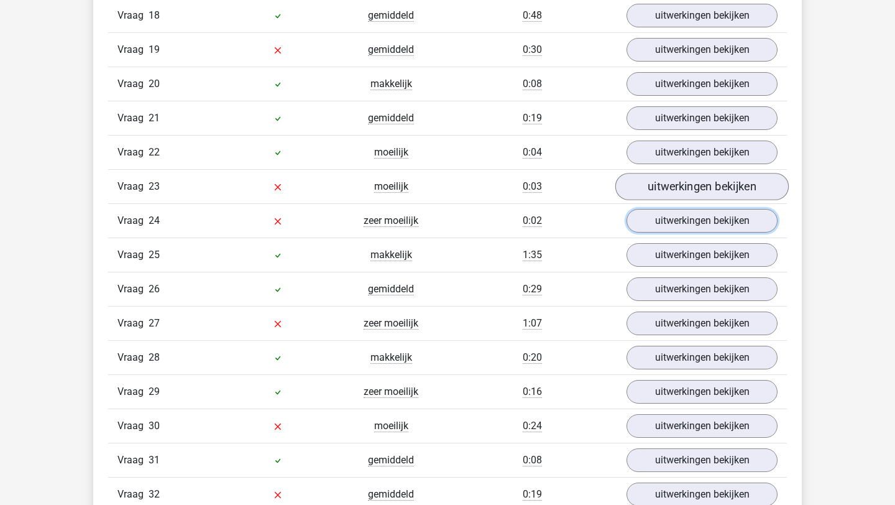
scroll to position [2024, 0]
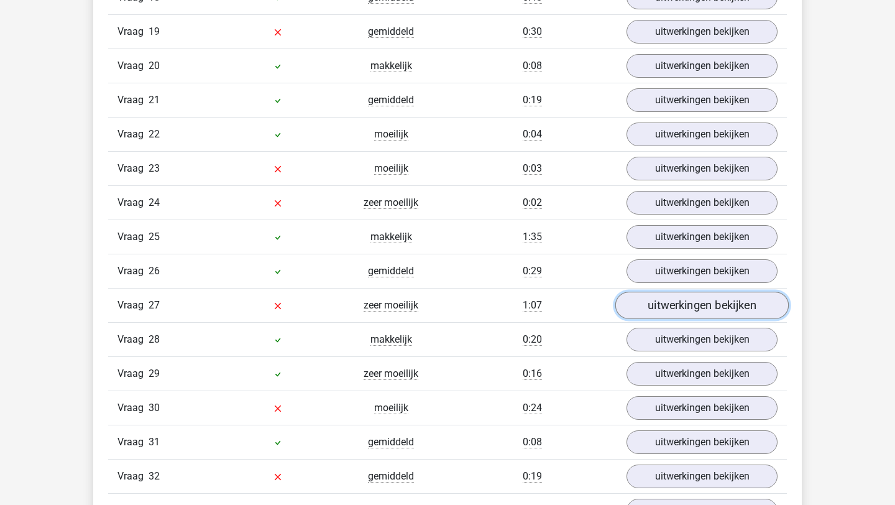
click at [688, 318] on link "uitwerkingen bekijken" at bounding box center [702, 305] width 173 height 27
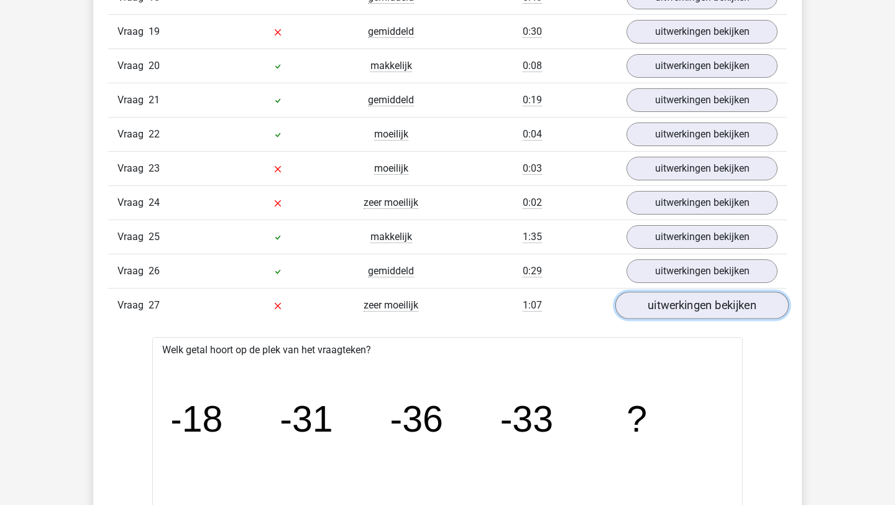
click at [685, 313] on link "uitwerkingen bekijken" at bounding box center [702, 305] width 173 height 27
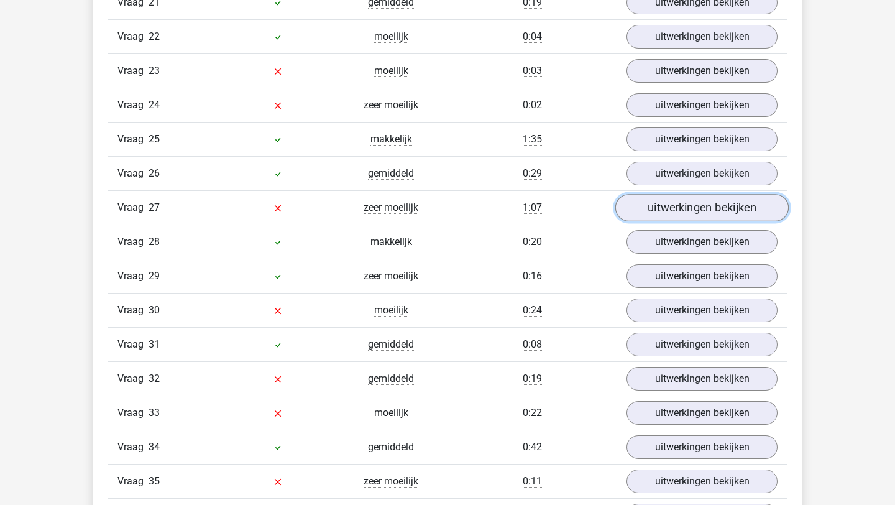
scroll to position [2127, 0]
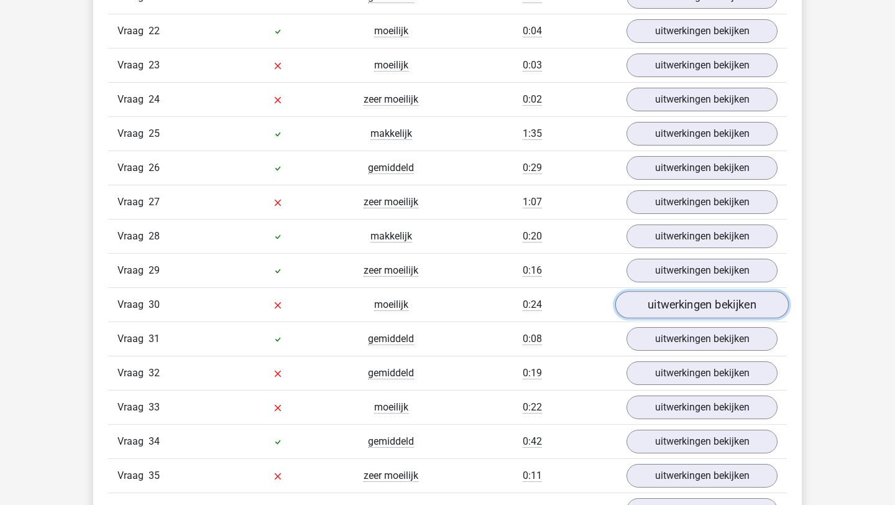
click at [697, 313] on link "uitwerkingen bekijken" at bounding box center [702, 305] width 173 height 27
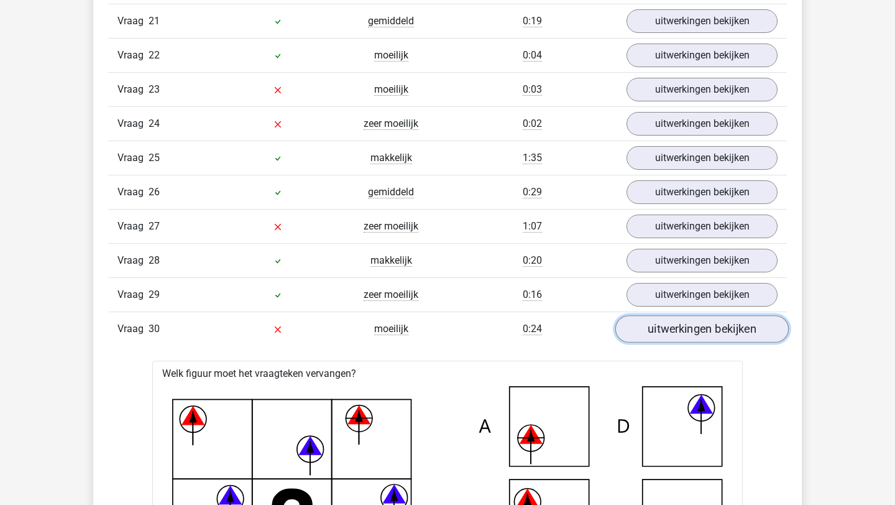
scroll to position [2095, 0]
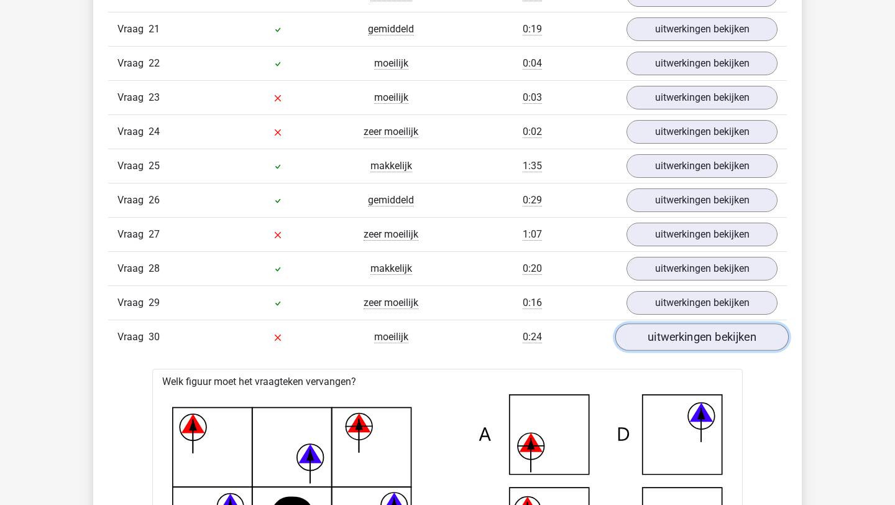
click at [690, 341] on link "uitwerkingen bekijken" at bounding box center [702, 337] width 173 height 27
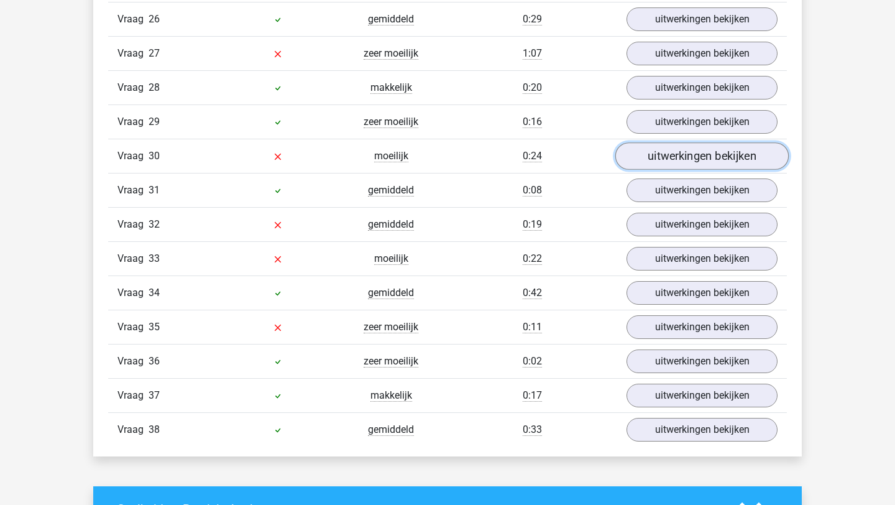
scroll to position [2281, 0]
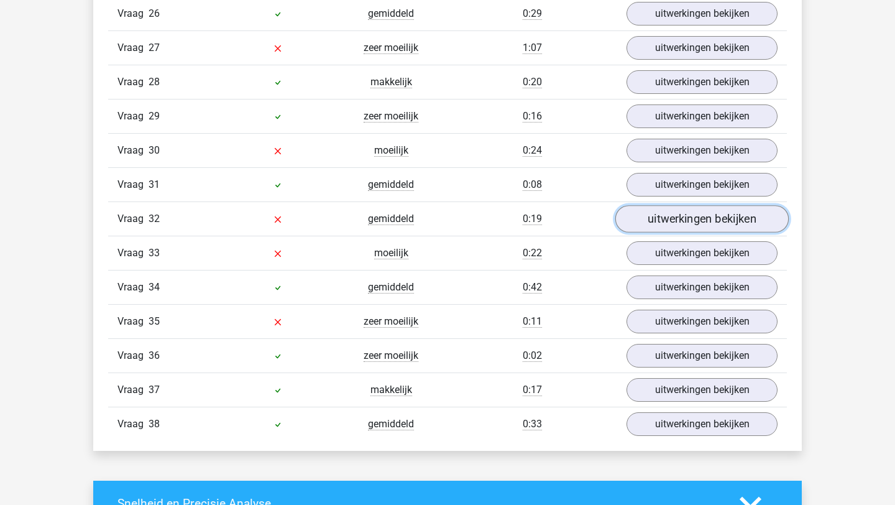
click at [681, 230] on link "uitwerkingen bekijken" at bounding box center [702, 219] width 173 height 27
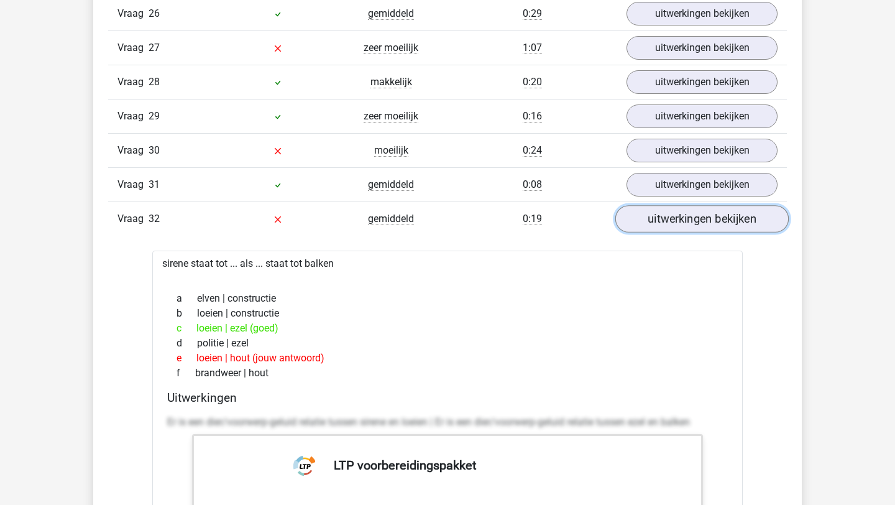
click at [681, 229] on link "uitwerkingen bekijken" at bounding box center [702, 219] width 173 height 27
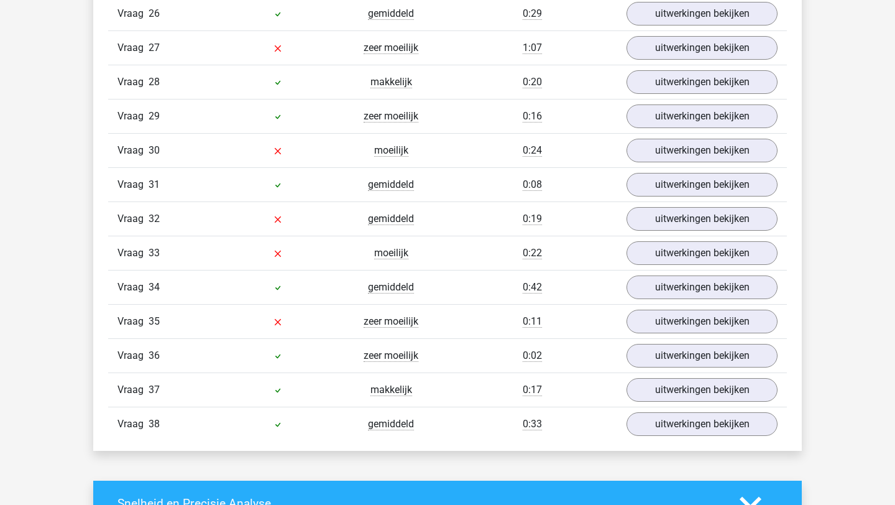
click at [672, 268] on div "Vraag 33 moeilijk 0:22 uitwerkingen bekijken" at bounding box center [447, 253] width 679 height 34
click at [677, 252] on link "uitwerkingen bekijken" at bounding box center [702, 253] width 173 height 27
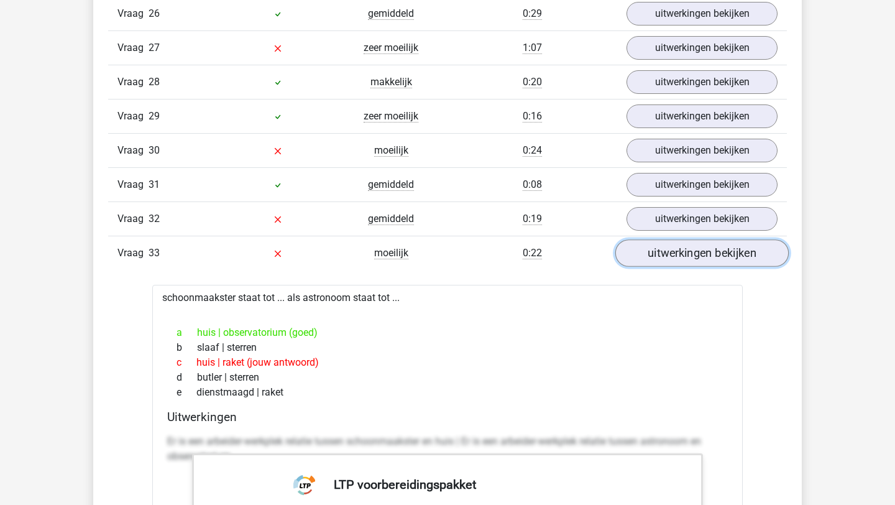
click at [677, 252] on link "uitwerkingen bekijken" at bounding box center [702, 253] width 173 height 27
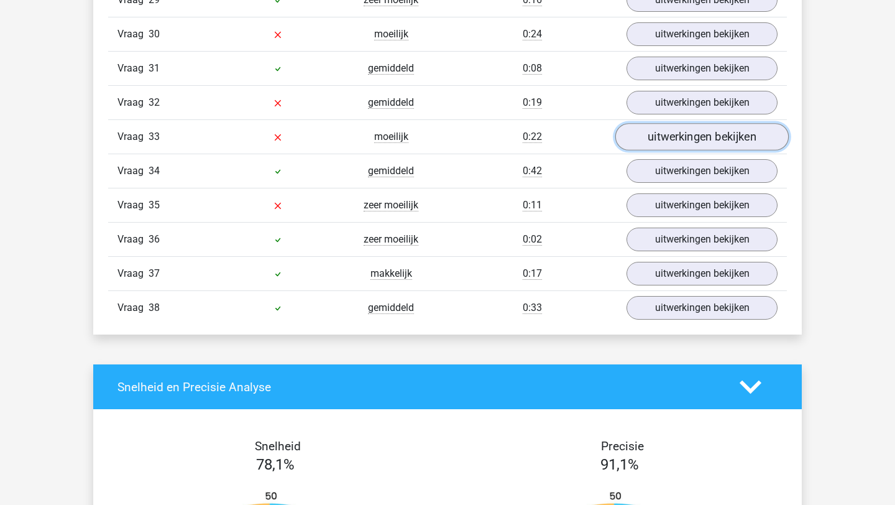
scroll to position [2398, 0]
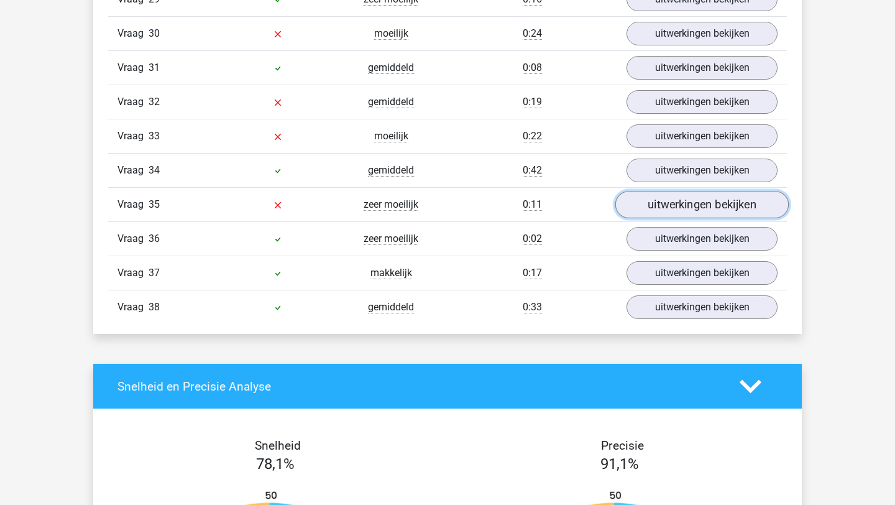
click at [683, 213] on link "uitwerkingen bekijken" at bounding box center [702, 205] width 173 height 27
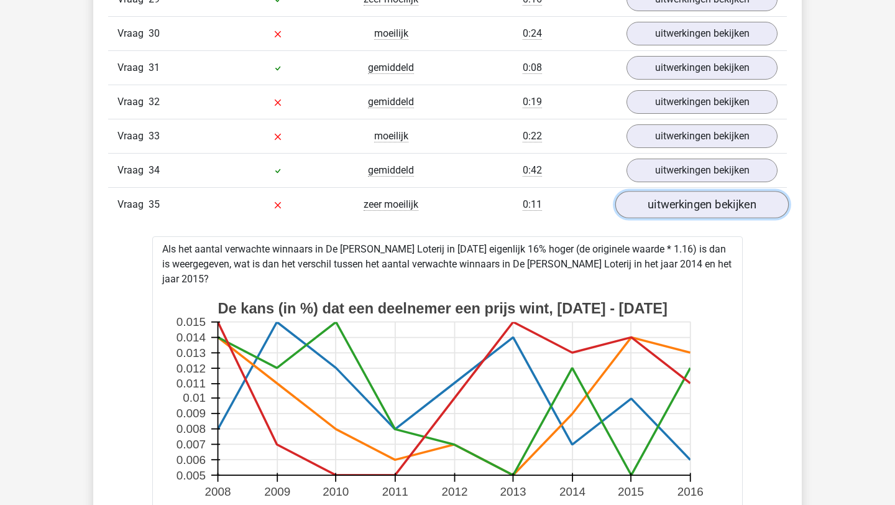
click at [683, 213] on link "uitwerkingen bekijken" at bounding box center [702, 205] width 173 height 27
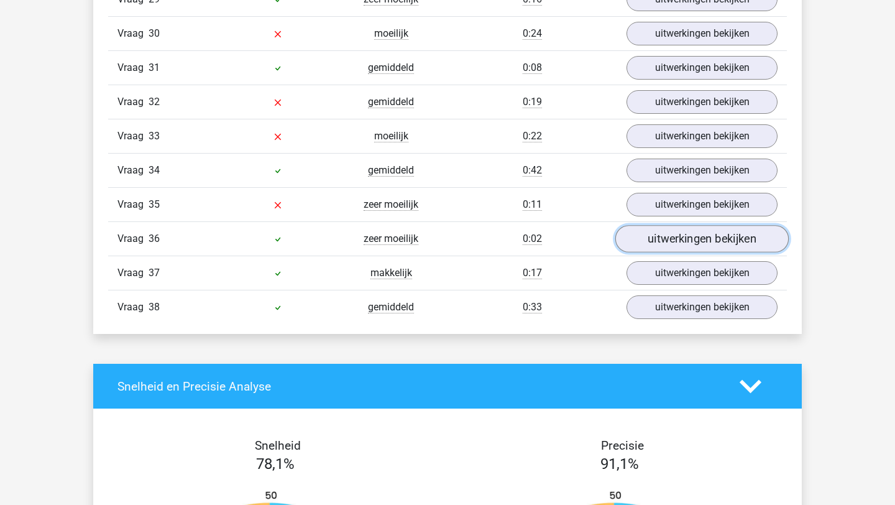
click at [677, 246] on link "uitwerkingen bekijken" at bounding box center [702, 239] width 173 height 27
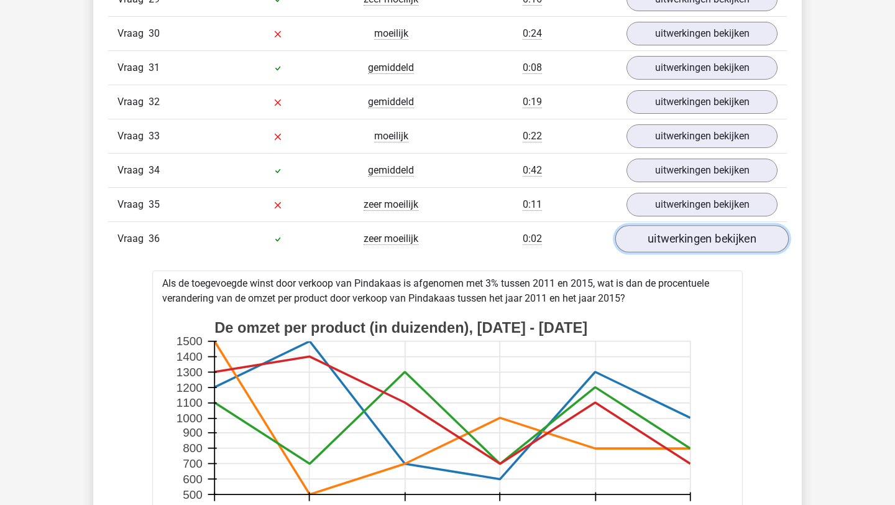
click at [677, 246] on link "uitwerkingen bekijken" at bounding box center [702, 239] width 173 height 27
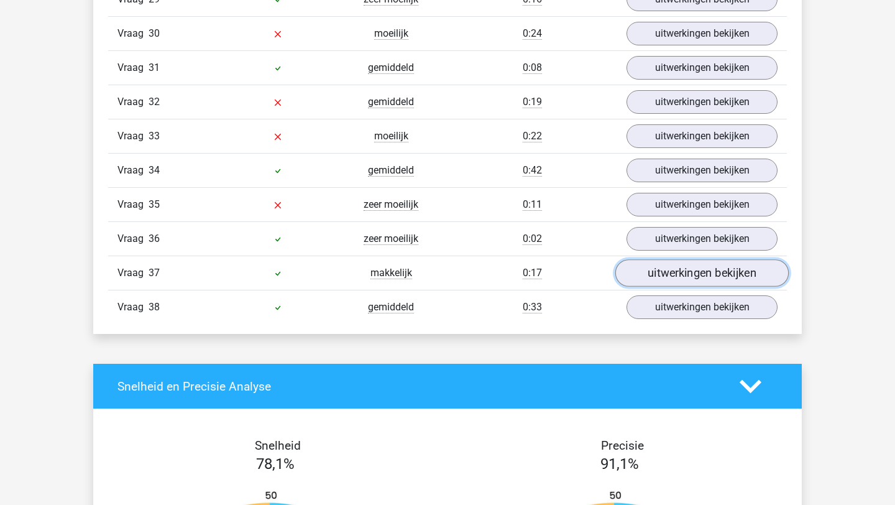
click at [666, 283] on link "uitwerkingen bekijken" at bounding box center [702, 273] width 173 height 27
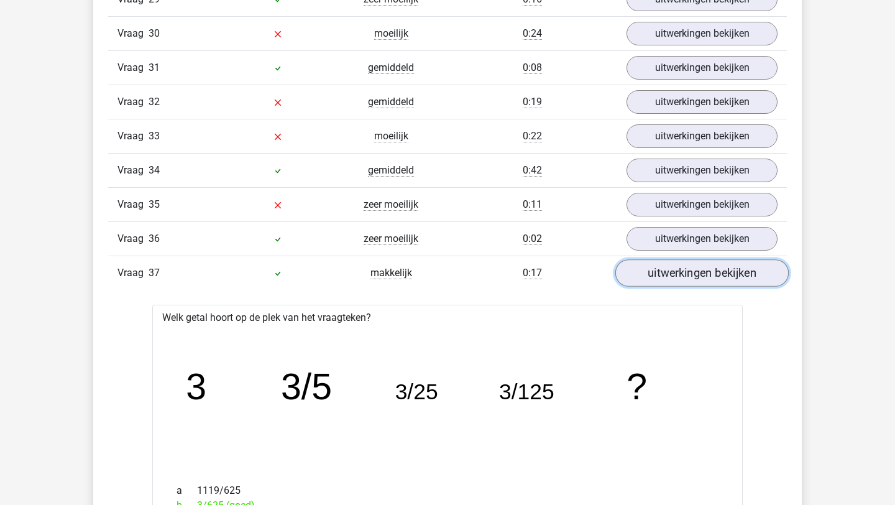
click at [657, 281] on link "uitwerkingen bekijken" at bounding box center [702, 273] width 173 height 27
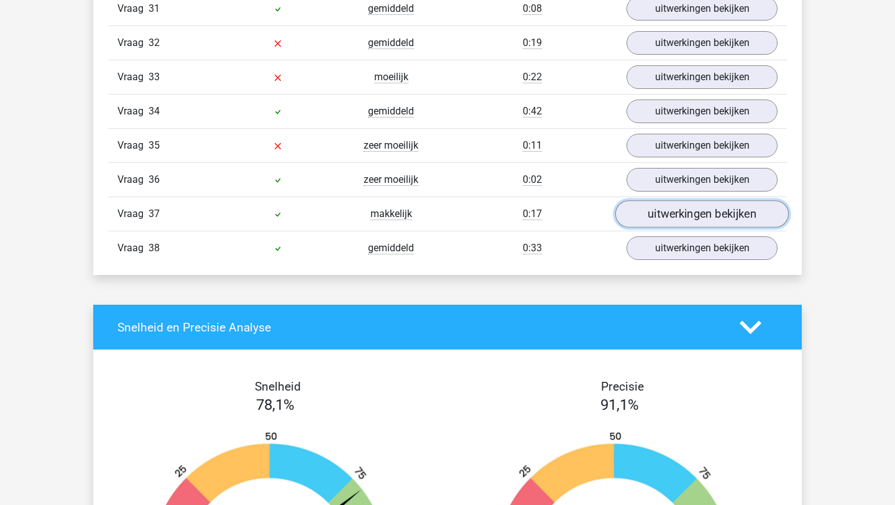
scroll to position [2480, 0]
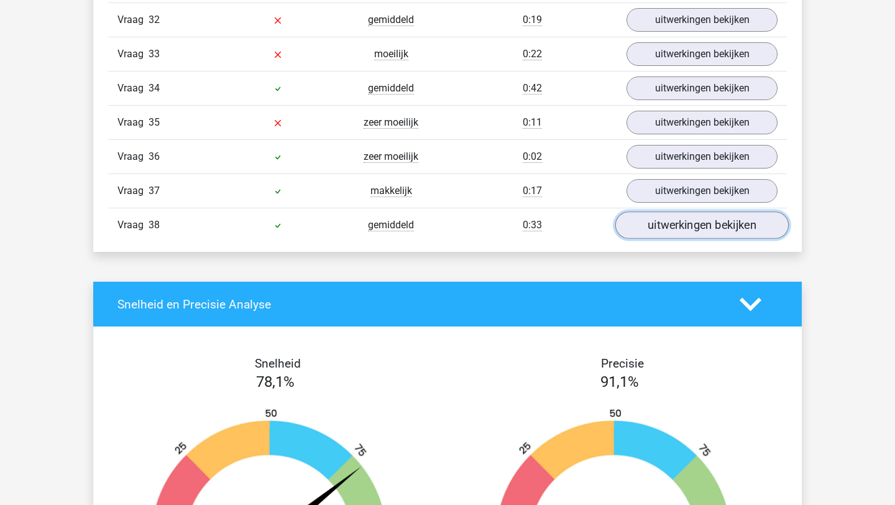
click at [678, 227] on link "uitwerkingen bekijken" at bounding box center [702, 225] width 173 height 27
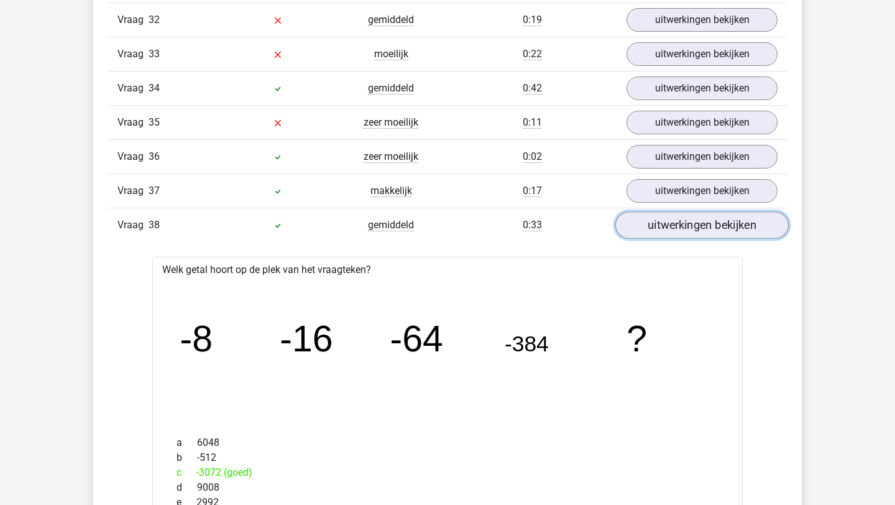
click at [678, 227] on link "uitwerkingen bekijken" at bounding box center [702, 225] width 173 height 27
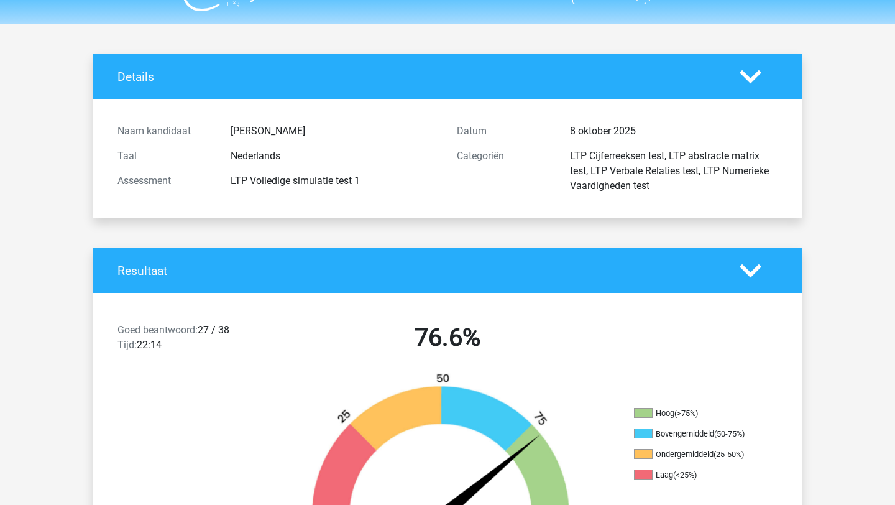
scroll to position [0, 0]
